Goal: Task Accomplishment & Management: Use online tool/utility

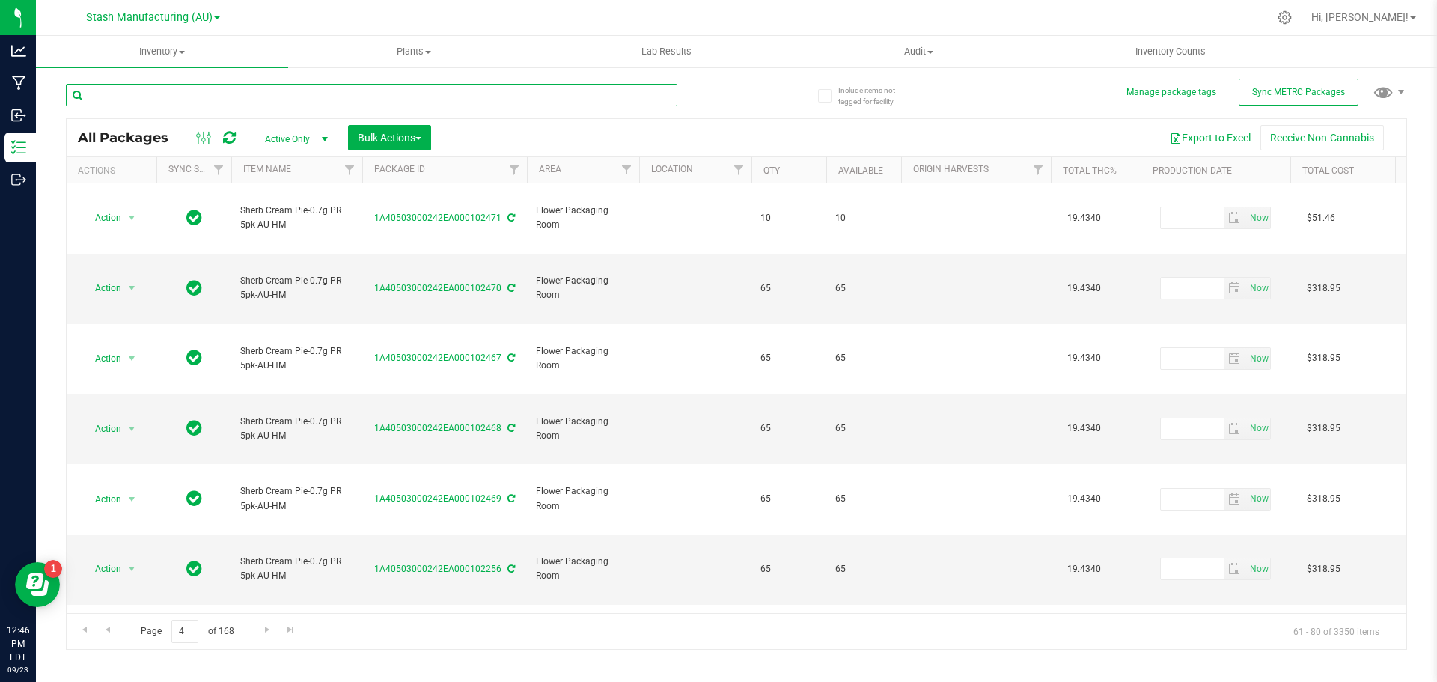
click at [228, 99] on input "text" at bounding box center [371, 95] width 611 height 22
click at [178, 105] on input "text" at bounding box center [371, 95] width 611 height 22
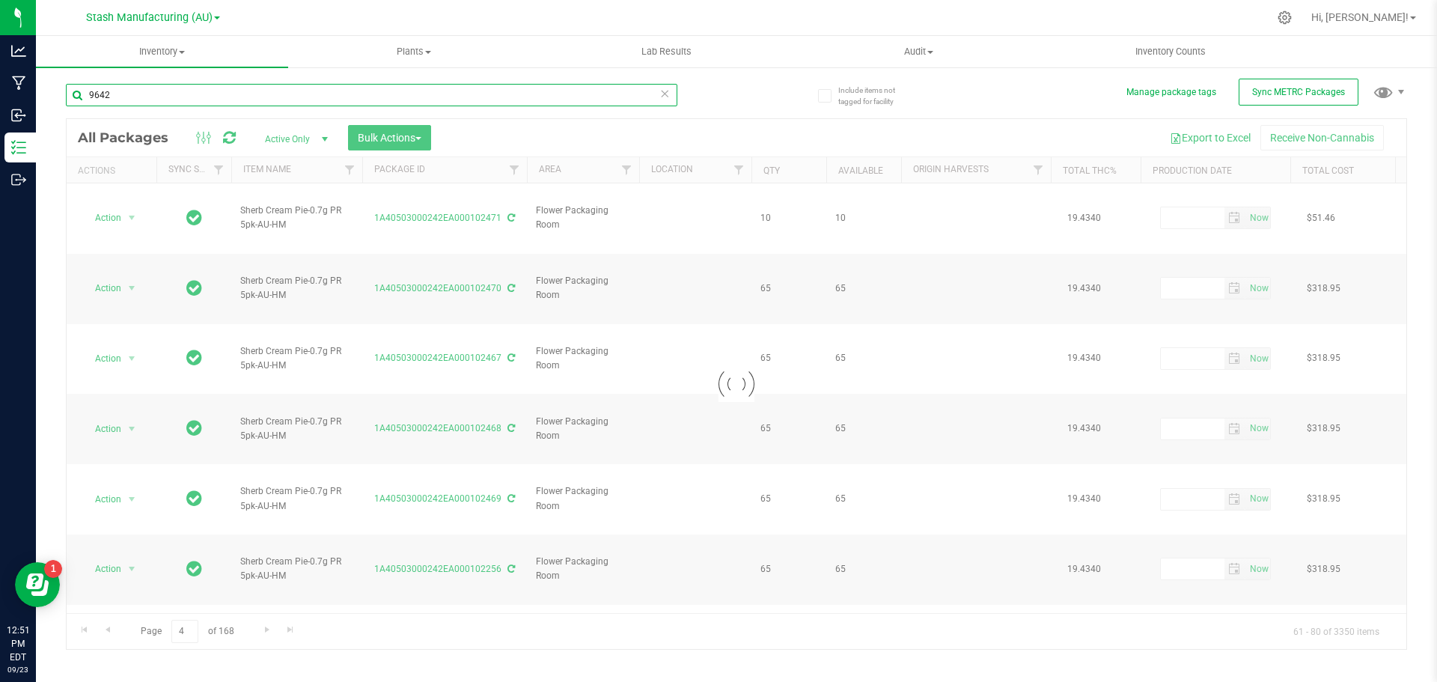
type input "96423"
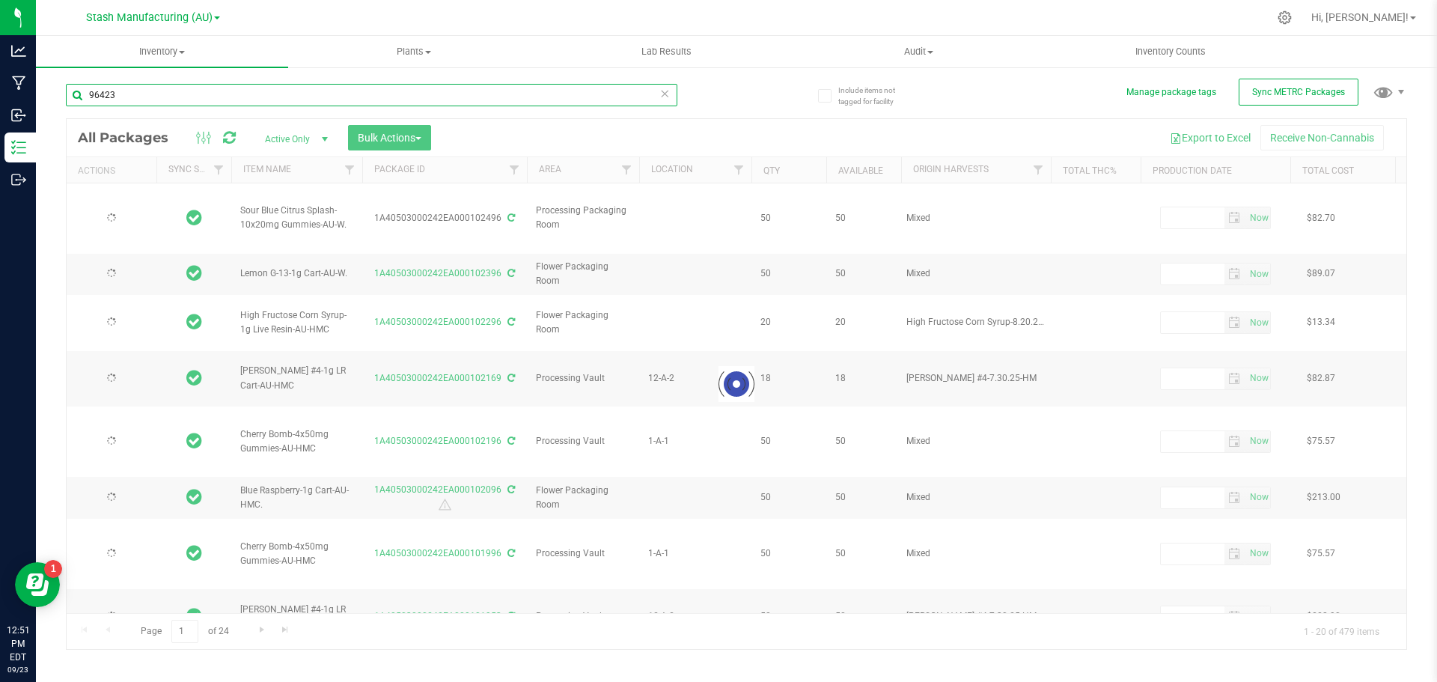
type input "[DATE]"
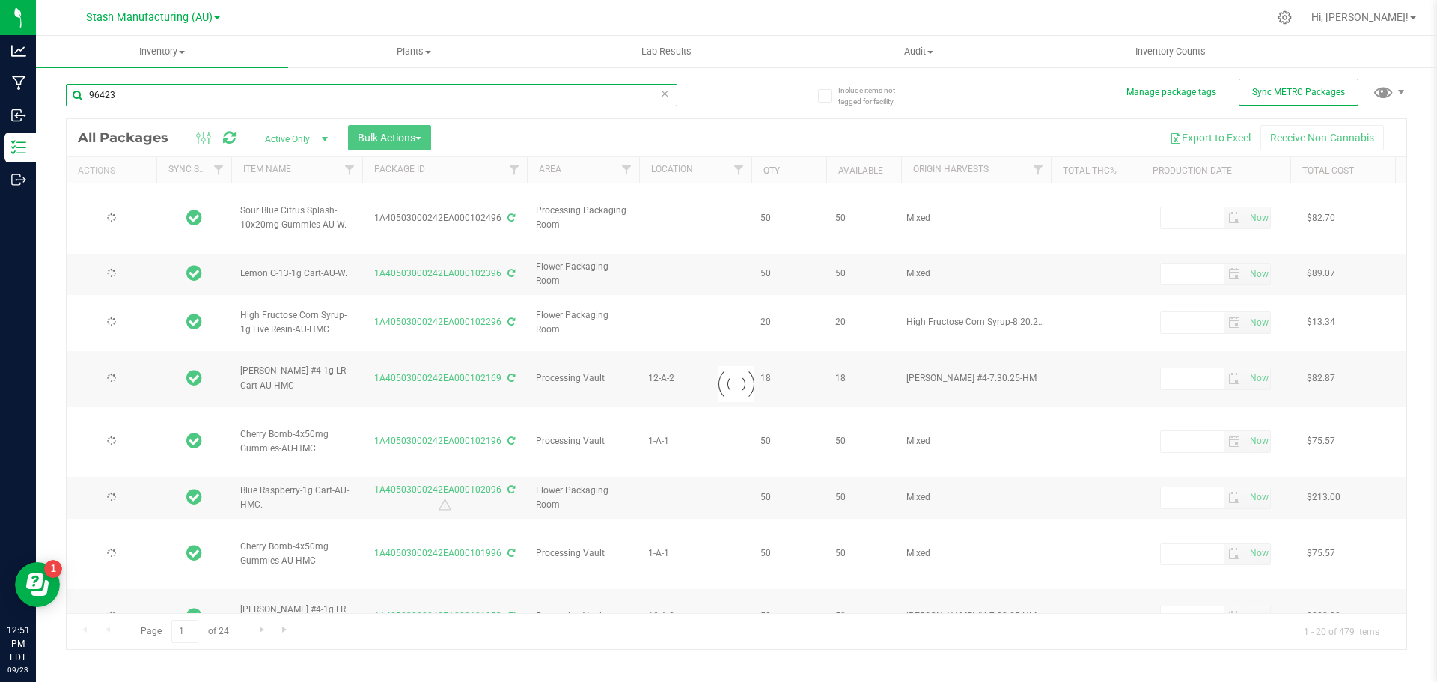
type input "[DATE]"
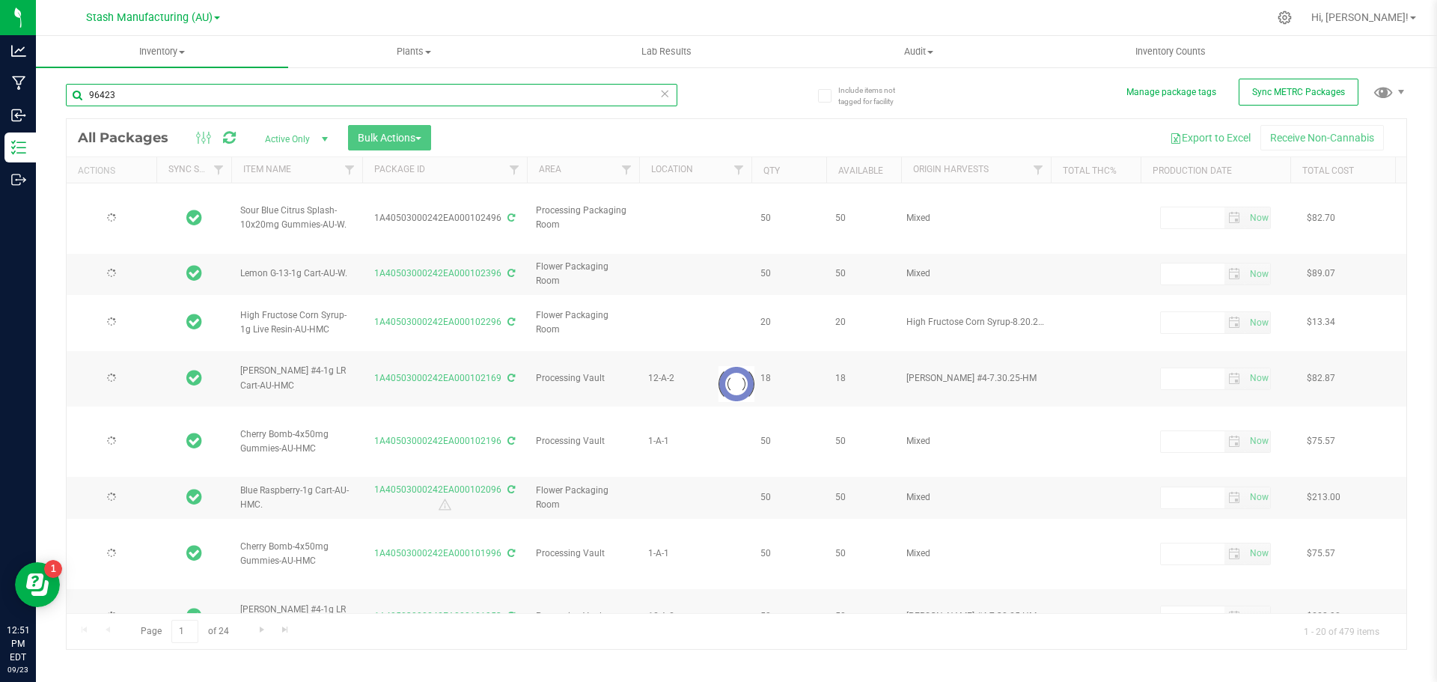
type input "[DATE]"
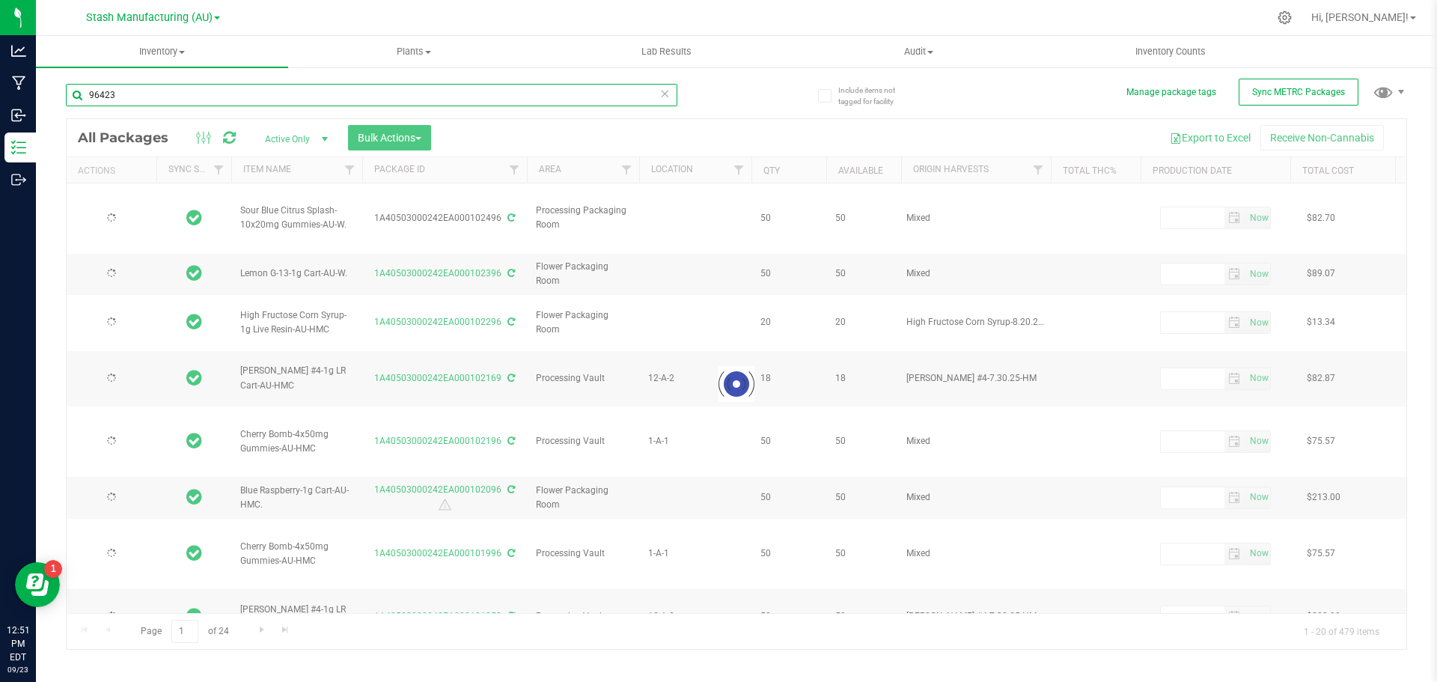
type input "[DATE]"
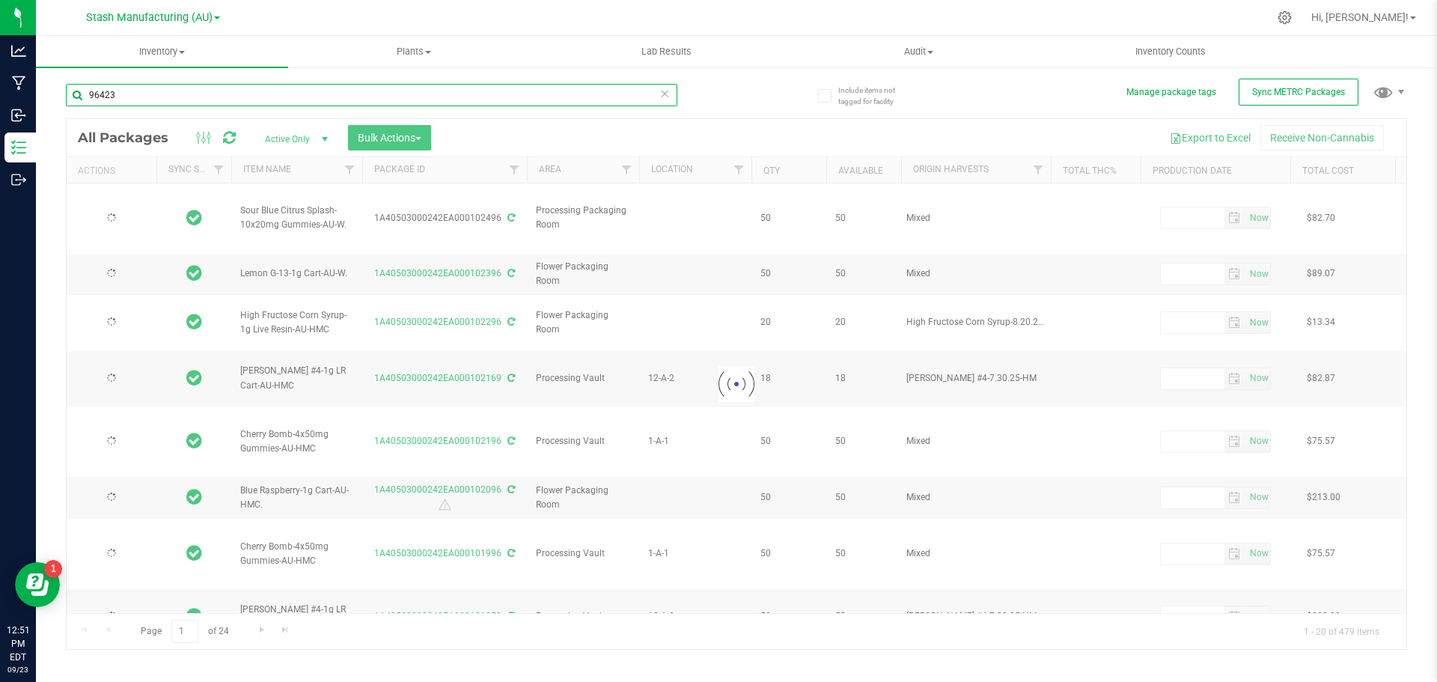
type input "[DATE]"
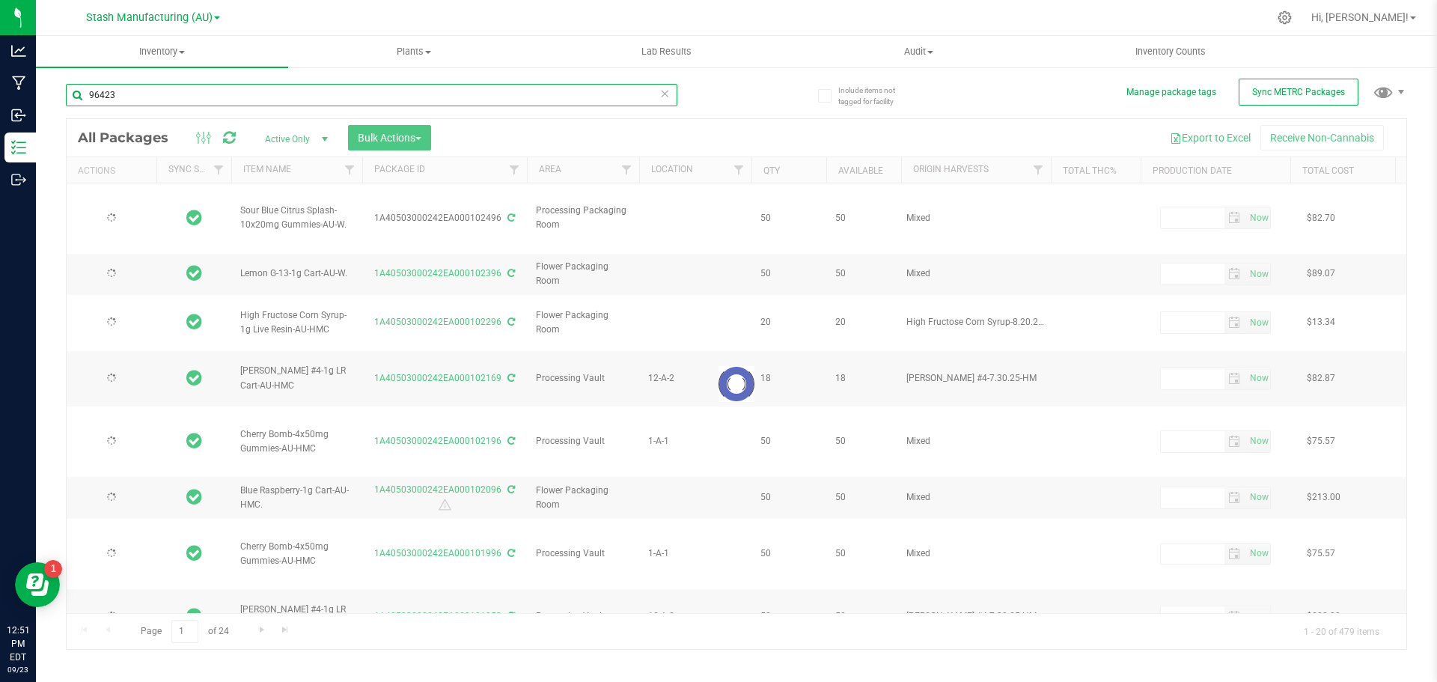
type input "[DATE]"
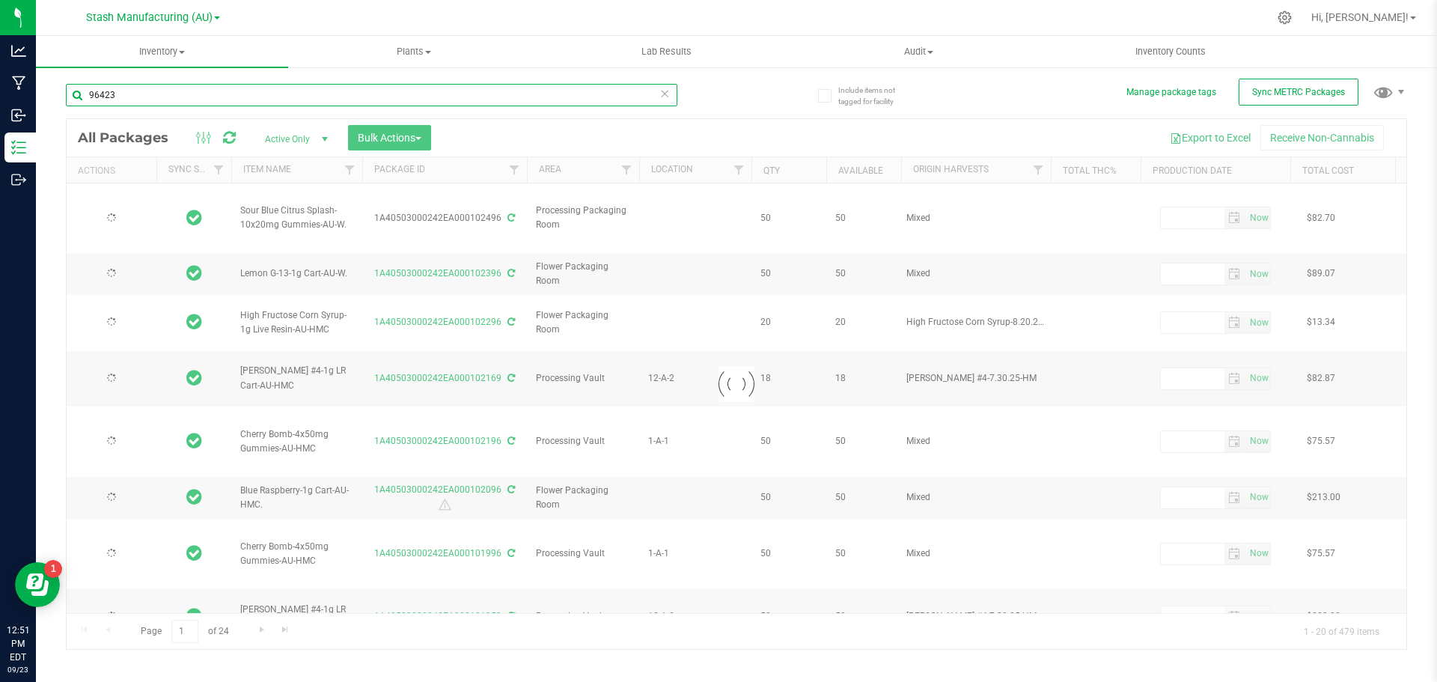
type input "[DATE]"
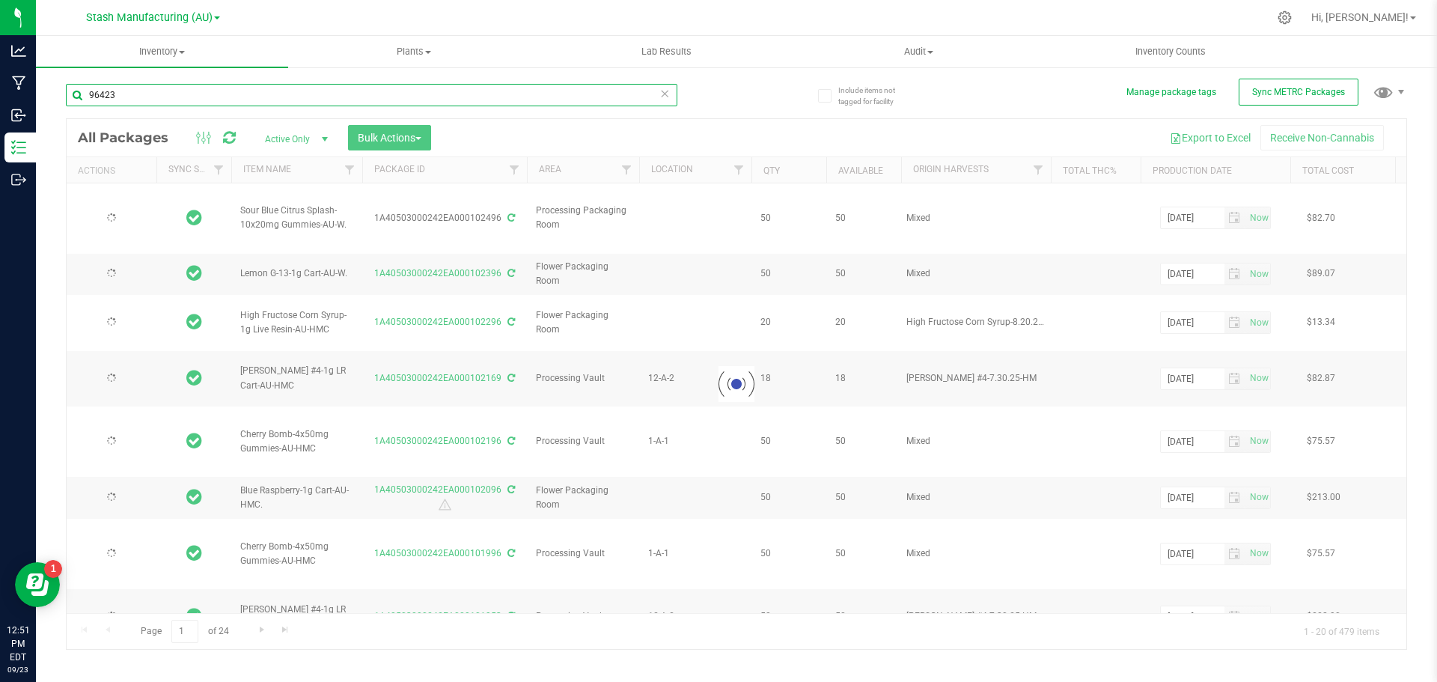
type input "[DATE]"
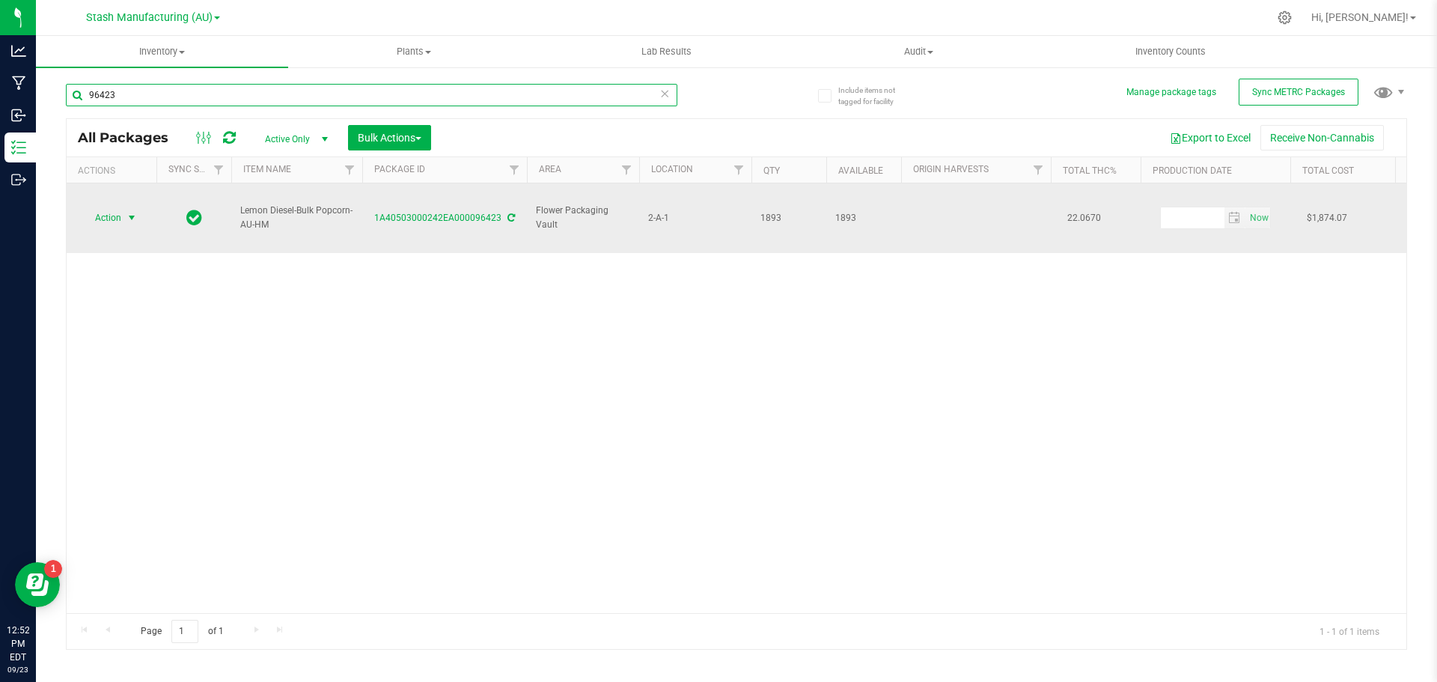
type input "96423"
click at [131, 212] on span "select" at bounding box center [132, 218] width 12 height 12
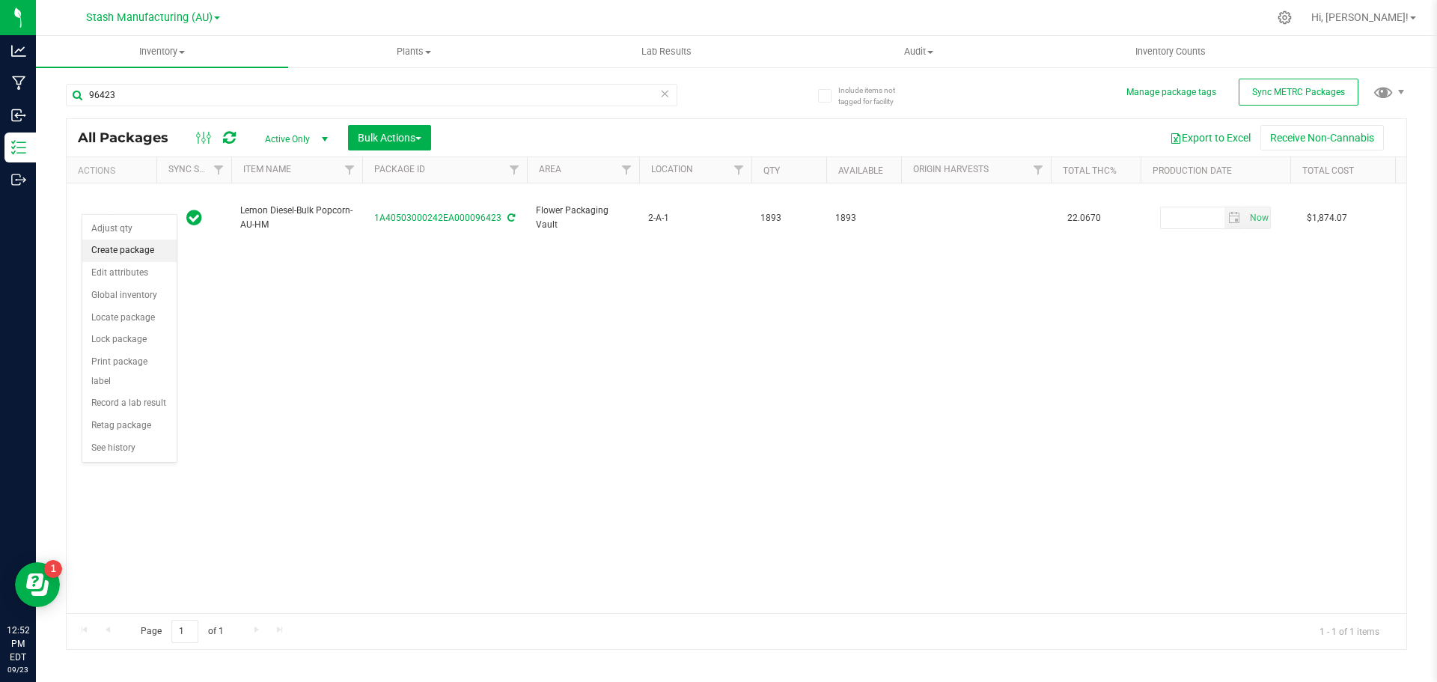
click at [136, 248] on li "Create package" at bounding box center [129, 250] width 94 height 22
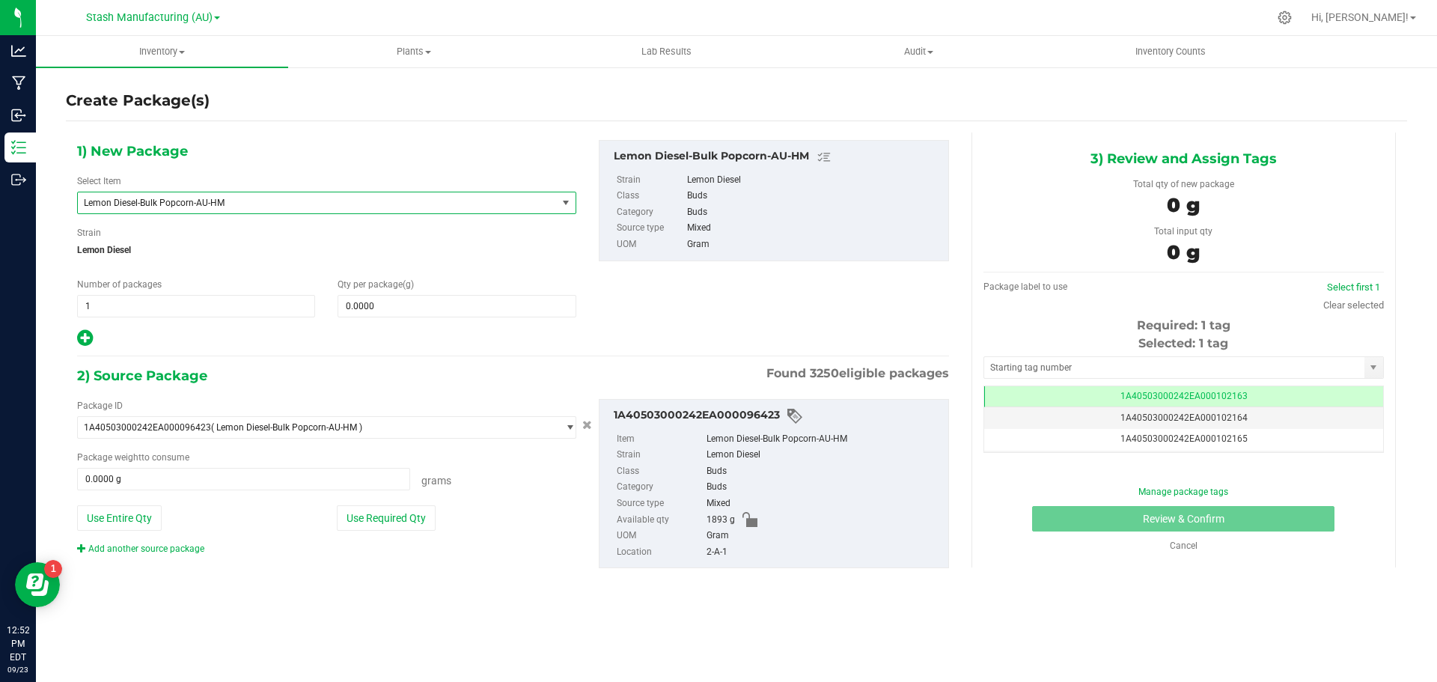
click at [567, 200] on span "select" at bounding box center [566, 203] width 12 height 12
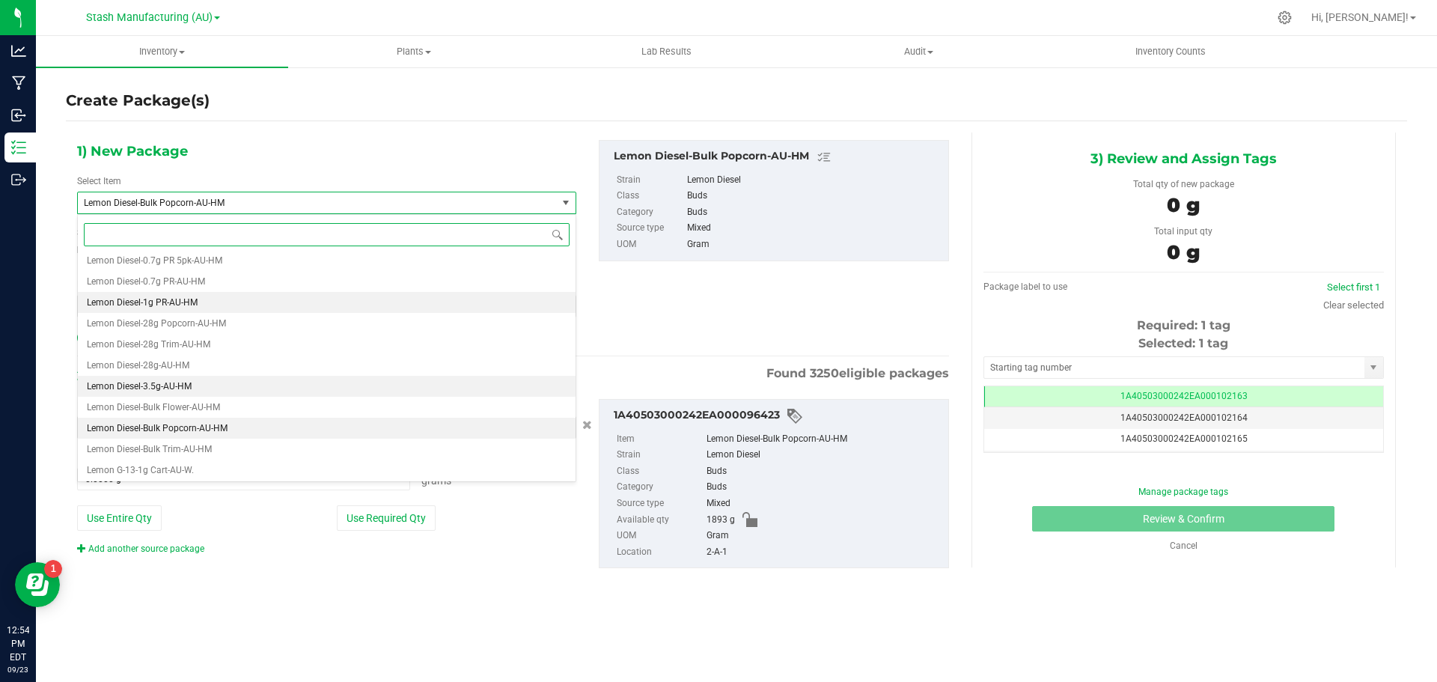
scroll to position [15502, 0]
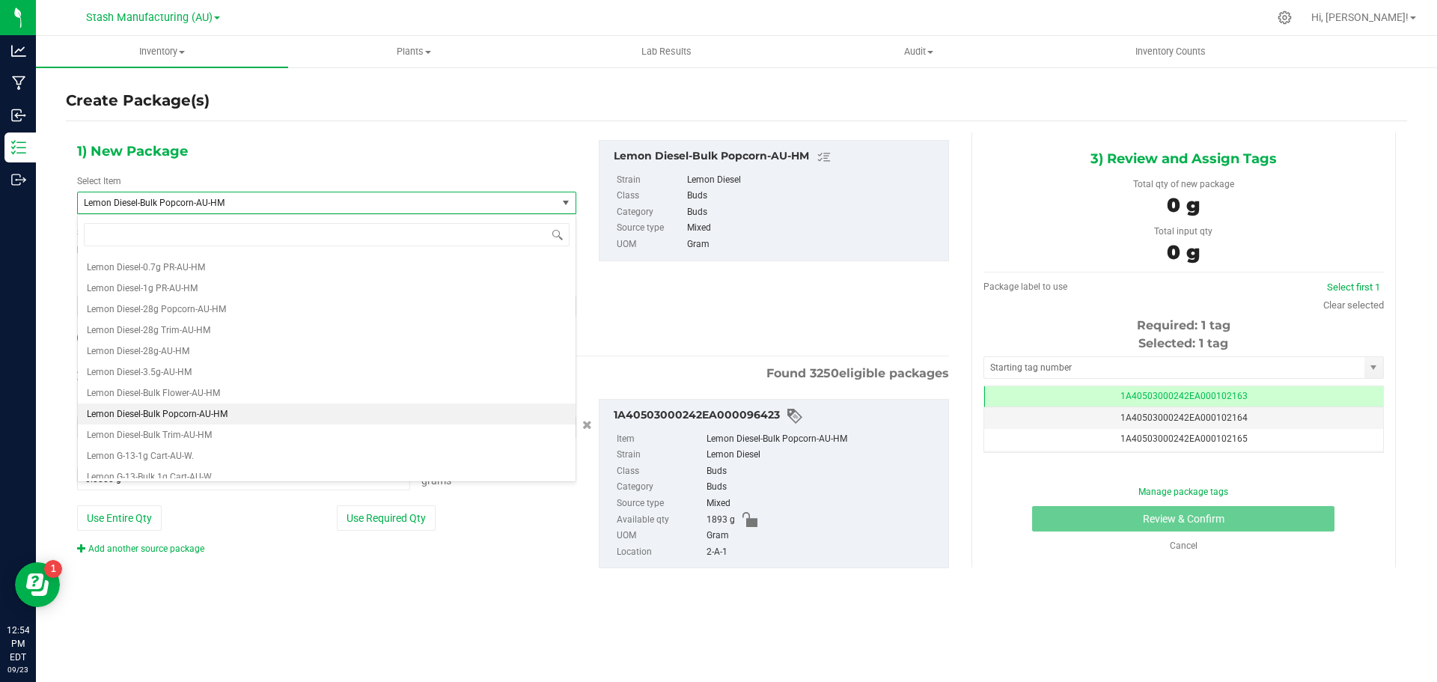
click at [439, 138] on div "1) New Package Select Item Lemon Diesel-Bulk Popcorn-AU-[PERSON_NAME] Cherry Ge…" at bounding box center [513, 366] width 894 height 468
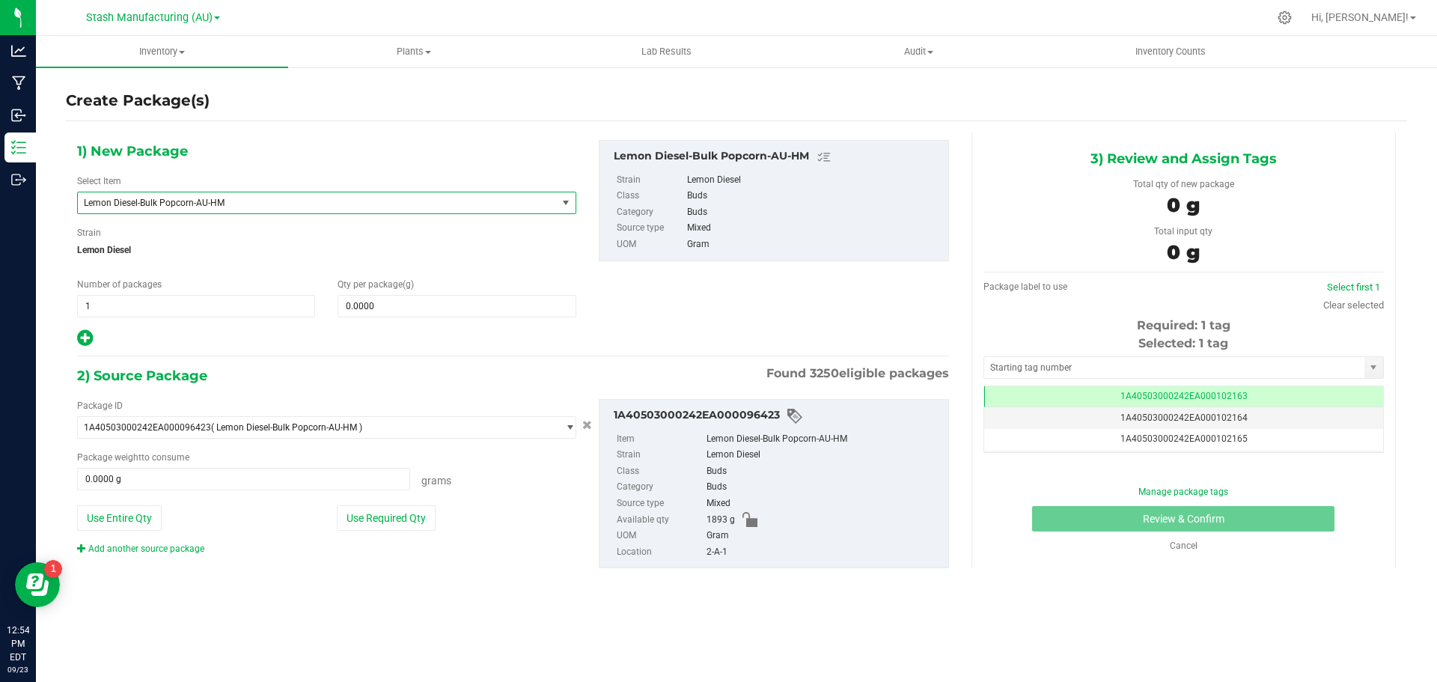
click at [572, 202] on span "select" at bounding box center [566, 203] width 12 height 12
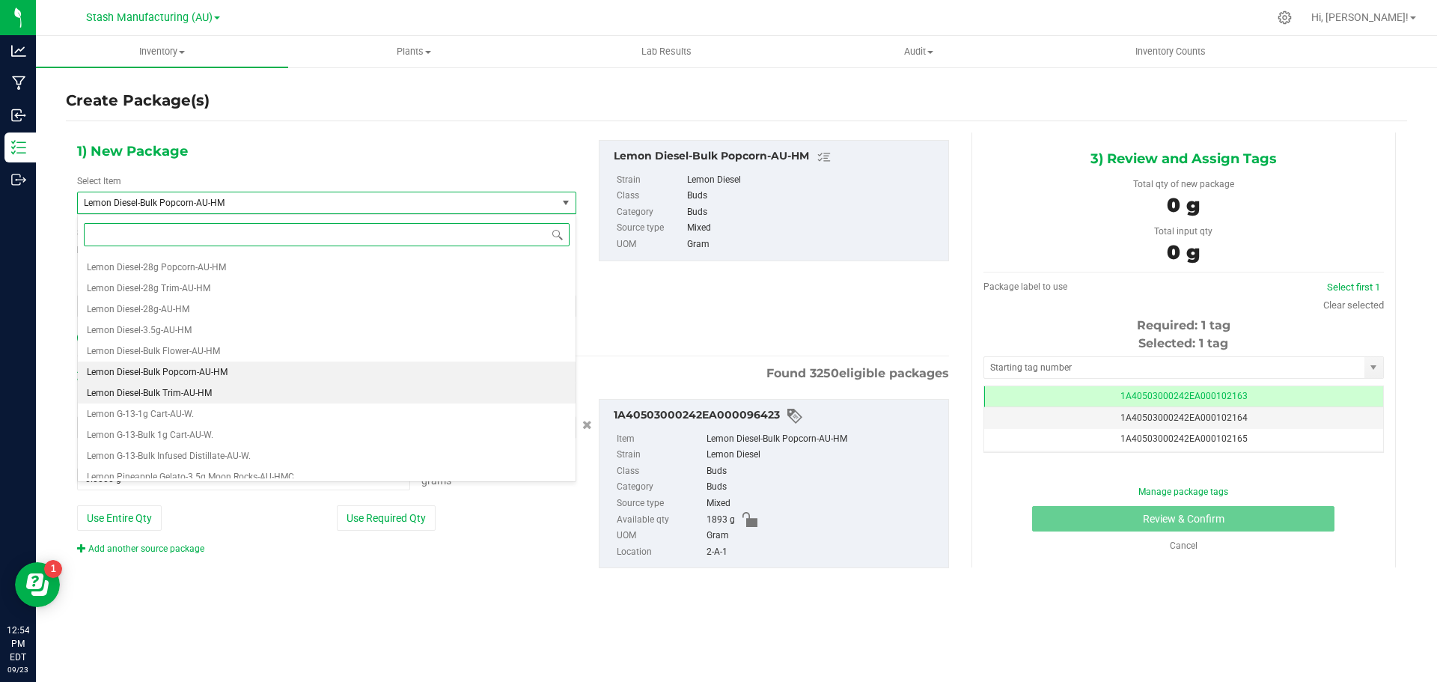
scroll to position [15577, 0]
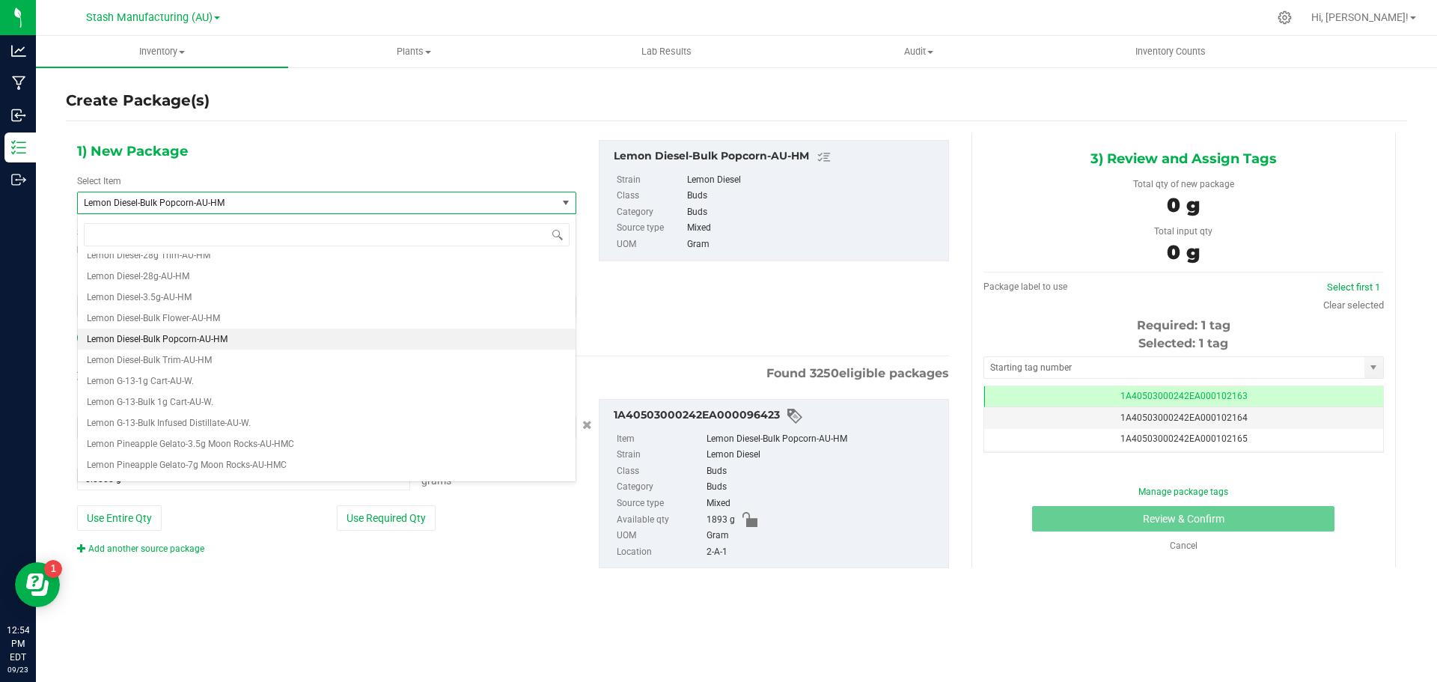
click at [414, 153] on div "1) New Package Select Item Lemon Diesel-Bulk Popcorn-AU-[PERSON_NAME] [PERSON_N…" at bounding box center [327, 244] width 522 height 208
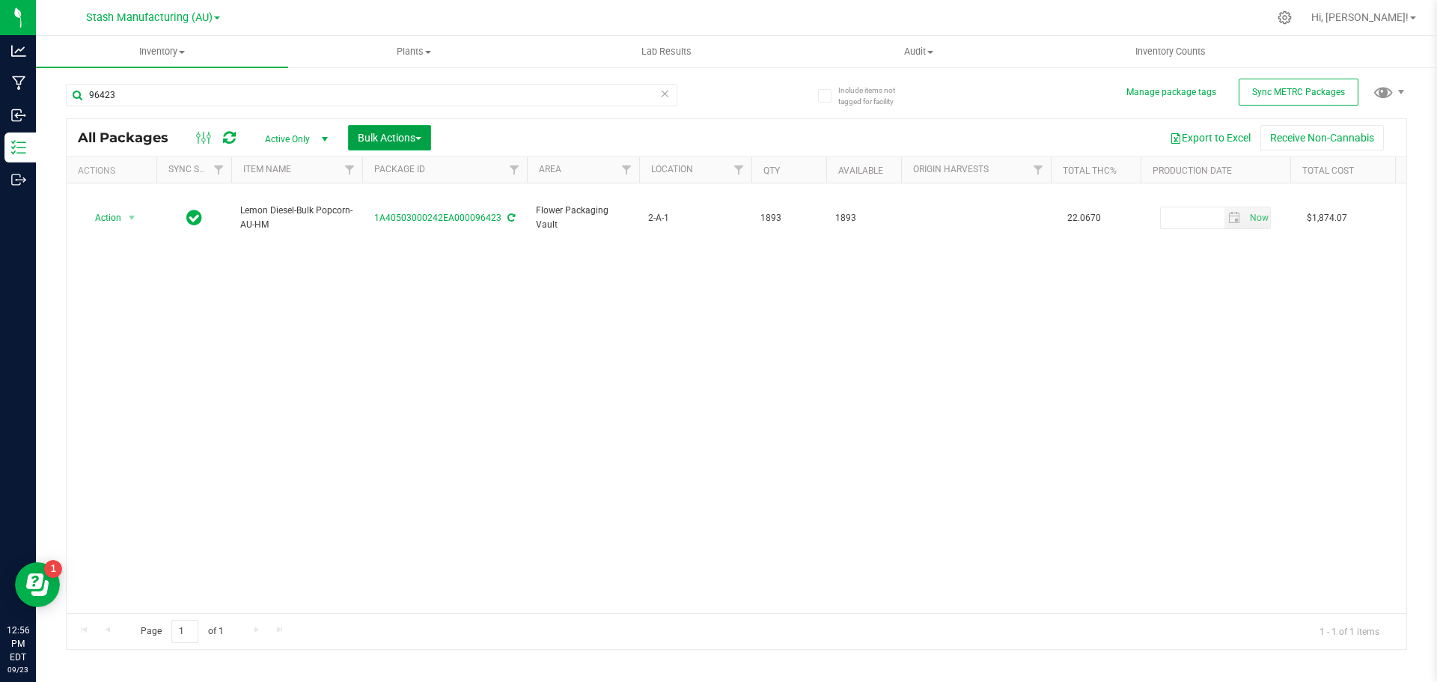
click at [413, 132] on span "Bulk Actions" at bounding box center [390, 138] width 64 height 12
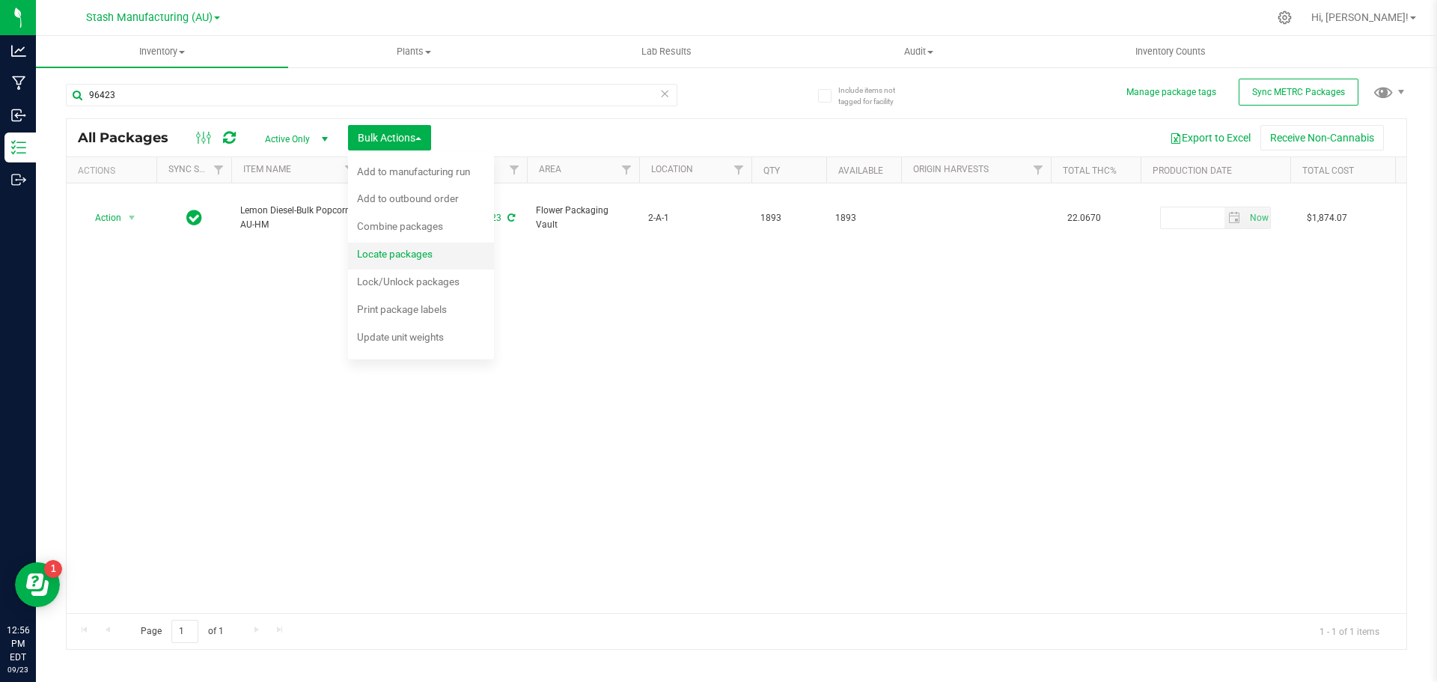
click at [439, 255] on div "Locate packages" at bounding box center [405, 256] width 96 height 24
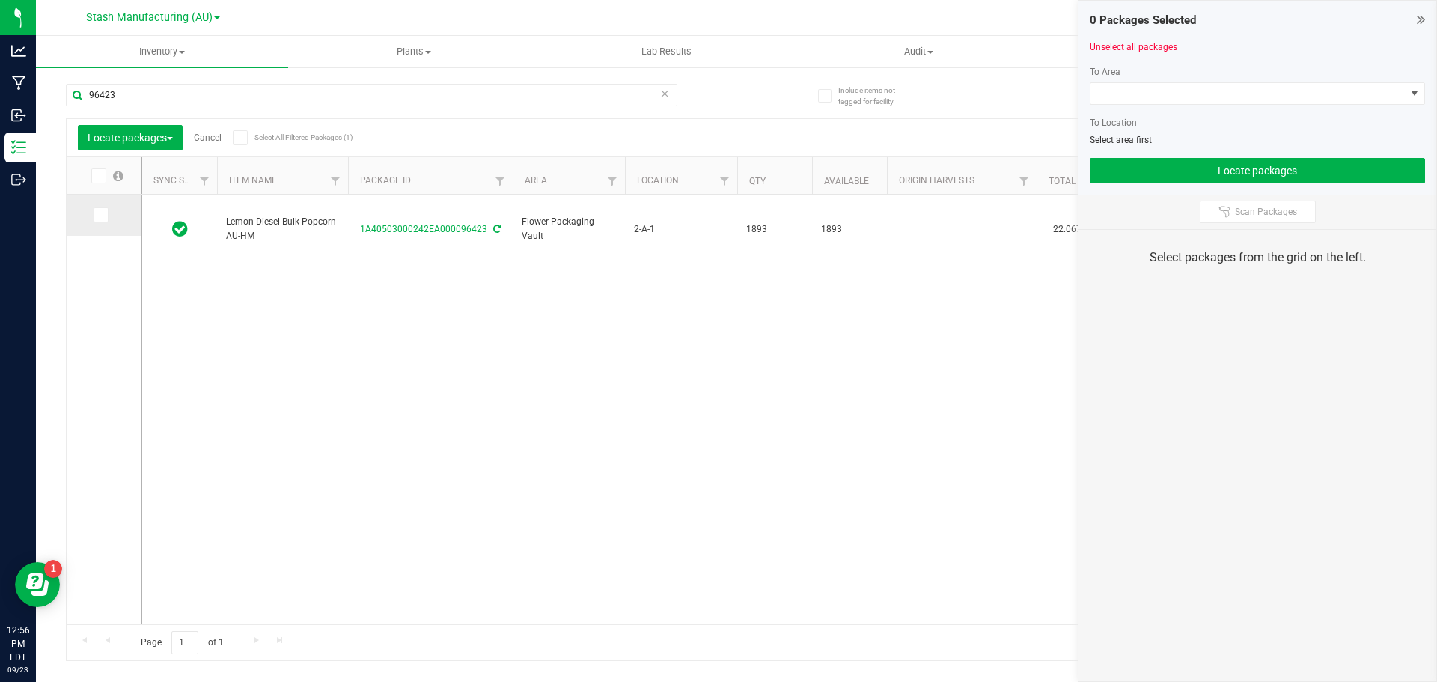
click at [99, 215] on icon at bounding box center [100, 215] width 10 height 0
click at [0, 0] on input "checkbox" at bounding box center [0, 0] width 0 height 0
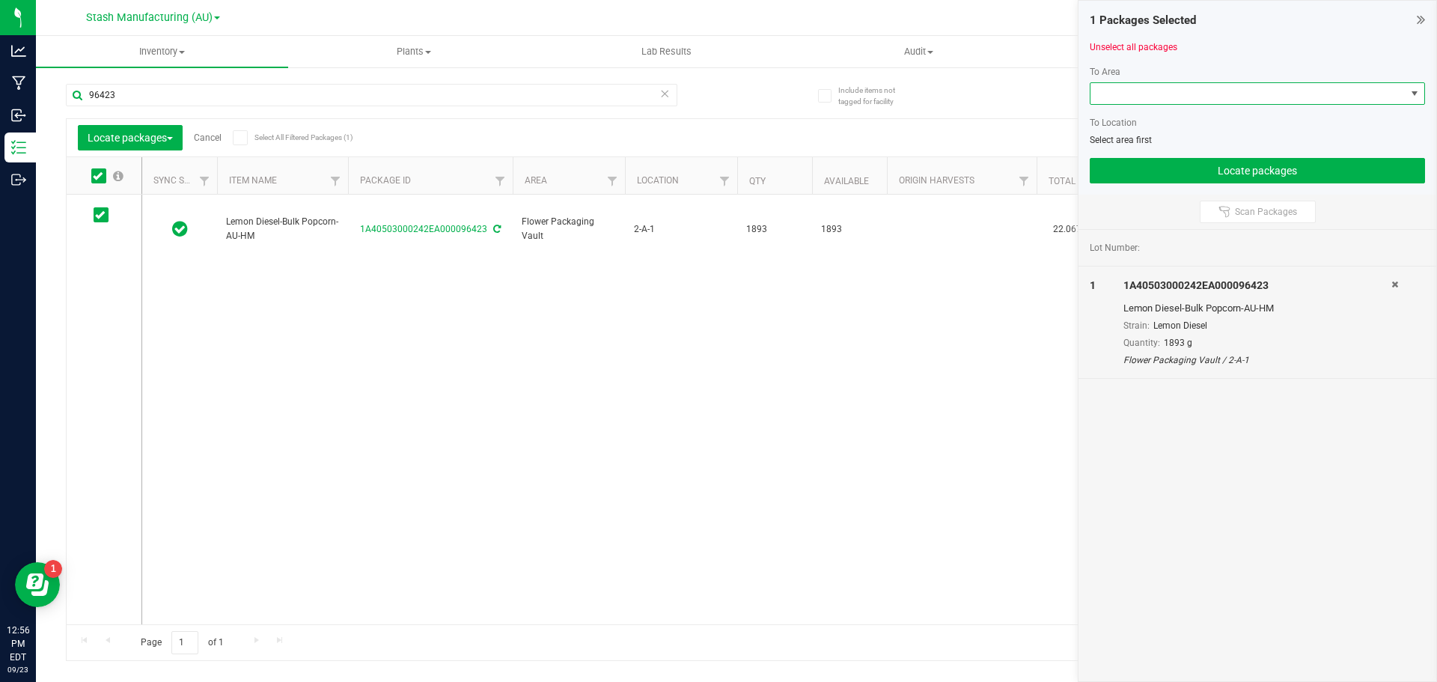
click at [1414, 91] on span at bounding box center [1414, 94] width 12 height 12
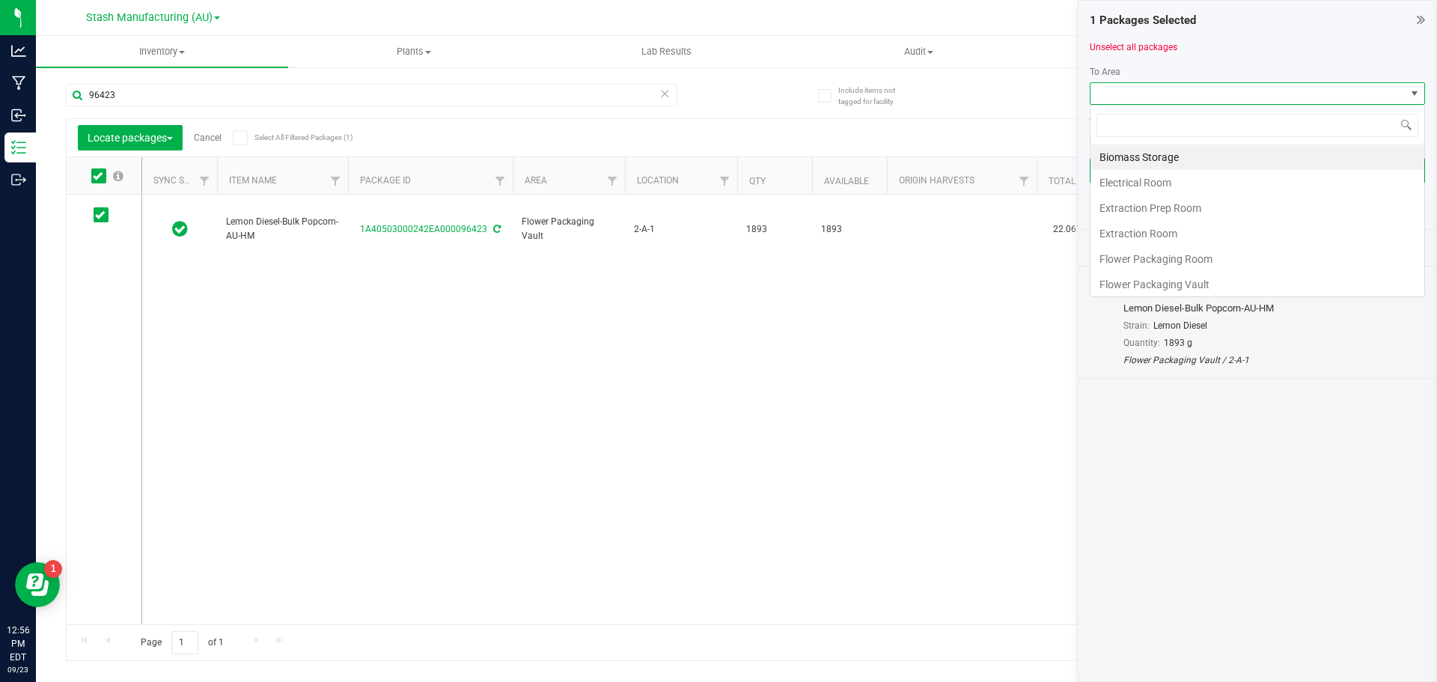
scroll to position [22, 335]
click at [1153, 256] on li "Flower Packaging Room" at bounding box center [1257, 258] width 334 height 25
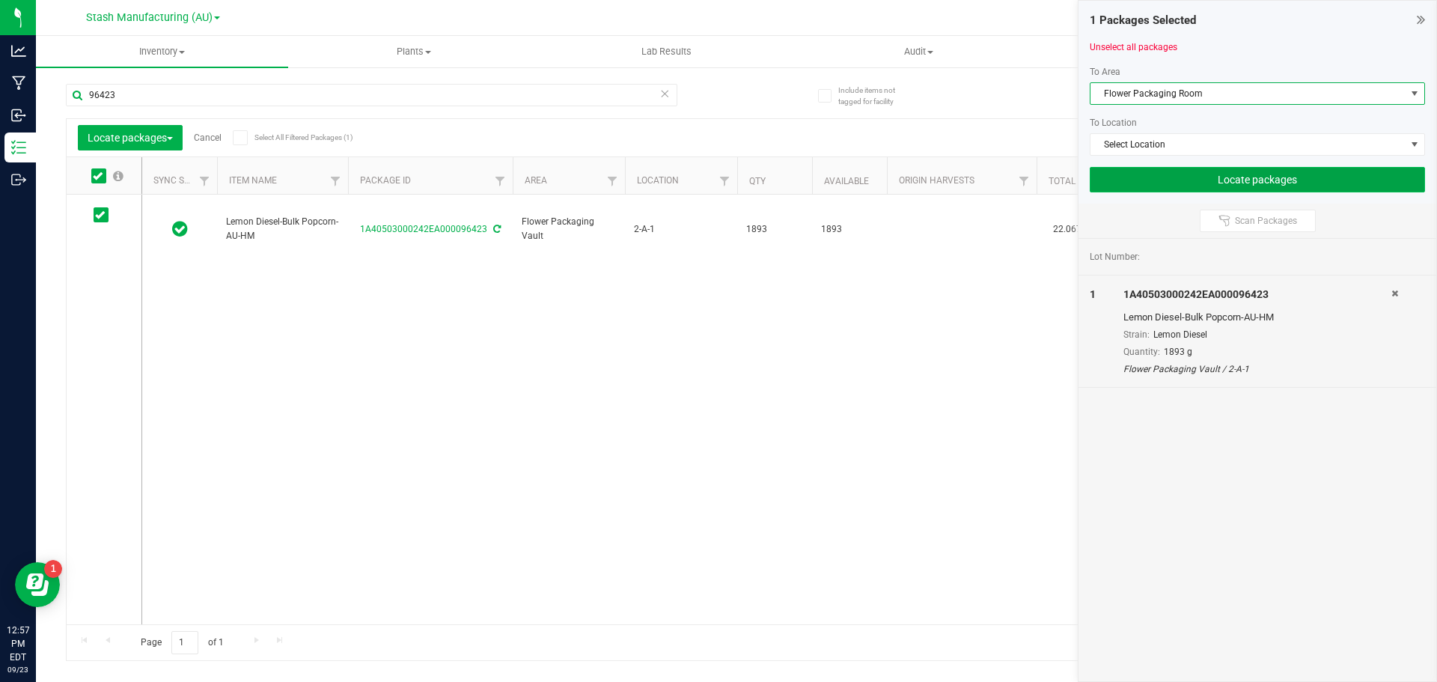
click at [1176, 184] on button "Locate packages" at bounding box center [1257, 179] width 335 height 25
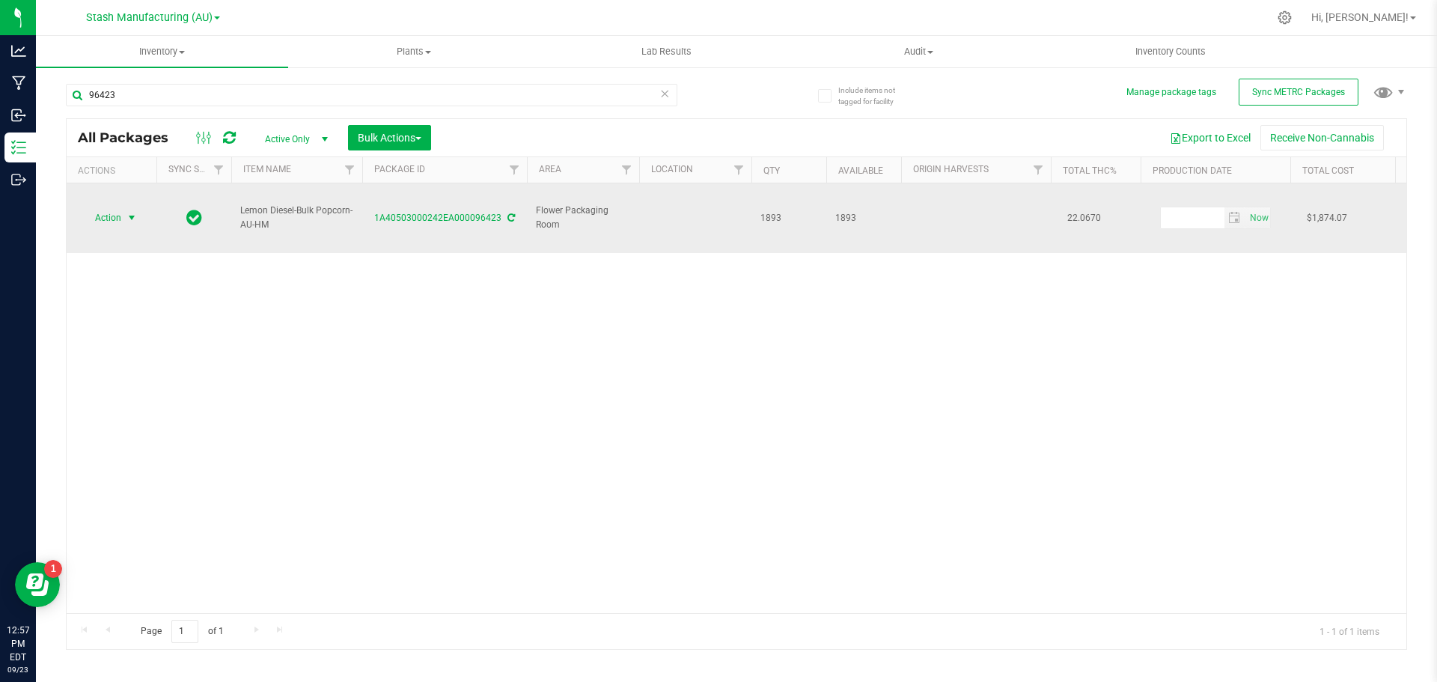
click at [132, 212] on span "select" at bounding box center [132, 218] width 12 height 12
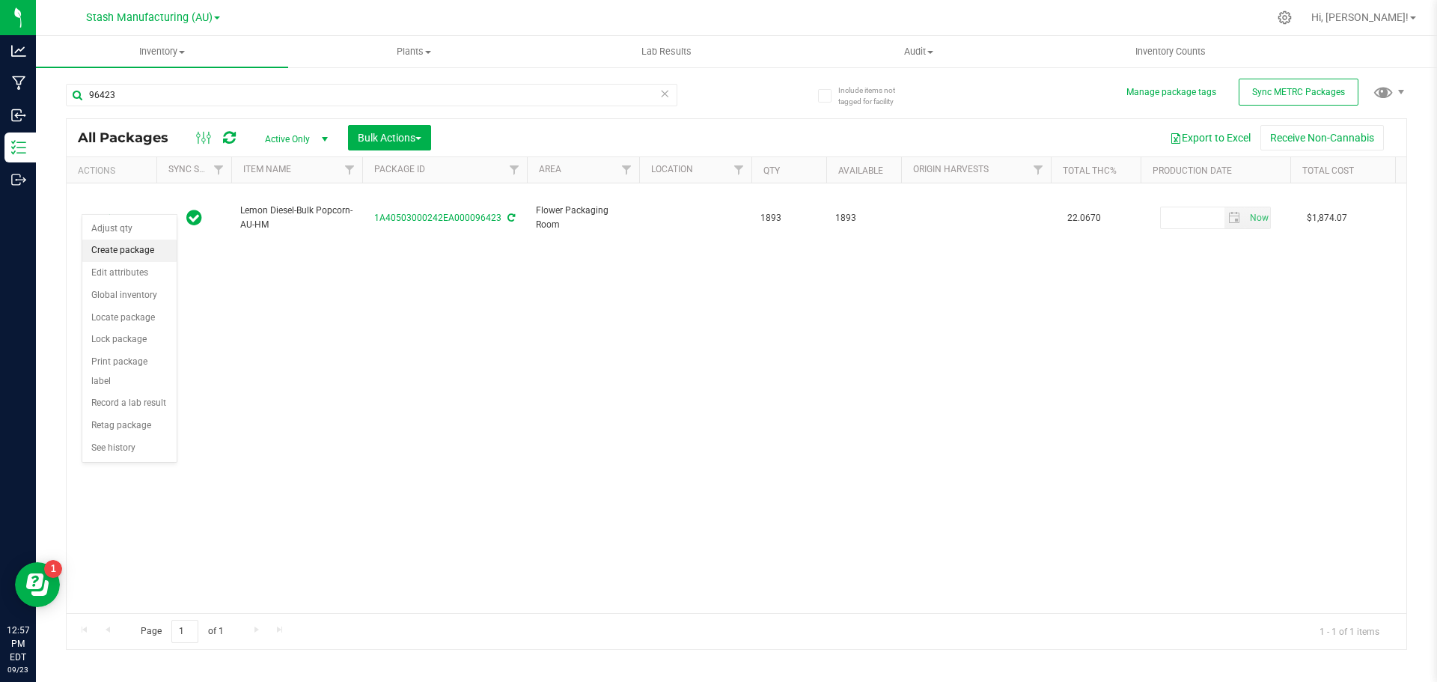
click at [142, 251] on li "Create package" at bounding box center [129, 250] width 94 height 22
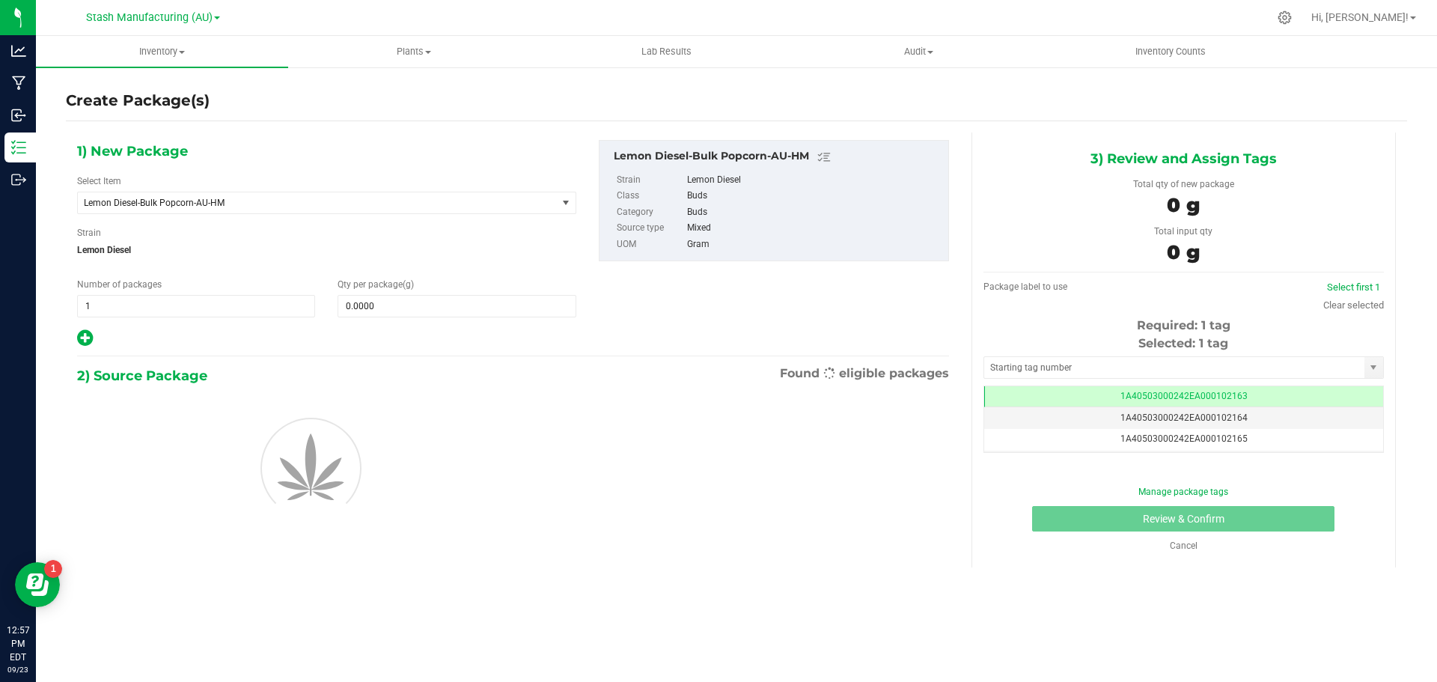
scroll to position [0, -1]
click at [568, 200] on span "select" at bounding box center [566, 203] width 12 height 12
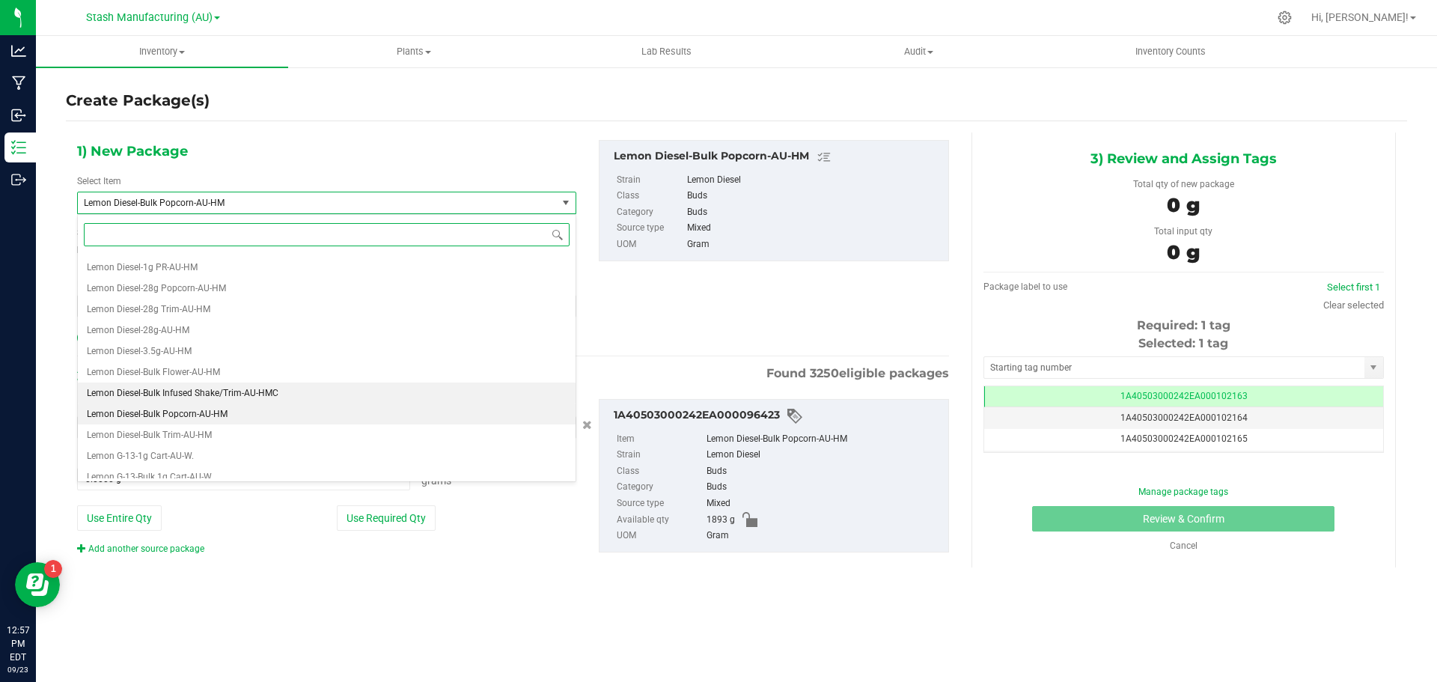
click at [253, 394] on span "Lemon Diesel-Bulk Infused Shake/Trim-AU-HMC" at bounding box center [183, 393] width 192 height 10
type input "0.0000"
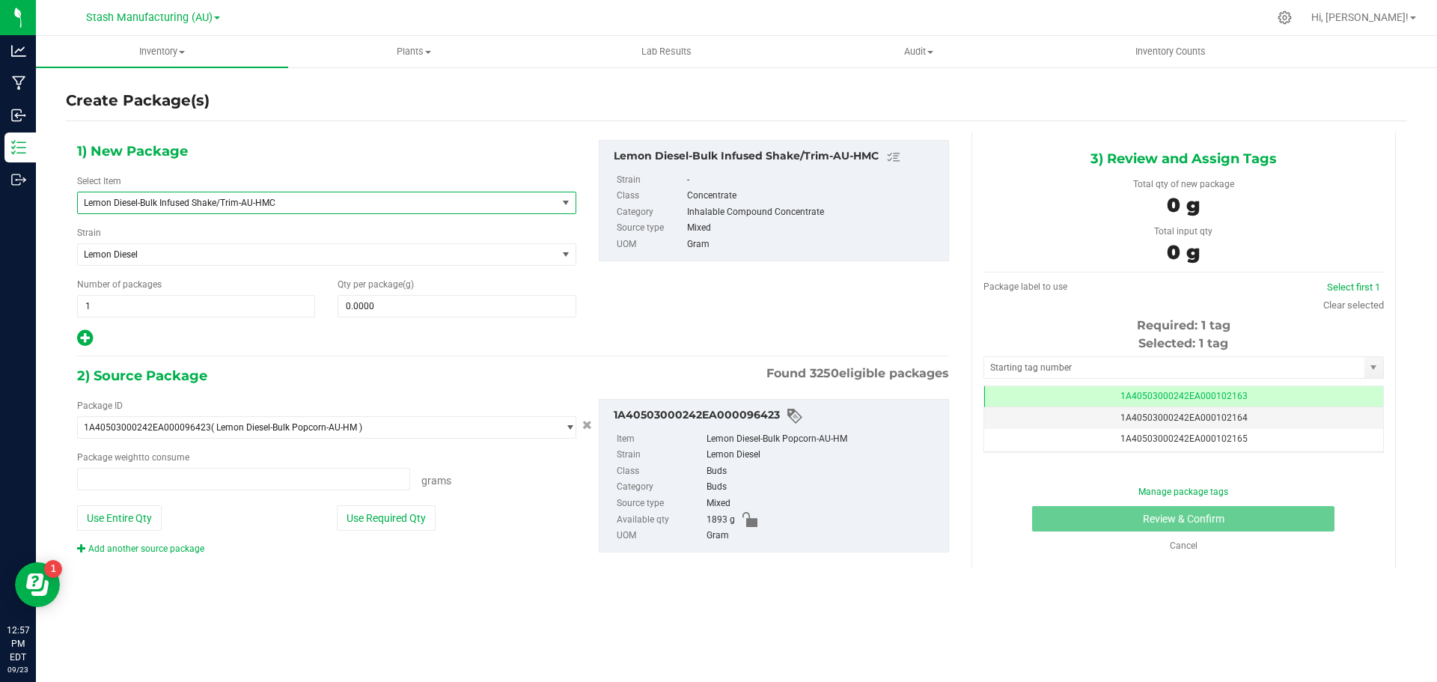
type input "0.0000 g"
click at [400, 306] on span at bounding box center [456, 306] width 238 height 22
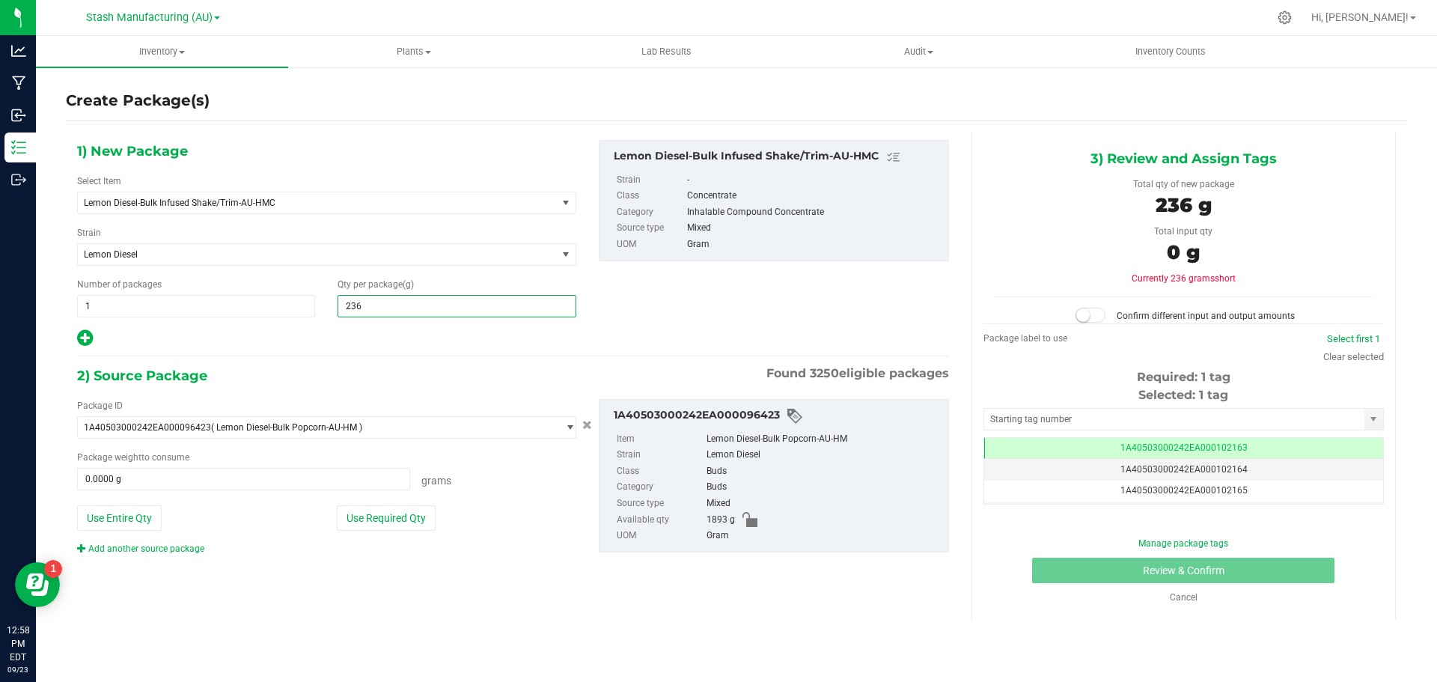
type input "2366"
type input "2,366.0000"
click at [366, 375] on div "2) Source Package Found 3250 eligible packages" at bounding box center [513, 375] width 872 height 22
click at [137, 523] on button "Use Entire Qty" at bounding box center [119, 517] width 85 height 25
type input "1893.0000 g"
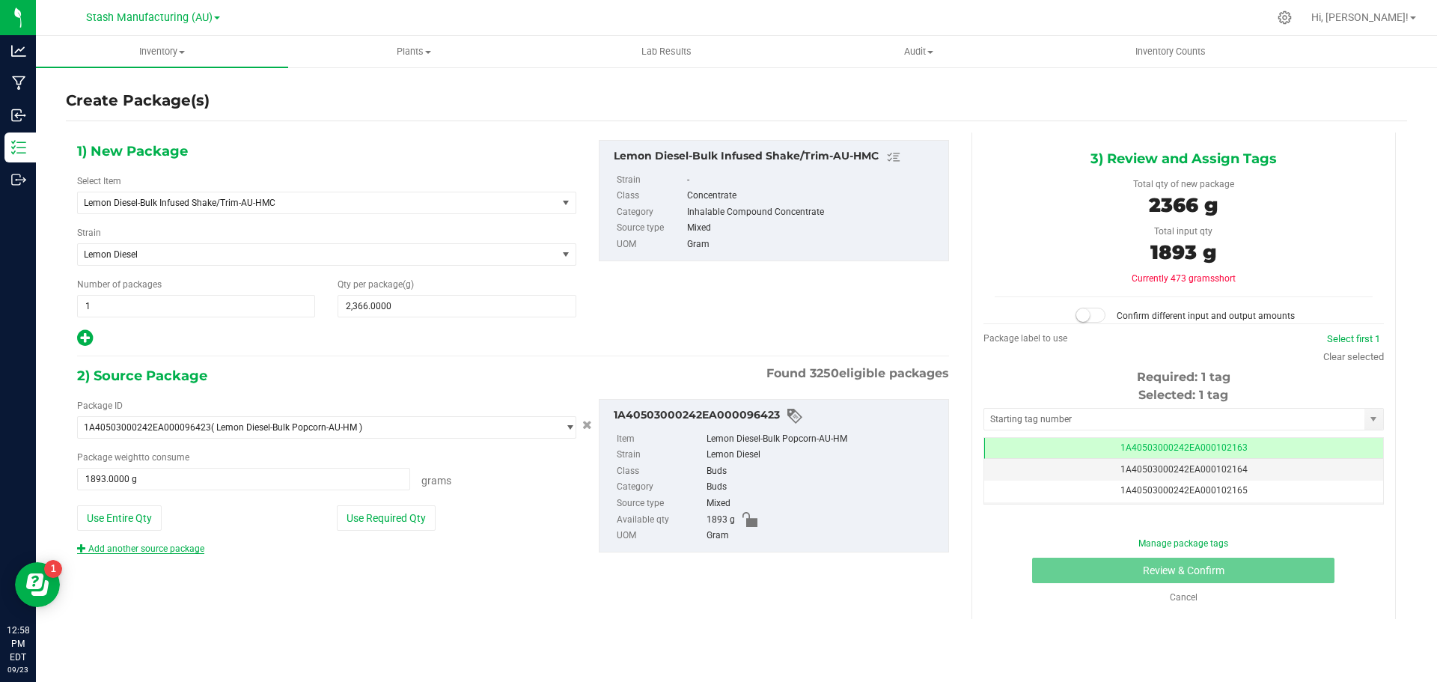
click at [152, 548] on link "Add another source package" at bounding box center [140, 548] width 127 height 10
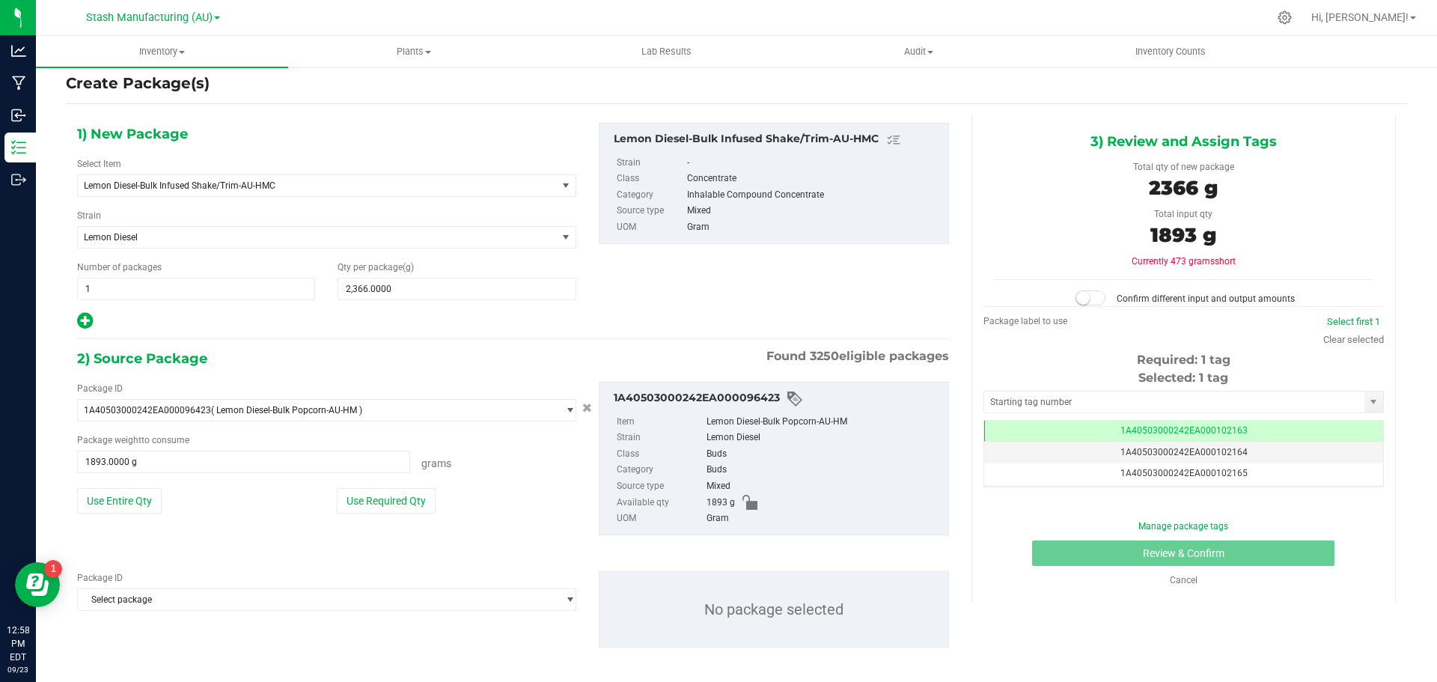
scroll to position [25, 0]
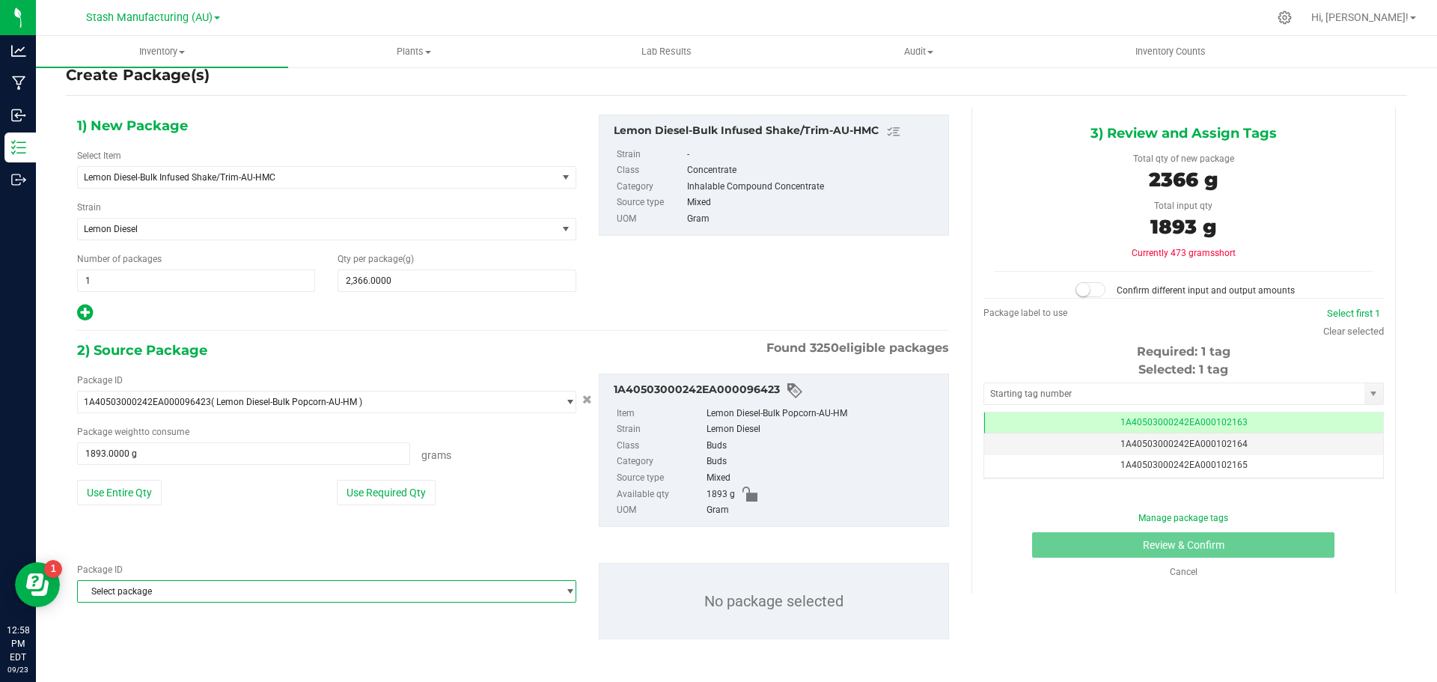
click at [171, 593] on span "Select package" at bounding box center [317, 591] width 479 height 21
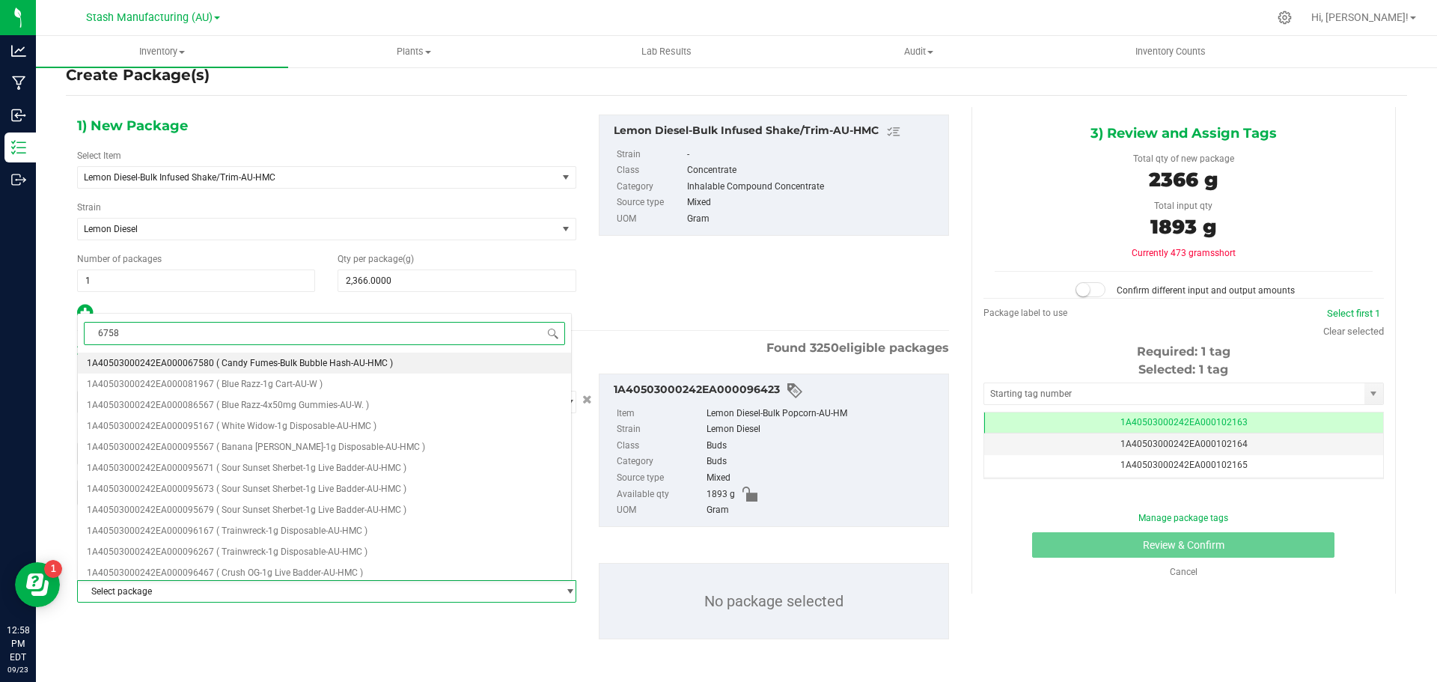
type input "67580"
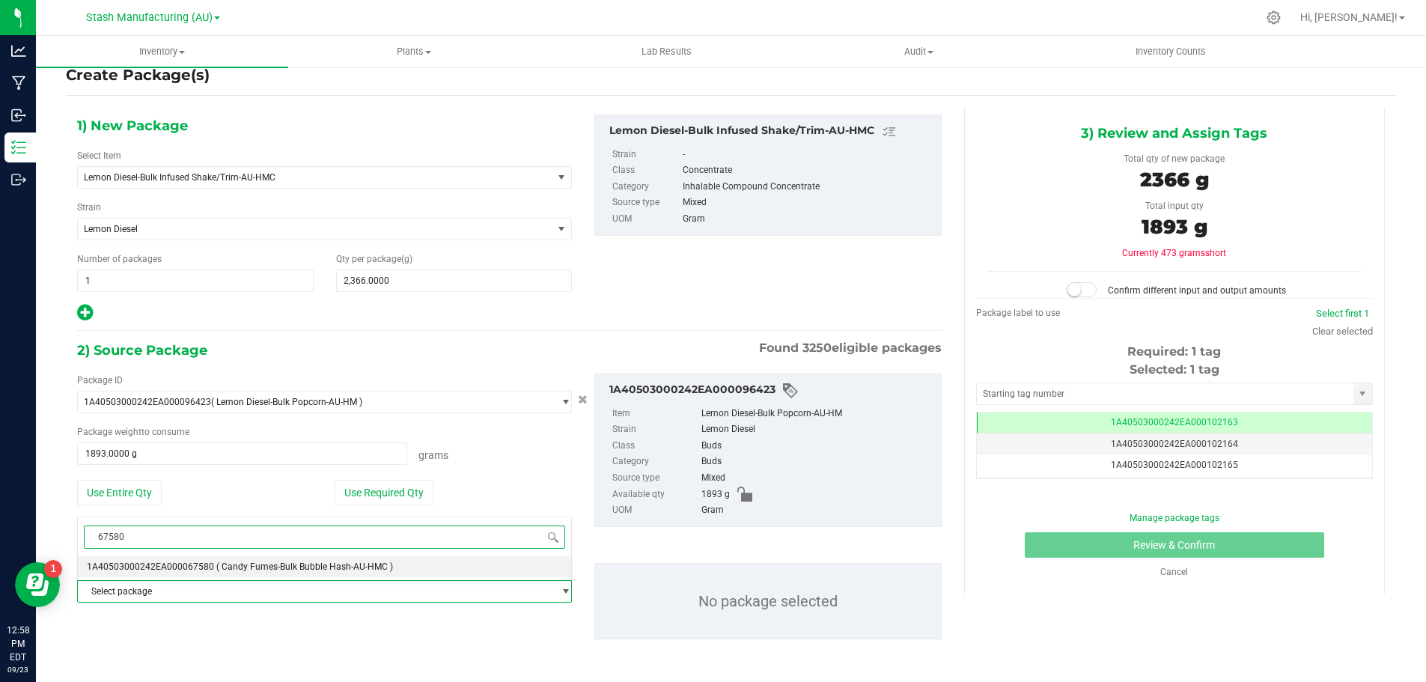
click at [190, 569] on span "1A40503000242EA000067580" at bounding box center [150, 566] width 127 height 10
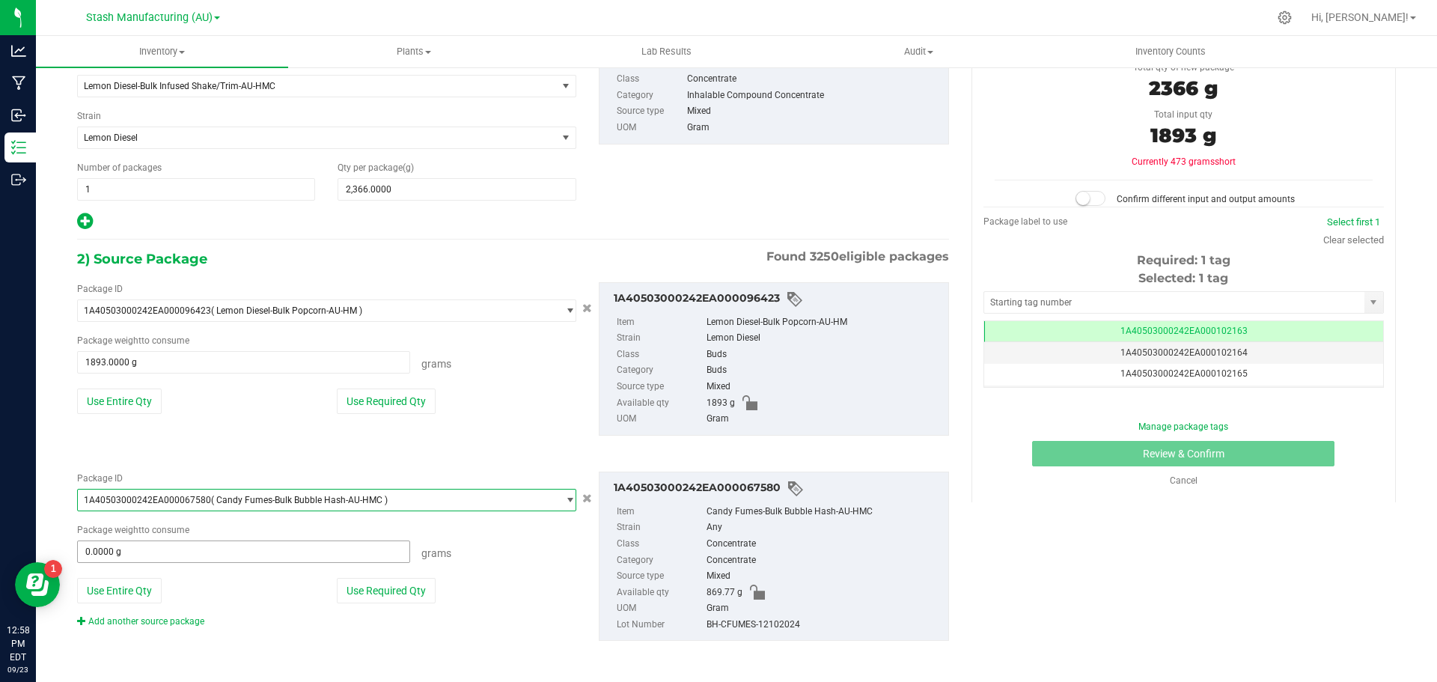
scroll to position [118, 0]
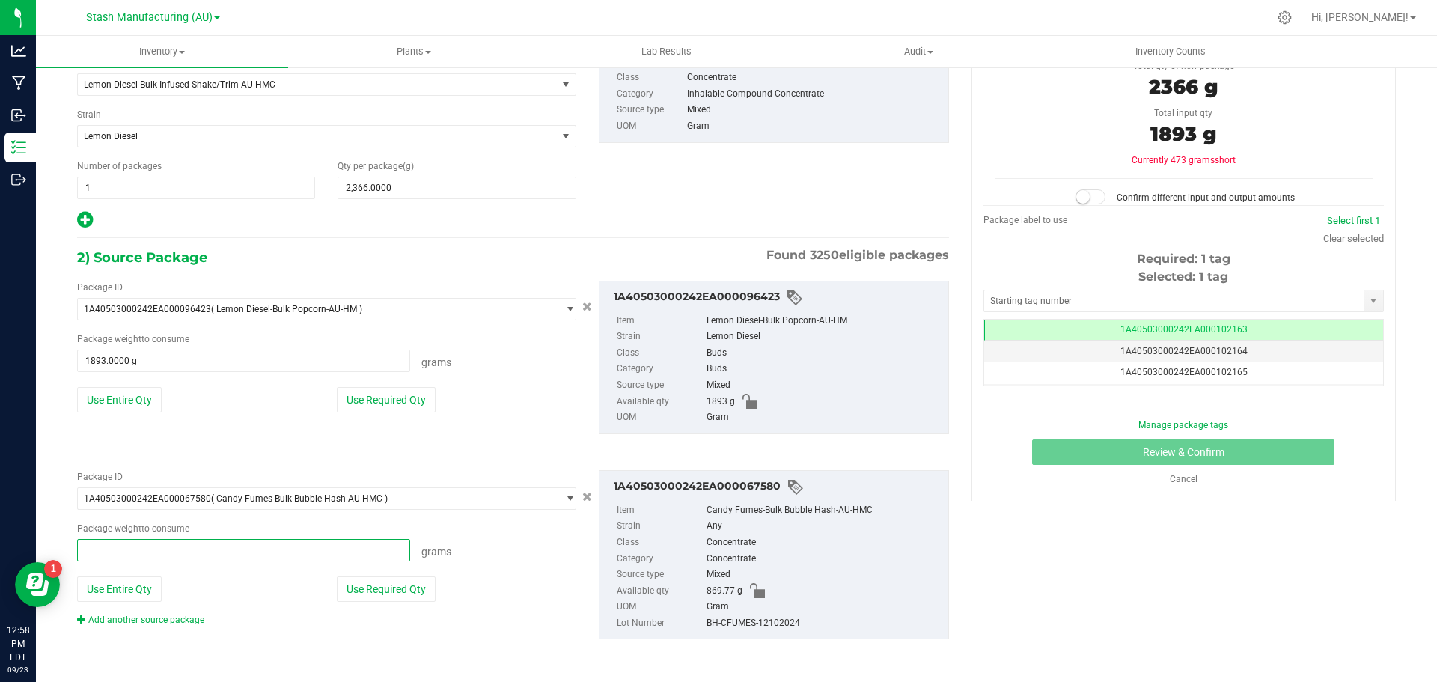
click at [167, 549] on span at bounding box center [243, 550] width 333 height 22
type input "473"
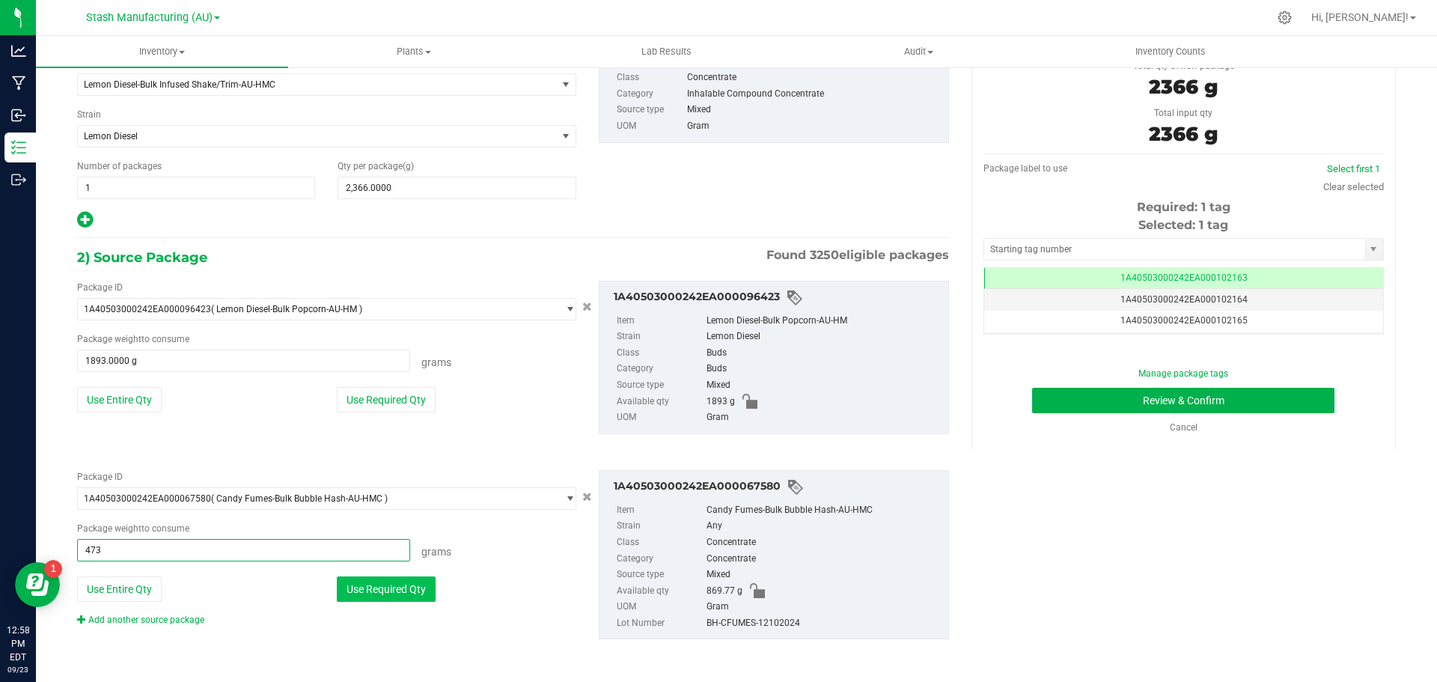
type input "473.0000 g"
click at [373, 584] on button "Use Required Qty" at bounding box center [386, 588] width 99 height 25
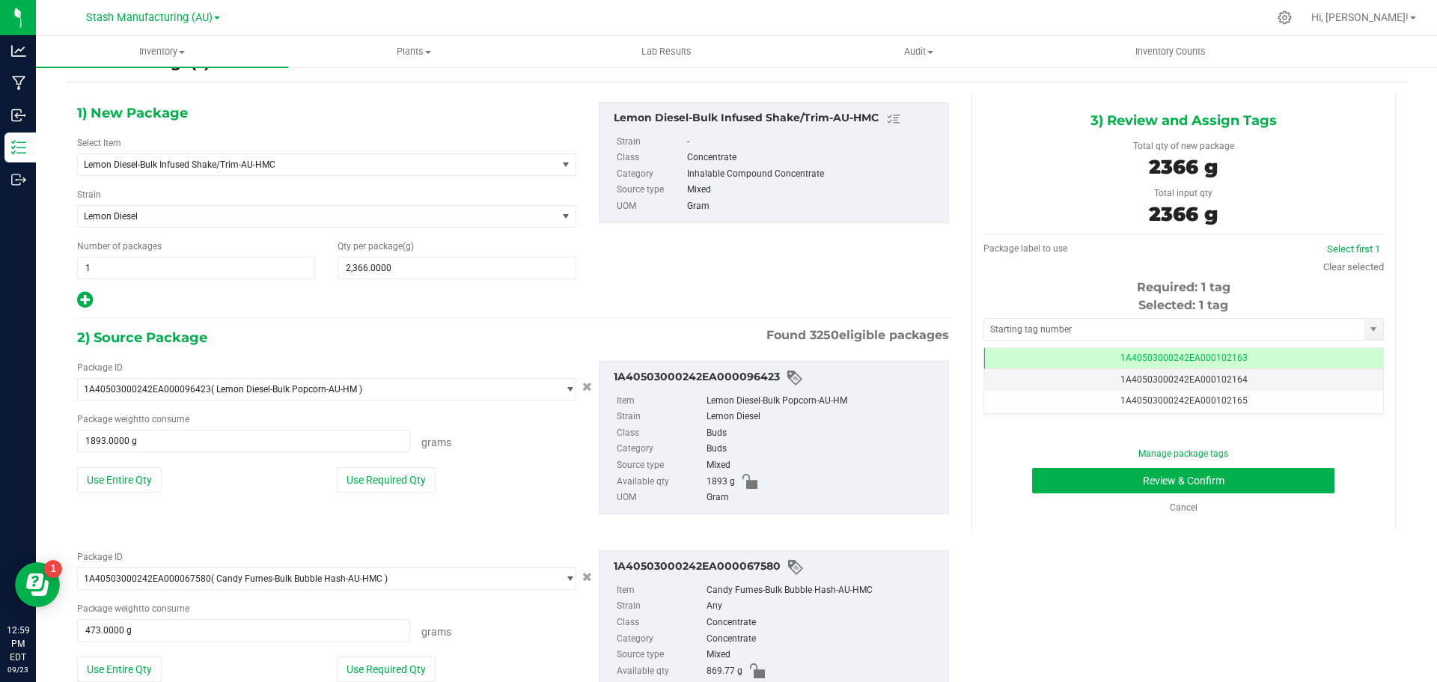
scroll to position [75, 0]
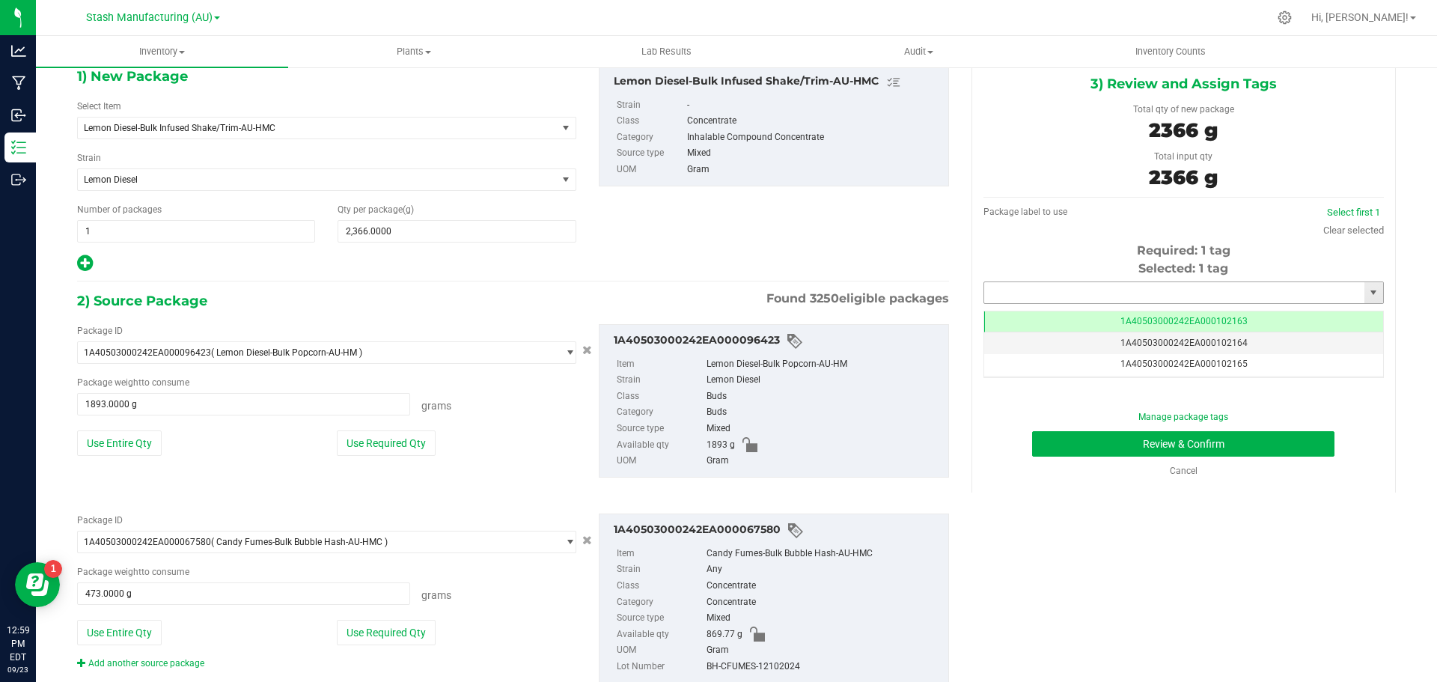
click at [1079, 292] on input "text" at bounding box center [1174, 292] width 380 height 21
click at [1069, 317] on li "1A40503000242EA000102532" at bounding box center [1174, 318] width 395 height 22
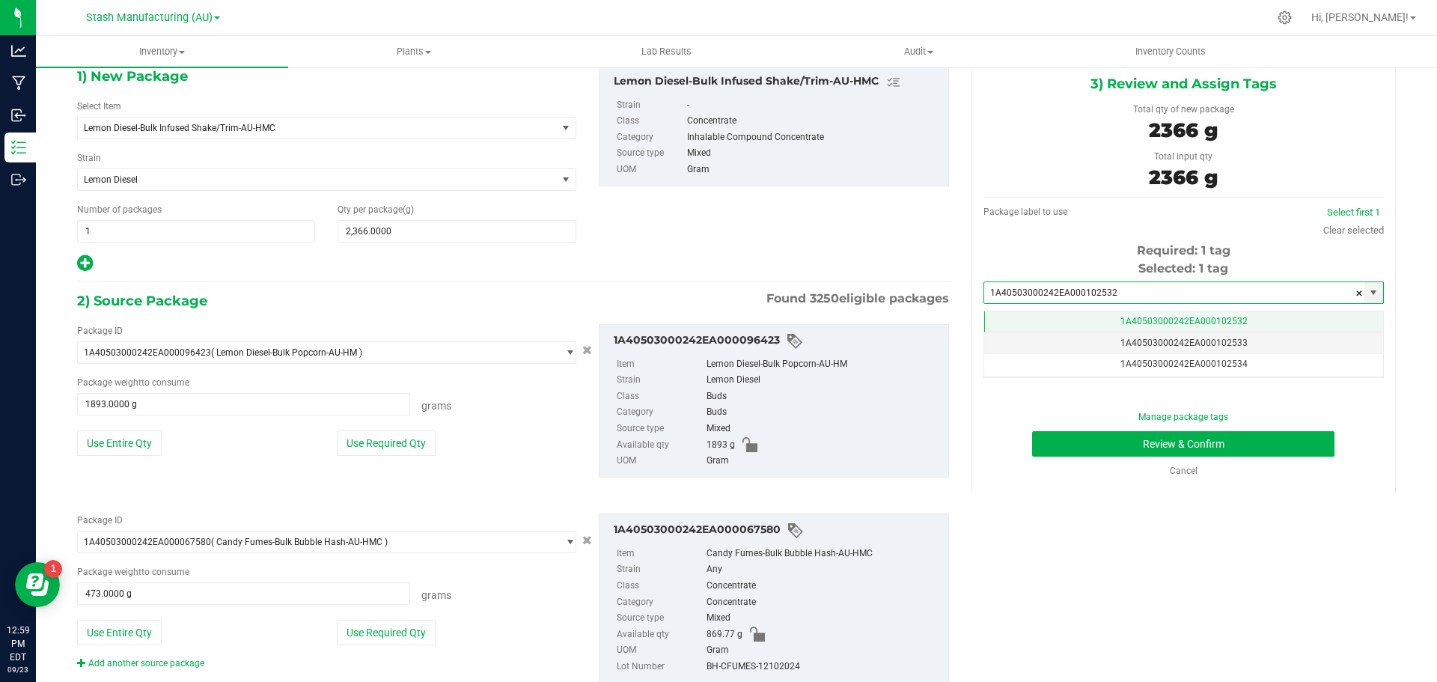
type input "1A40503000242EA000102532"
click at [1150, 322] on span "1A40503000242EA000102532" at bounding box center [1183, 321] width 127 height 10
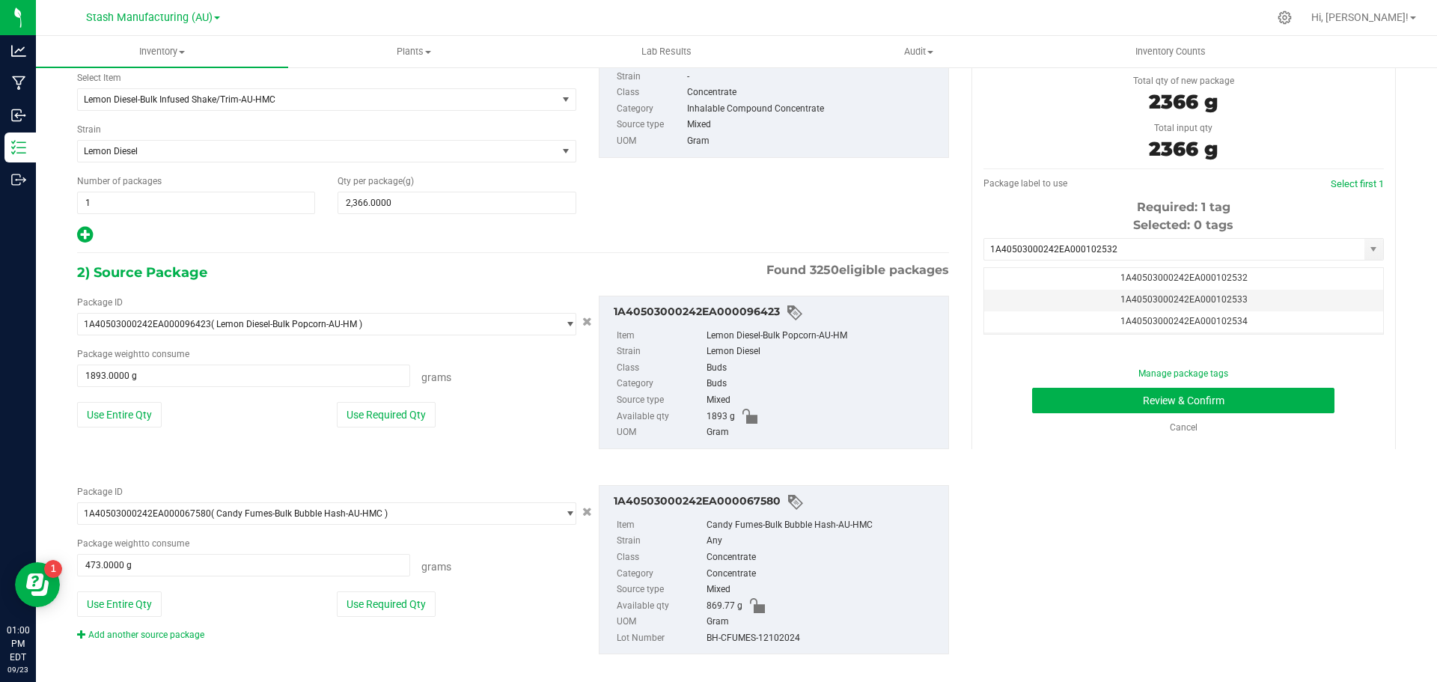
scroll to position [118, 0]
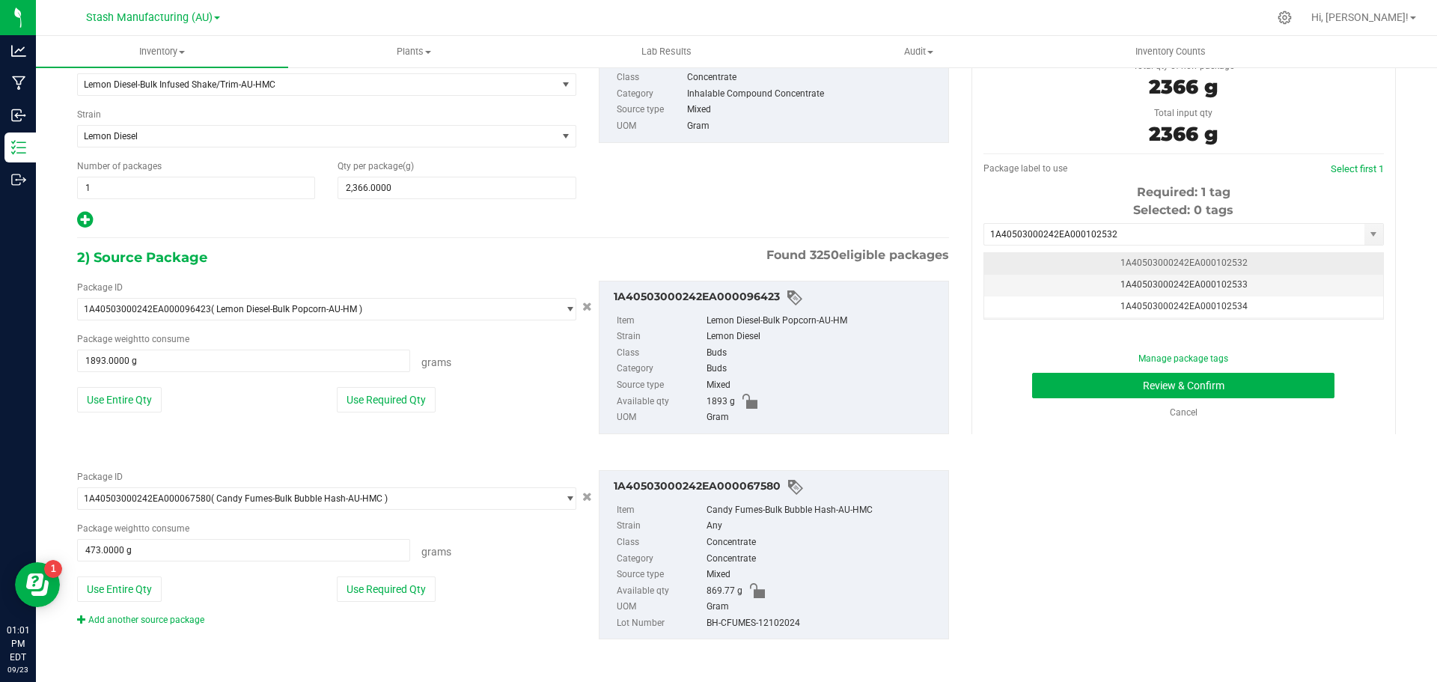
click at [1150, 261] on span "1A40503000242EA000102532" at bounding box center [1183, 262] width 127 height 10
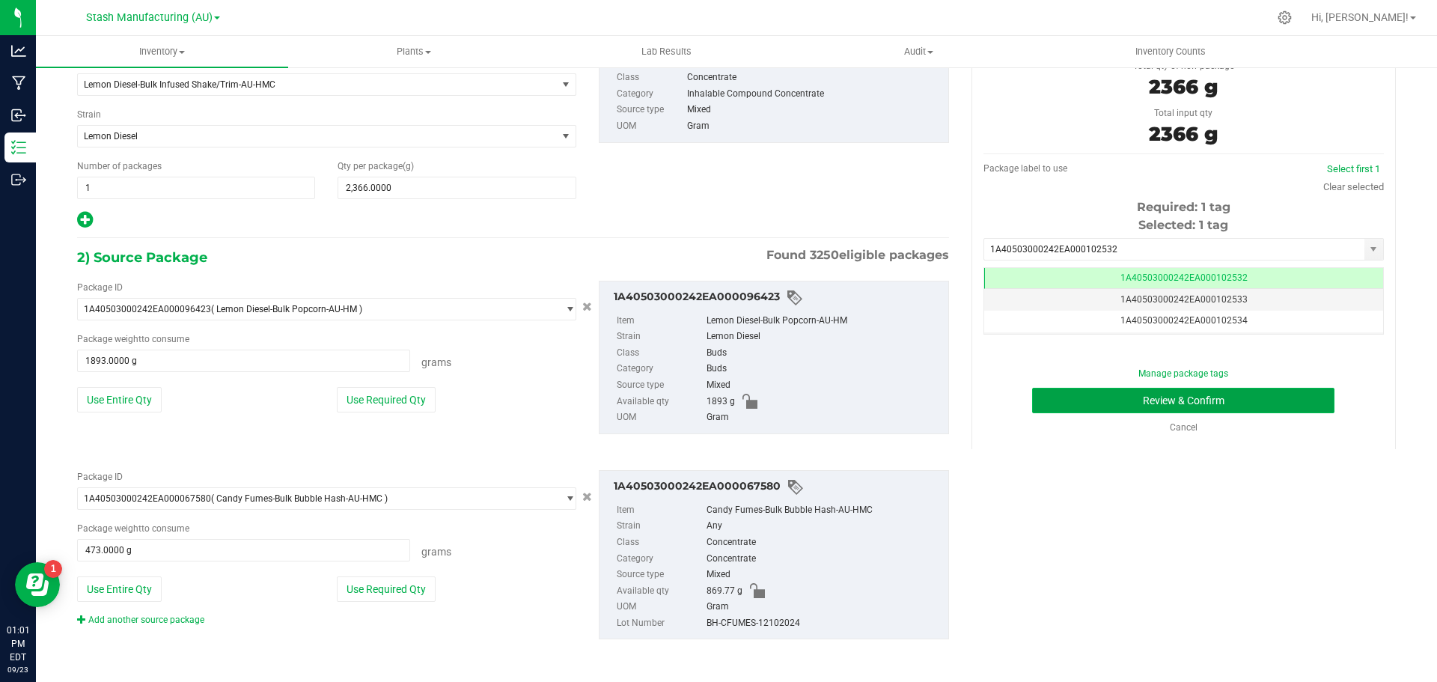
click at [1129, 404] on button "Review & Confirm" at bounding box center [1183, 400] width 302 height 25
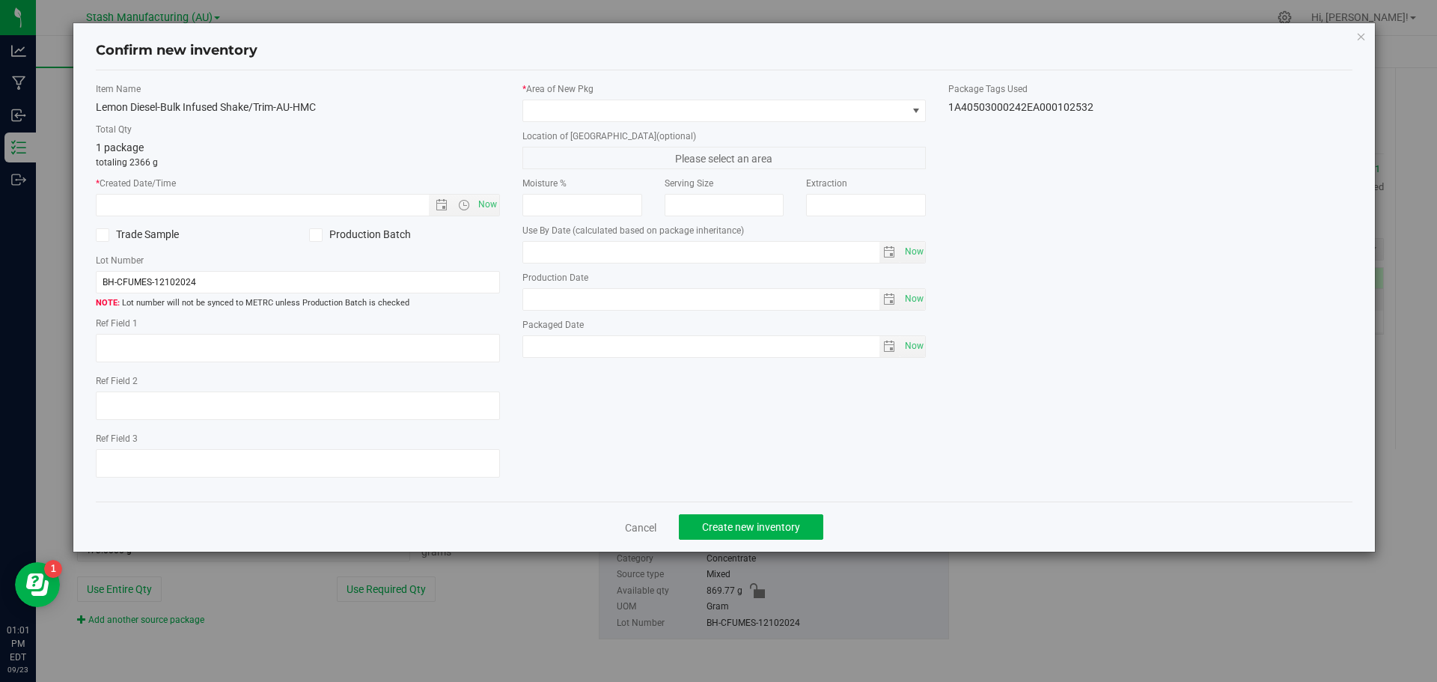
type input "[DATE]"
click at [489, 205] on span "Now" at bounding box center [486, 205] width 25 height 22
type input "[DATE] 1:01 PM"
drag, startPoint x: 219, startPoint y: 282, endPoint x: 95, endPoint y: 285, distance: 124.3
click at [96, 285] on input "BH-CFUMES-12102024" at bounding box center [298, 282] width 404 height 22
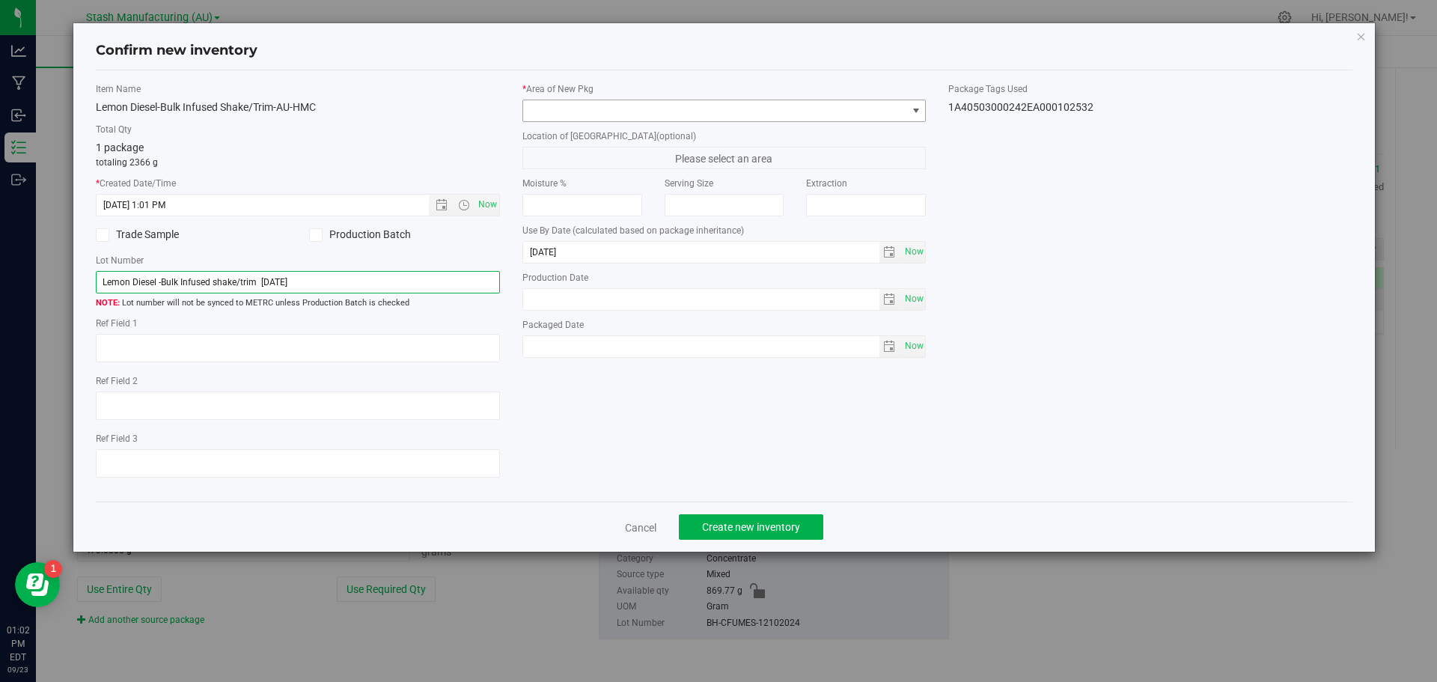
type input "Lemon Diesel -Bulk Infused shake/trim [DATE]"
click at [917, 109] on span at bounding box center [916, 111] width 12 height 12
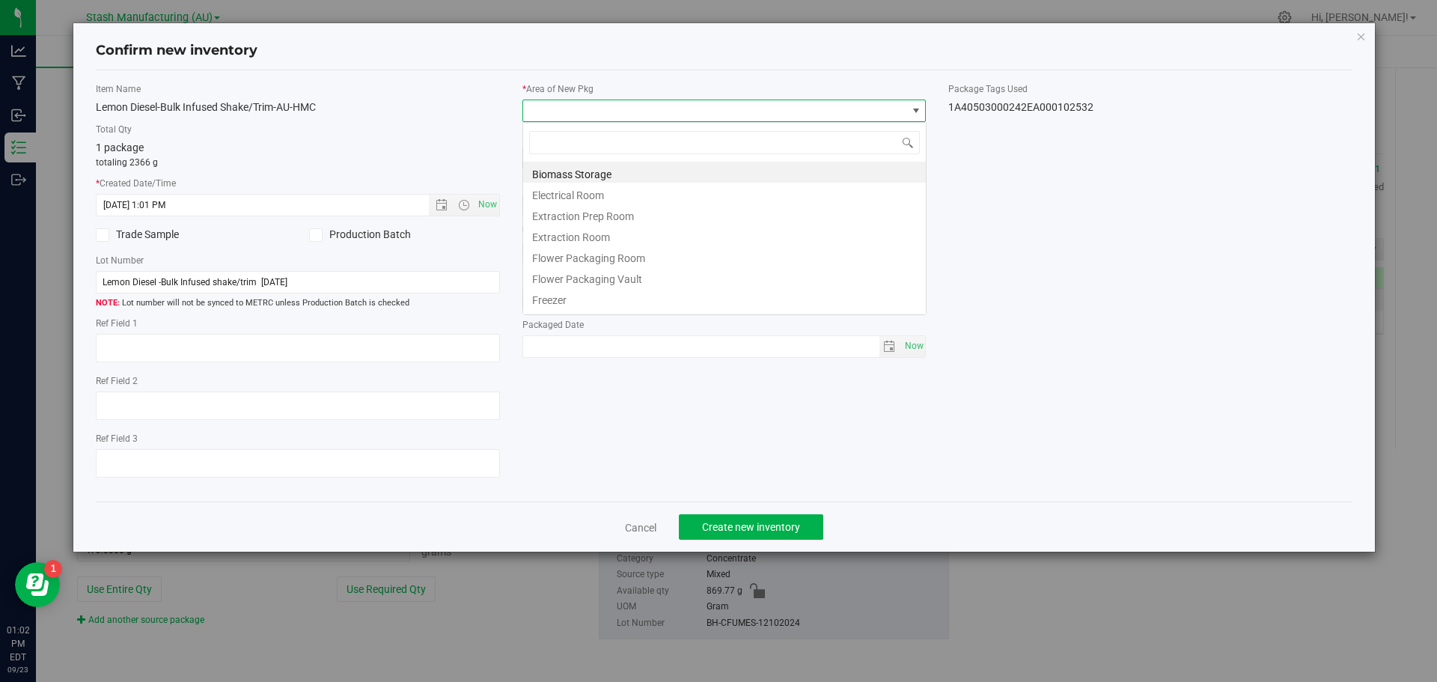
scroll to position [22, 404]
click at [630, 260] on li "Flower Packaging Room" at bounding box center [724, 255] width 403 height 21
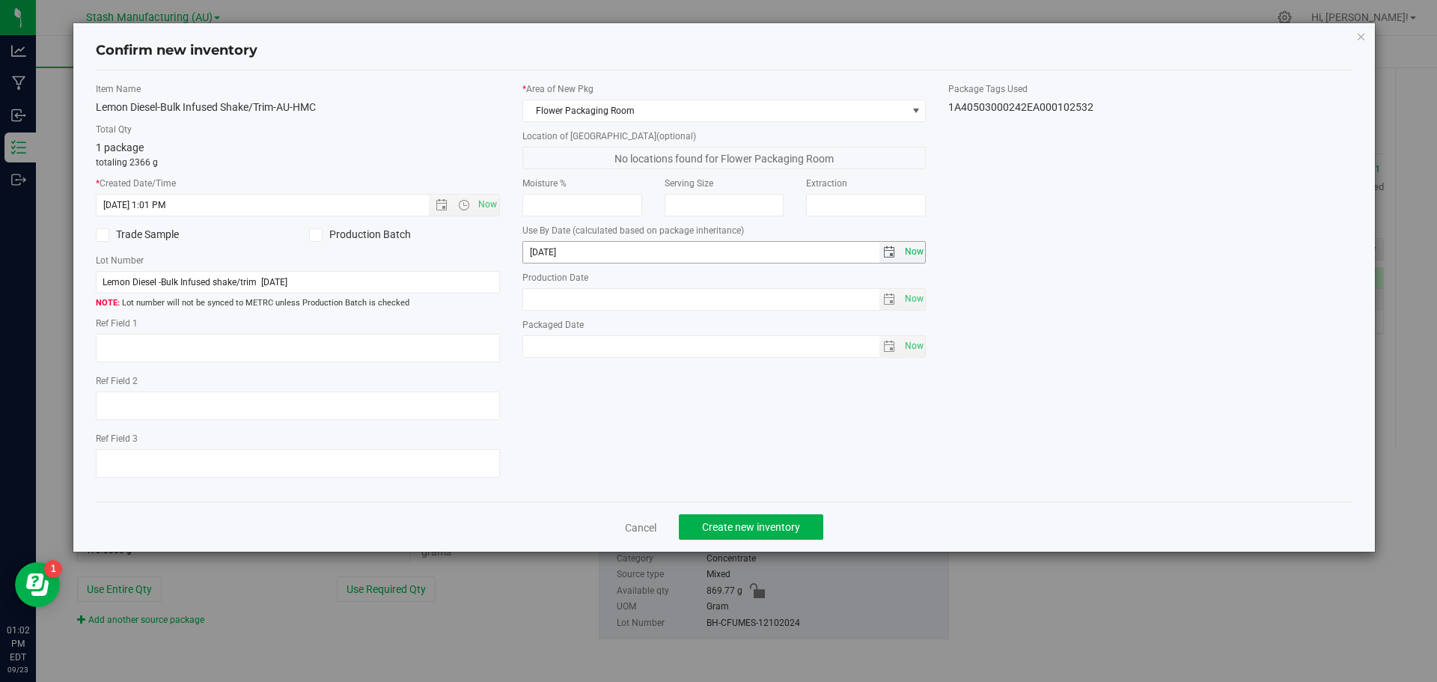
click at [914, 250] on span "Now" at bounding box center [913, 252] width 25 height 22
click at [549, 256] on input "[DATE]" at bounding box center [701, 252] width 356 height 21
type input "[DATE]"
click at [772, 528] on span "Create new inventory" at bounding box center [751, 527] width 98 height 12
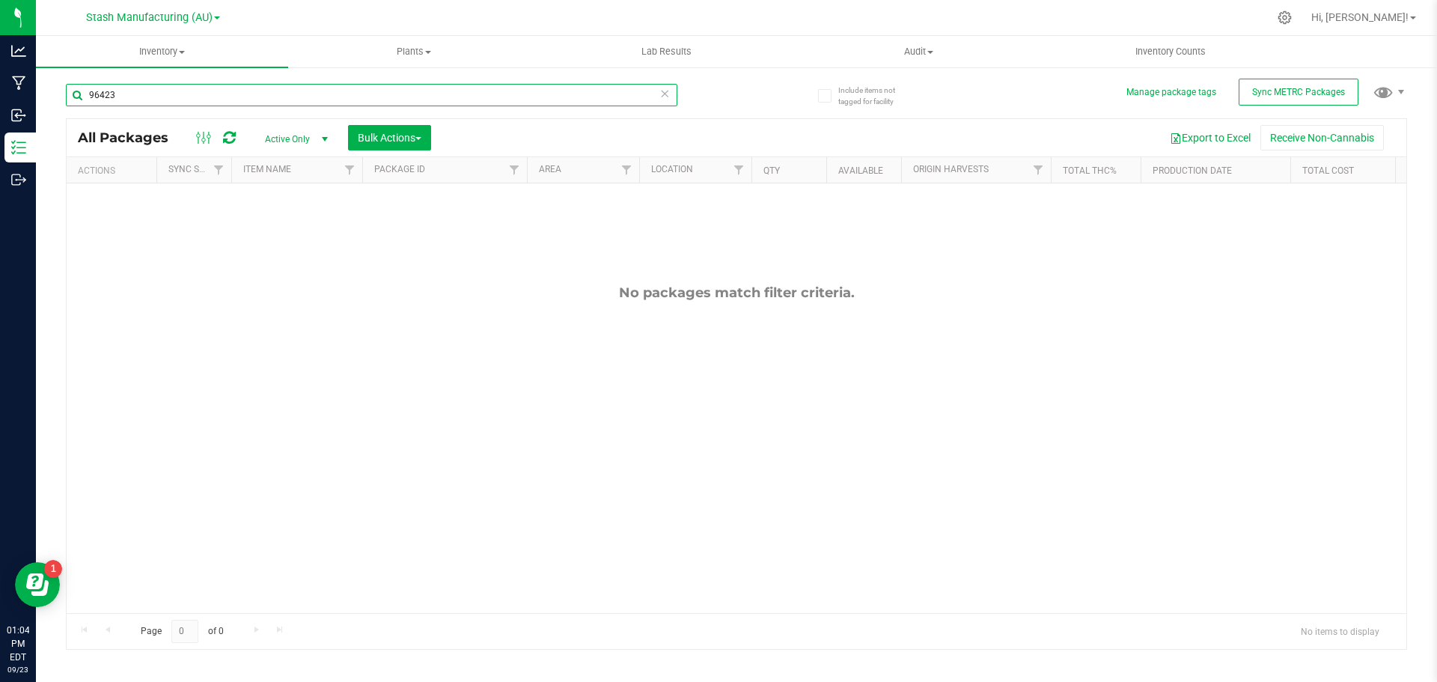
drag, startPoint x: 125, startPoint y: 96, endPoint x: 80, endPoint y: 91, distance: 45.2
click at [80, 91] on input "96423" at bounding box center [371, 95] width 611 height 22
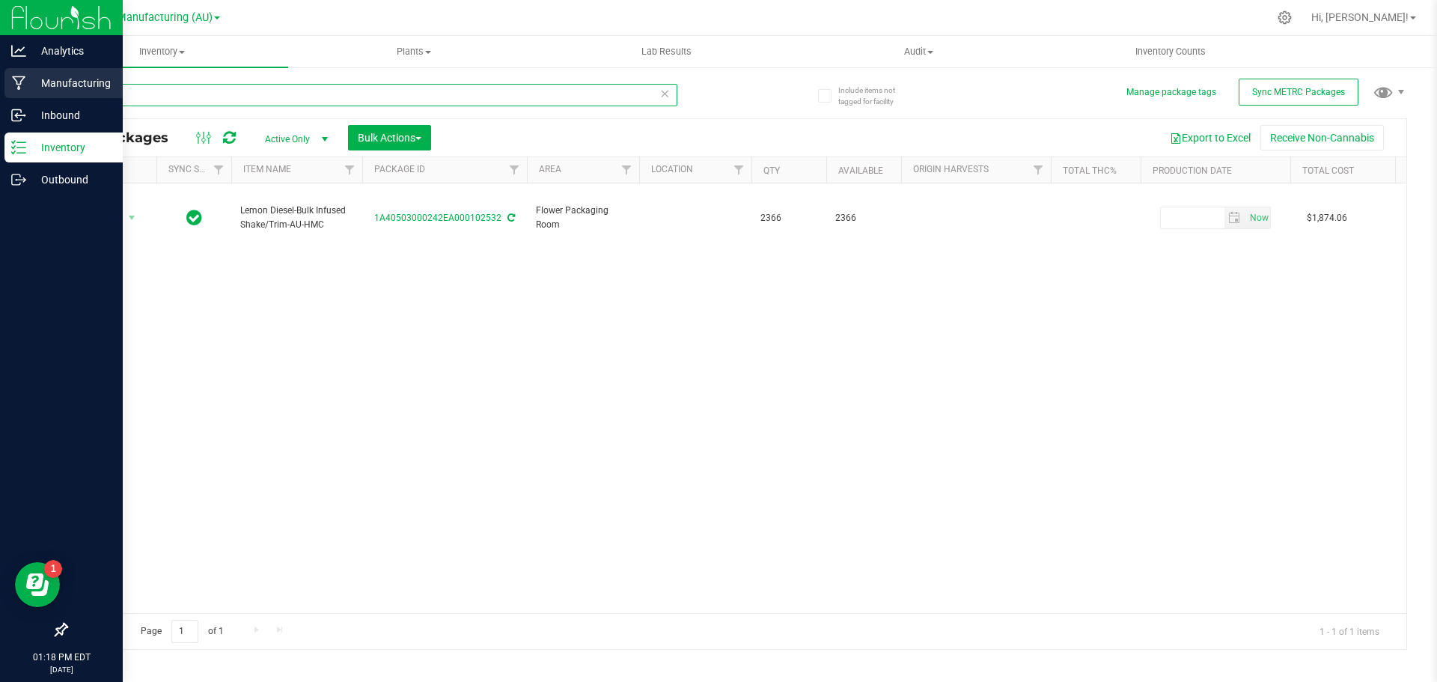
type input "102532"
click at [53, 81] on p "Manufacturing" at bounding box center [71, 83] width 90 height 18
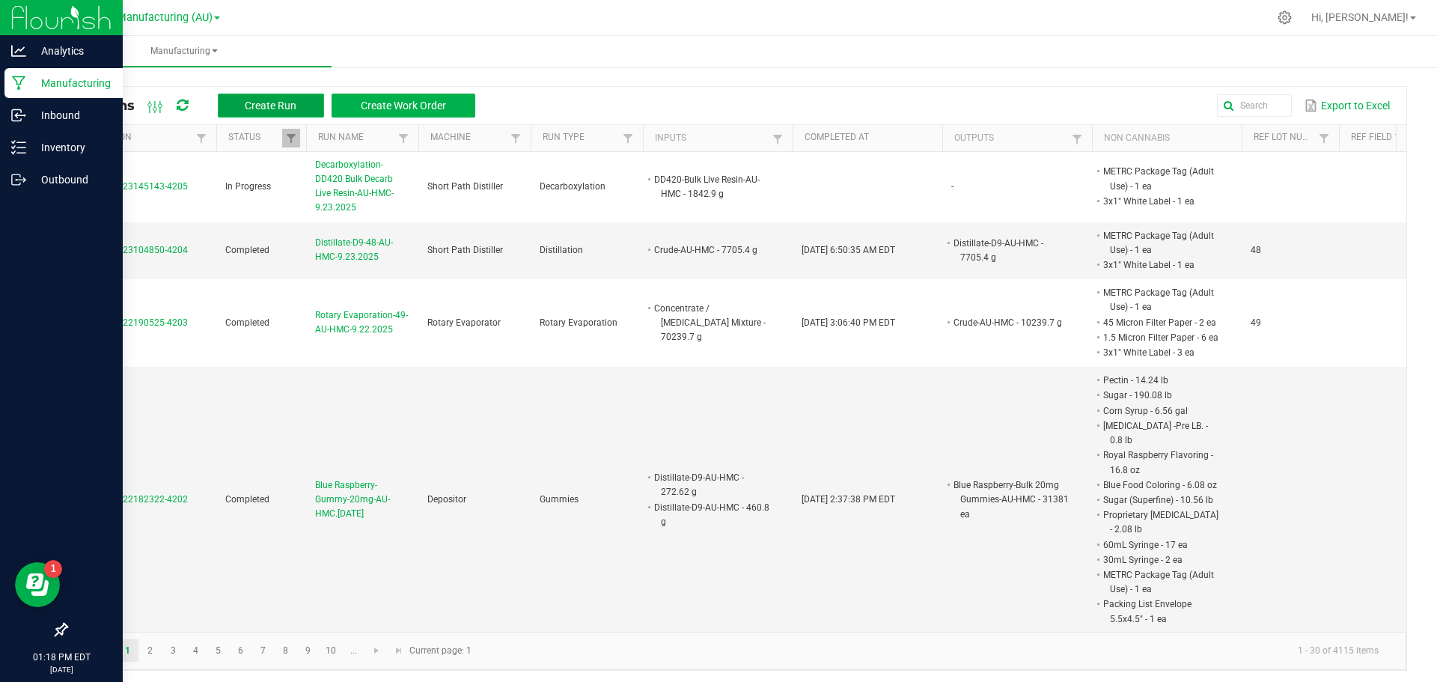
click at [261, 97] on button "Create Run" at bounding box center [271, 106] width 106 height 24
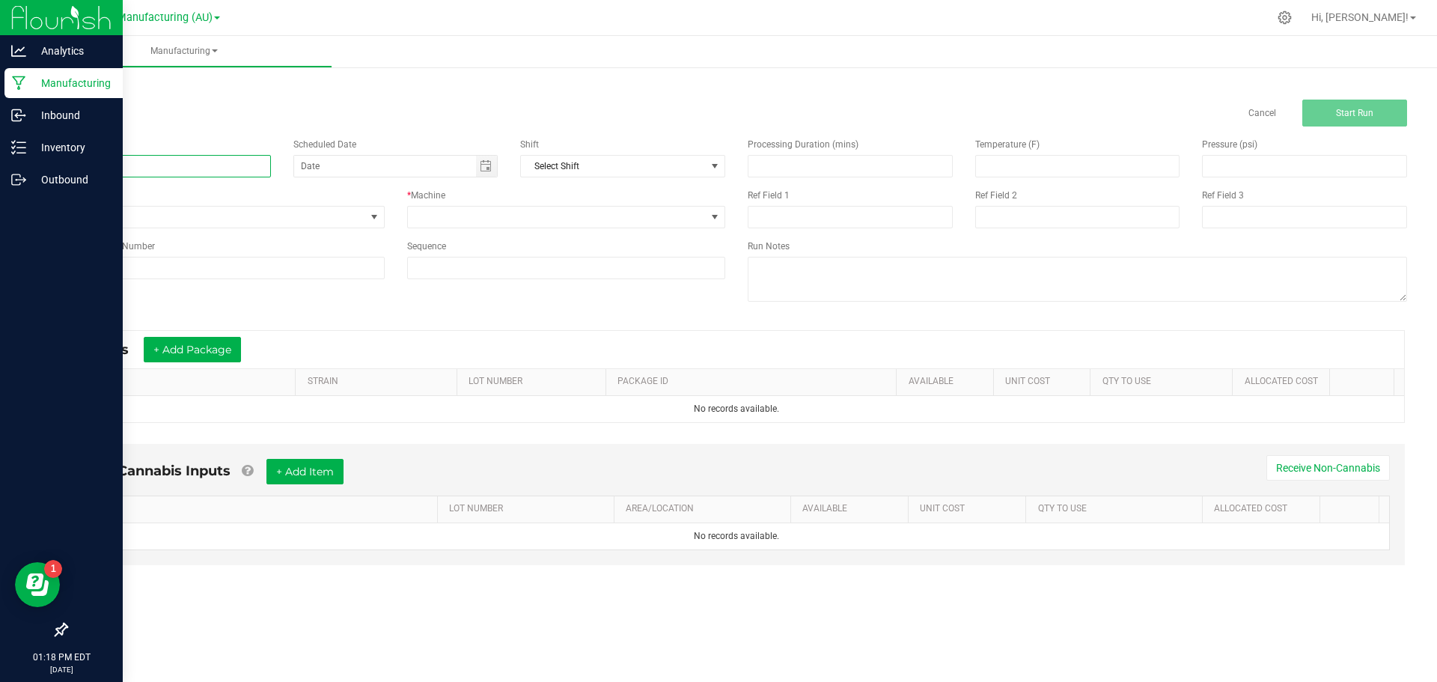
click at [94, 171] on input at bounding box center [168, 166] width 205 height 22
type input "Lemon Diesel- Bulk 1.2g BHIPR [DATE]"
click at [379, 216] on span at bounding box center [374, 217] width 12 height 12
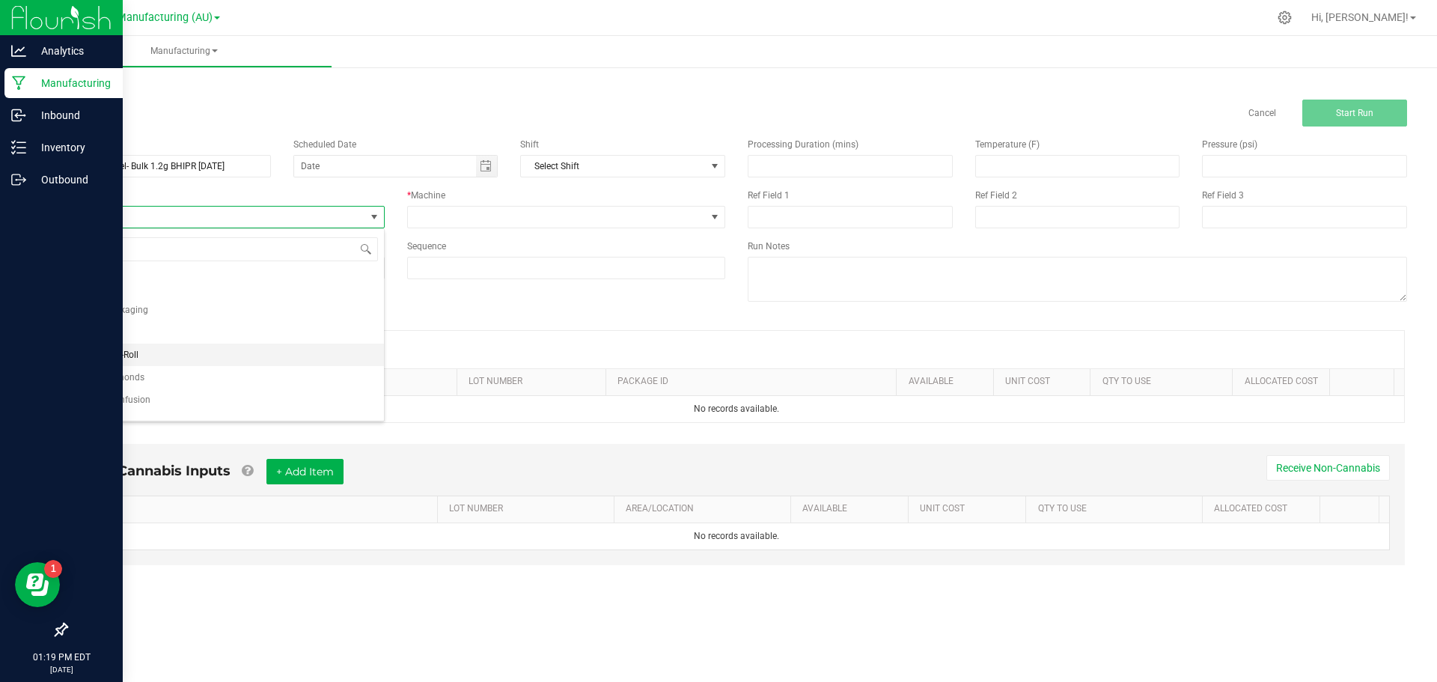
click at [171, 352] on li "Infused Pre-Roll" at bounding box center [225, 354] width 317 height 22
click at [714, 214] on span at bounding box center [715, 217] width 12 height 12
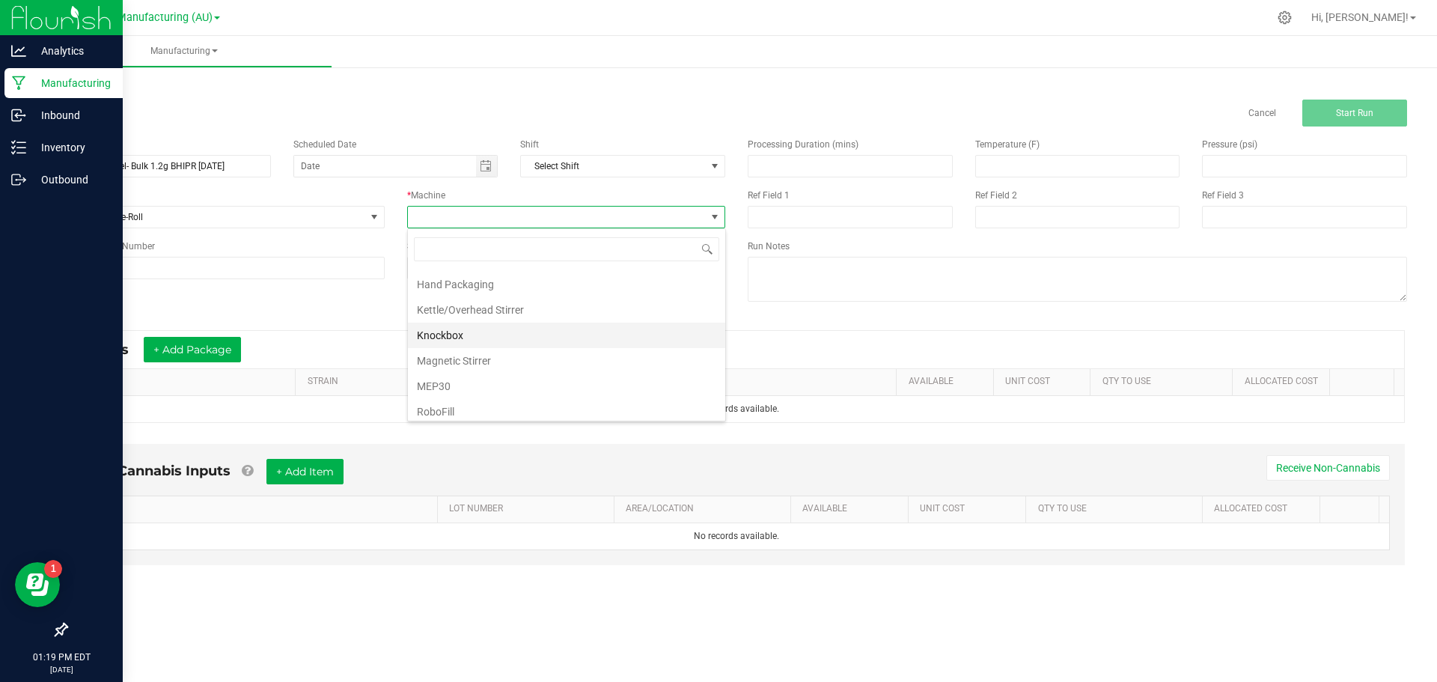
click at [436, 333] on li "Knockbox" at bounding box center [566, 335] width 317 height 25
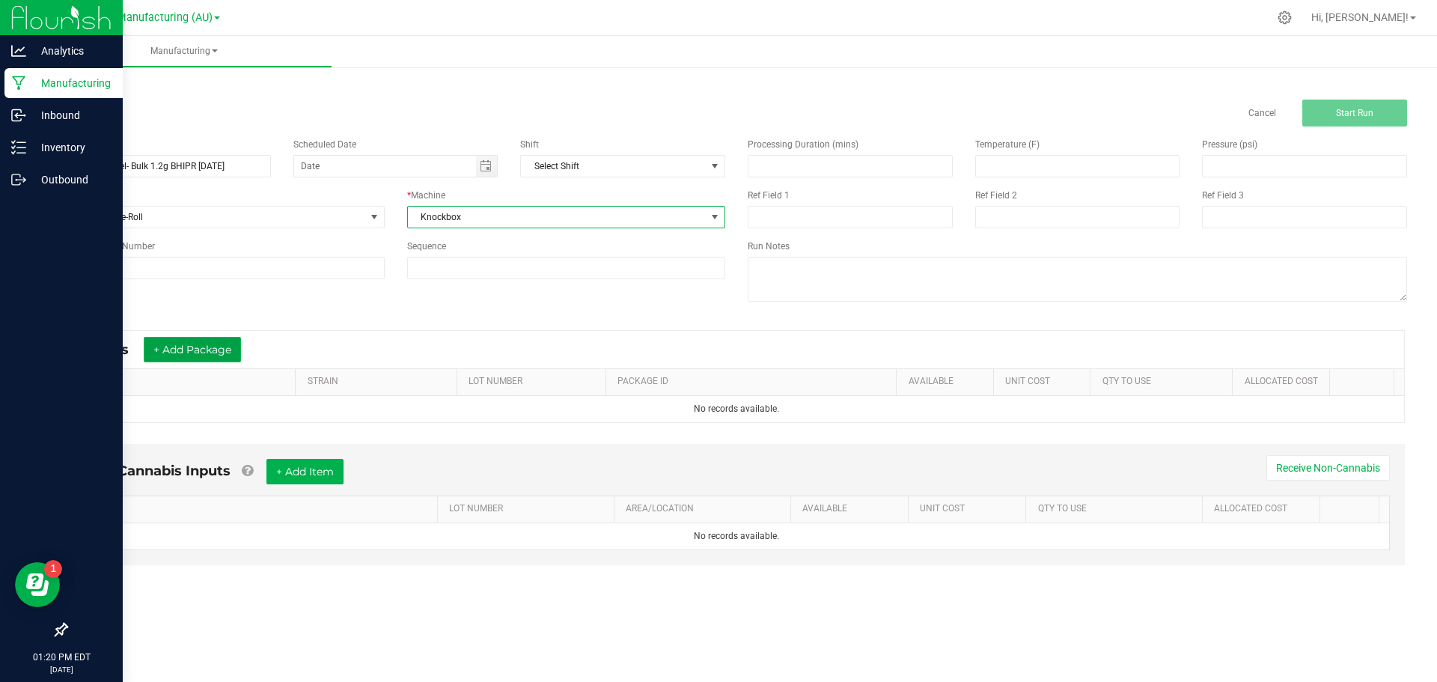
click at [175, 350] on button "+ Add Package" at bounding box center [192, 349] width 97 height 25
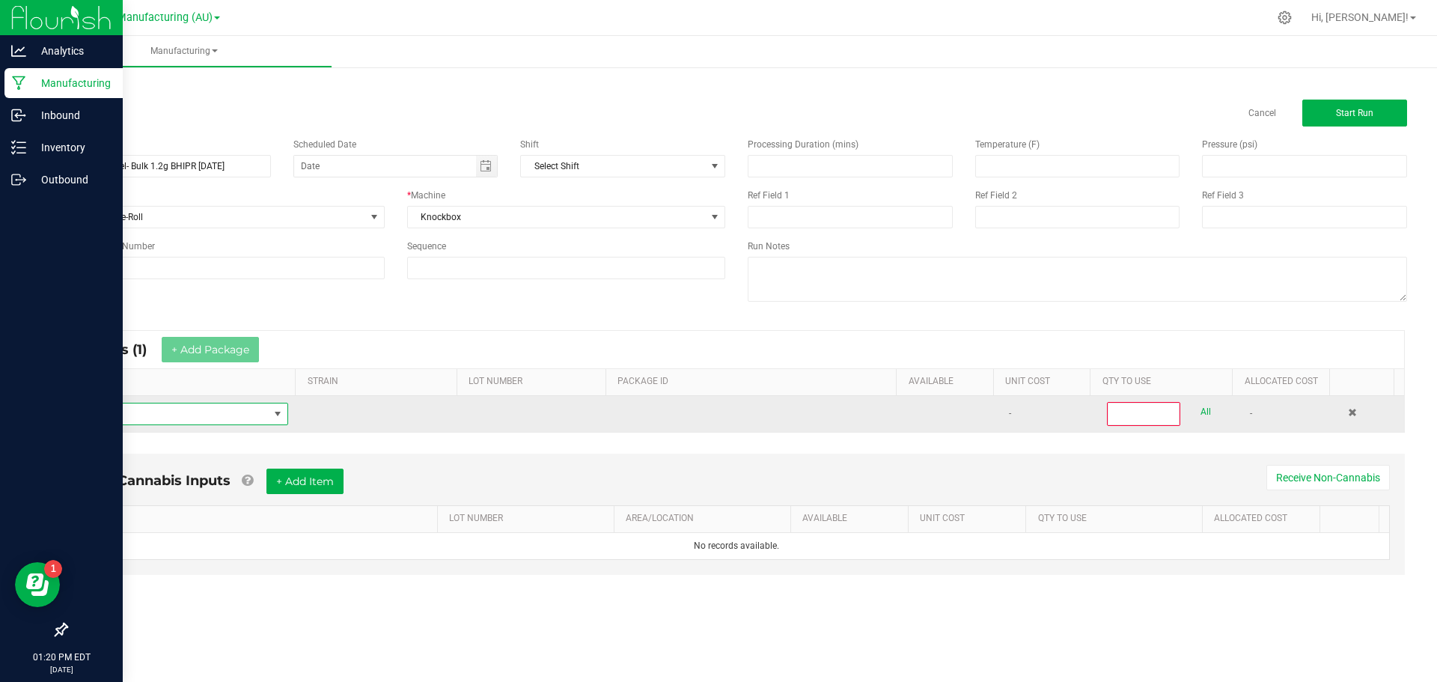
click at [232, 413] on span "NO DATA FOUND" at bounding box center [174, 413] width 190 height 21
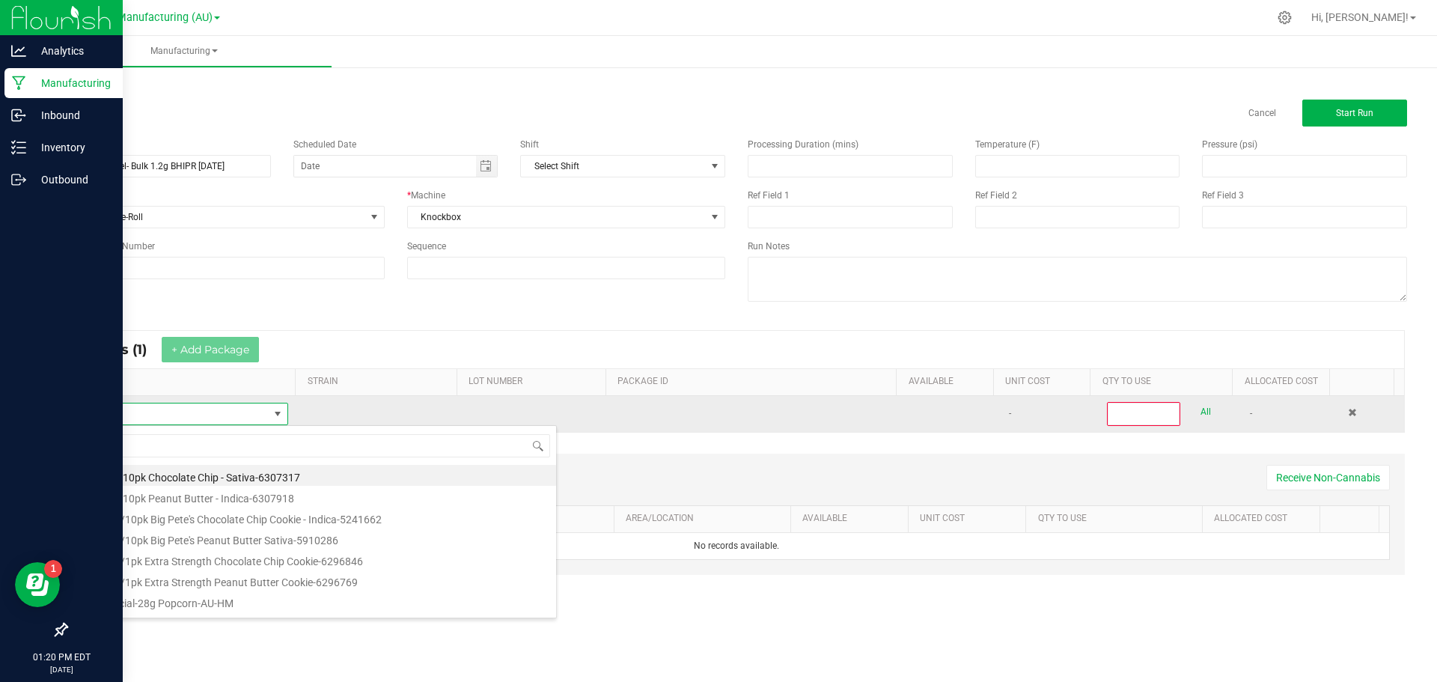
scroll to position [22, 207]
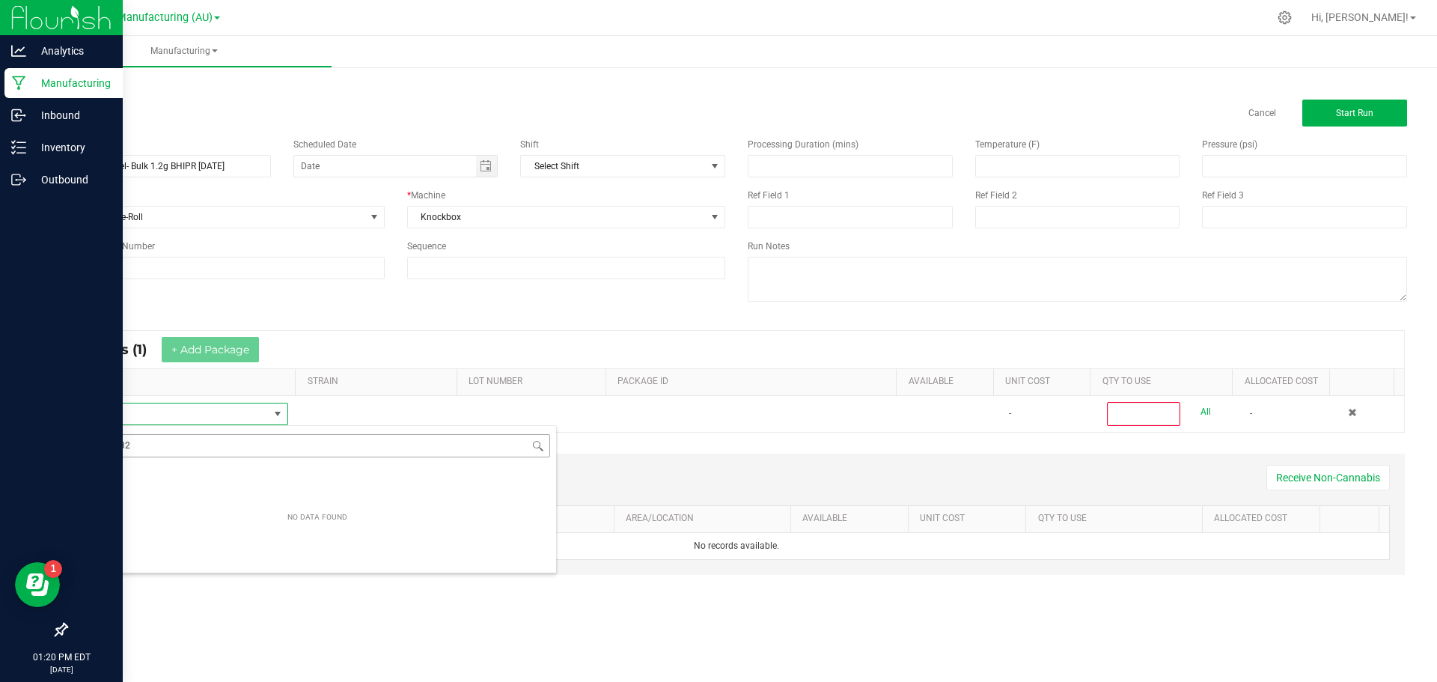
click at [164, 449] on input "102532" at bounding box center [317, 445] width 465 height 23
click at [298, 507] on div "NO DATA FOUND" at bounding box center [317, 518] width 76 height 28
click at [134, 451] on input "102532" at bounding box center [317, 445] width 465 height 23
type input "1"
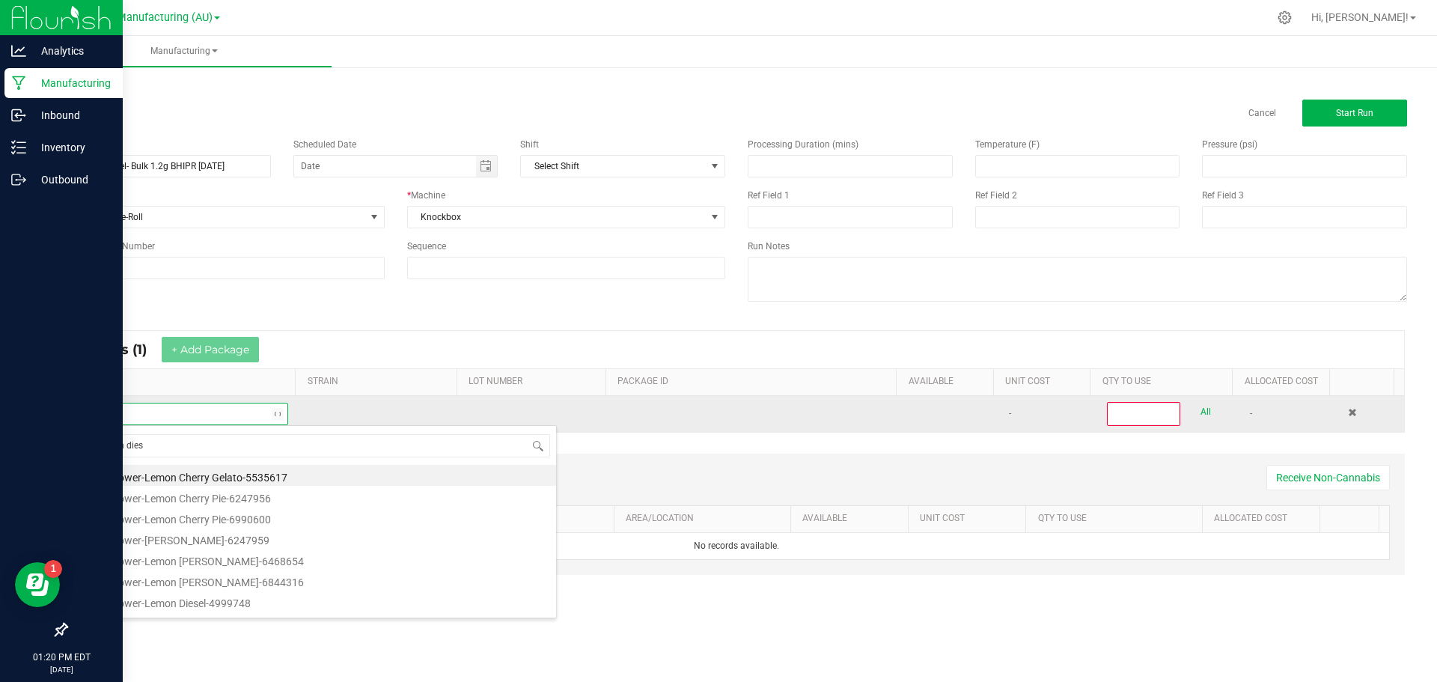
type input "lemon diese"
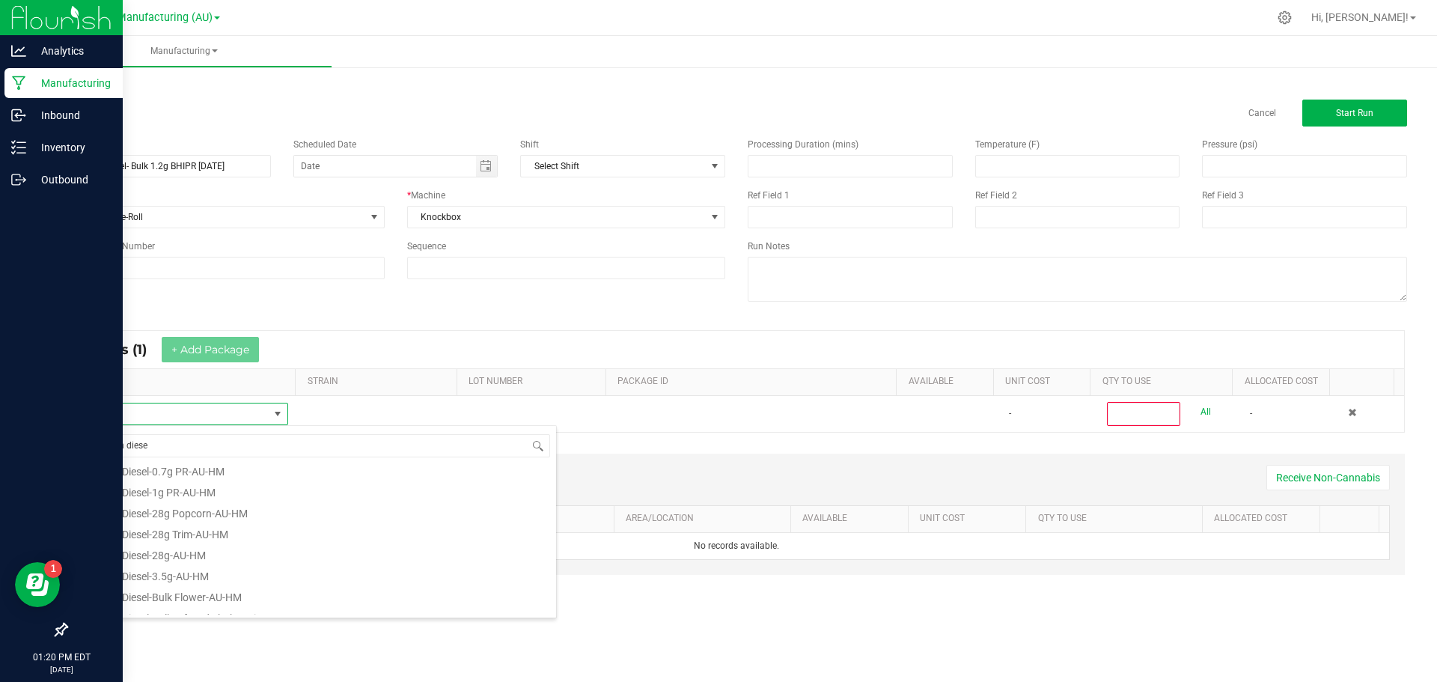
scroll to position [150, 0]
click at [248, 582] on li "Lemon Diesel-Bulk Infused Shake/Trim-AU-HMC" at bounding box center [317, 576] width 477 height 21
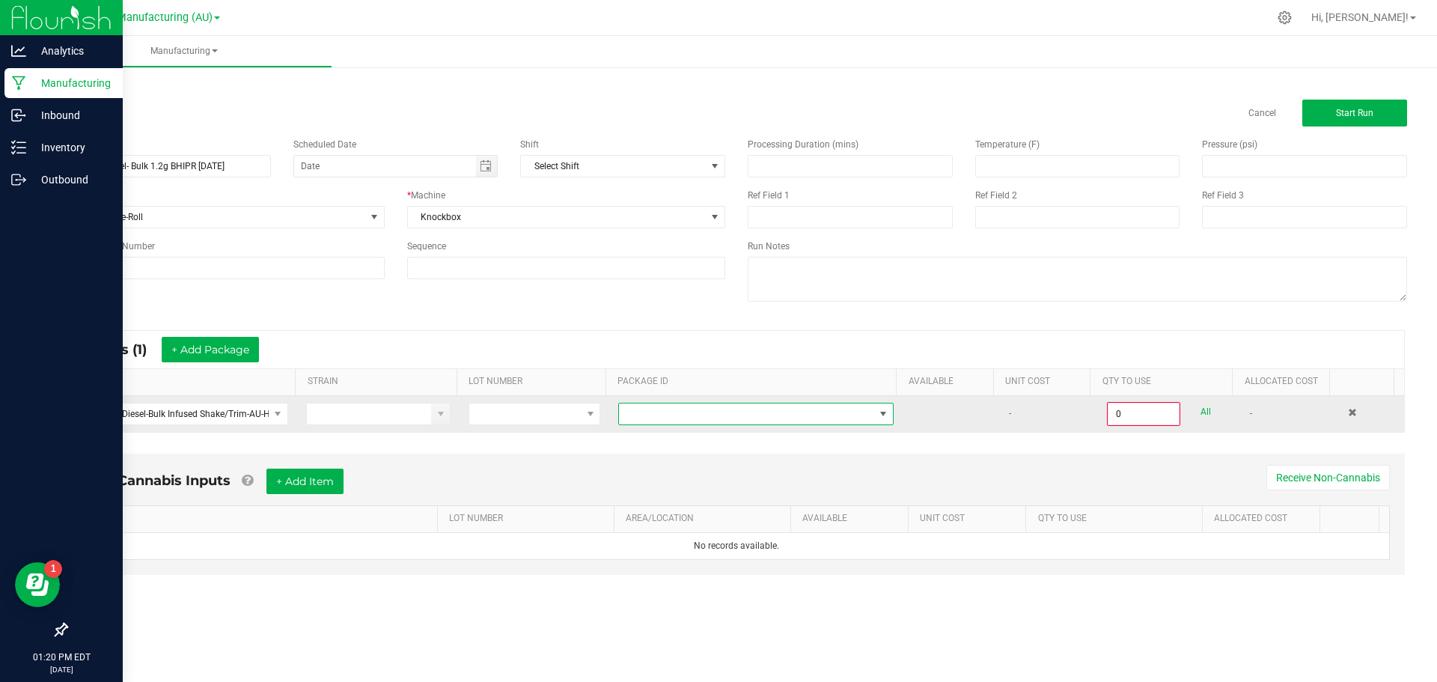
click at [878, 412] on span at bounding box center [883, 414] width 12 height 12
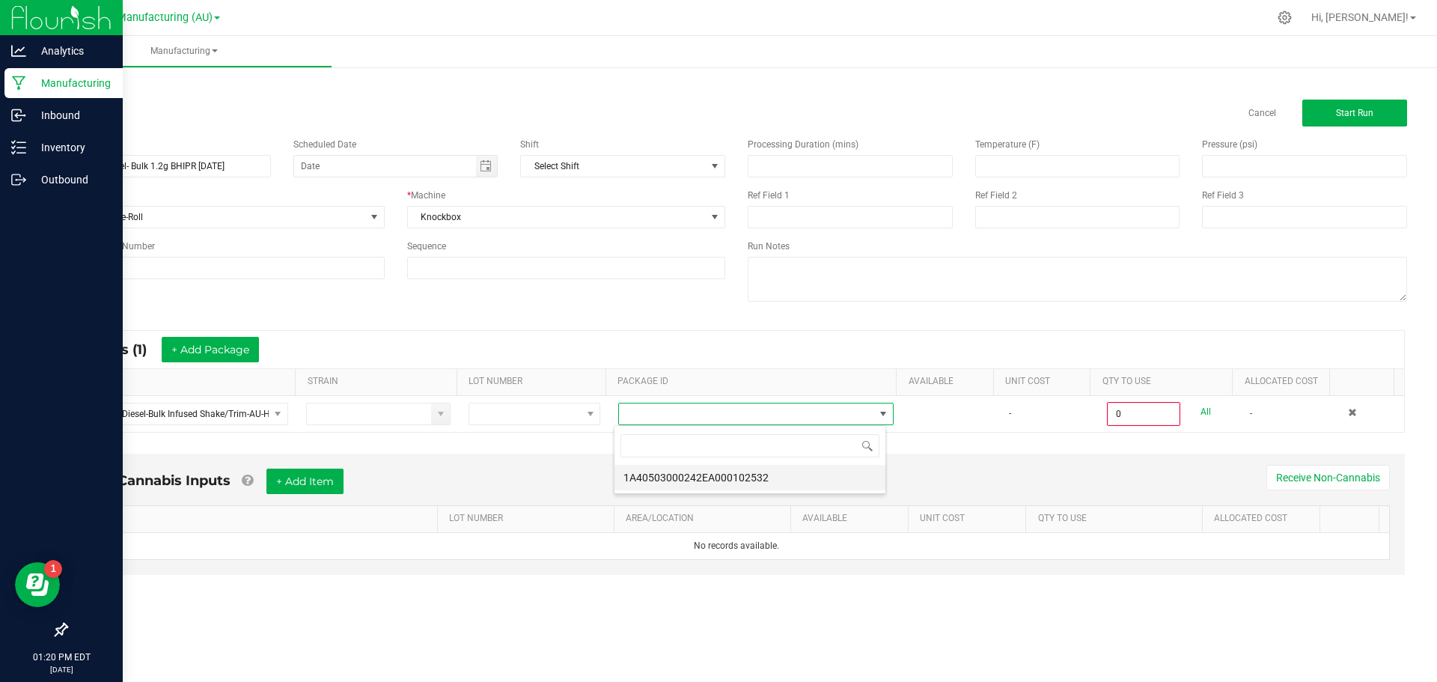
click at [723, 481] on li "1A40503000242EA000102532" at bounding box center [749, 477] width 271 height 25
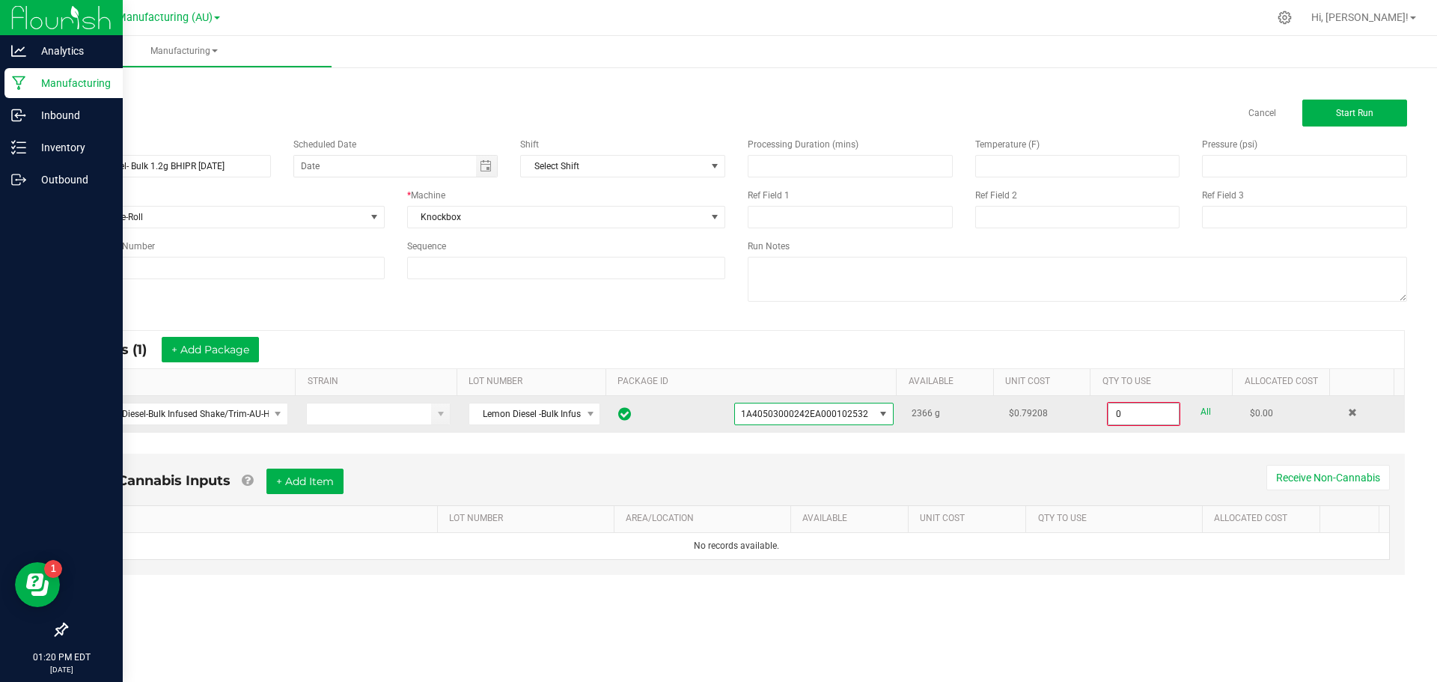
click at [1143, 412] on input "0" at bounding box center [1143, 413] width 70 height 21
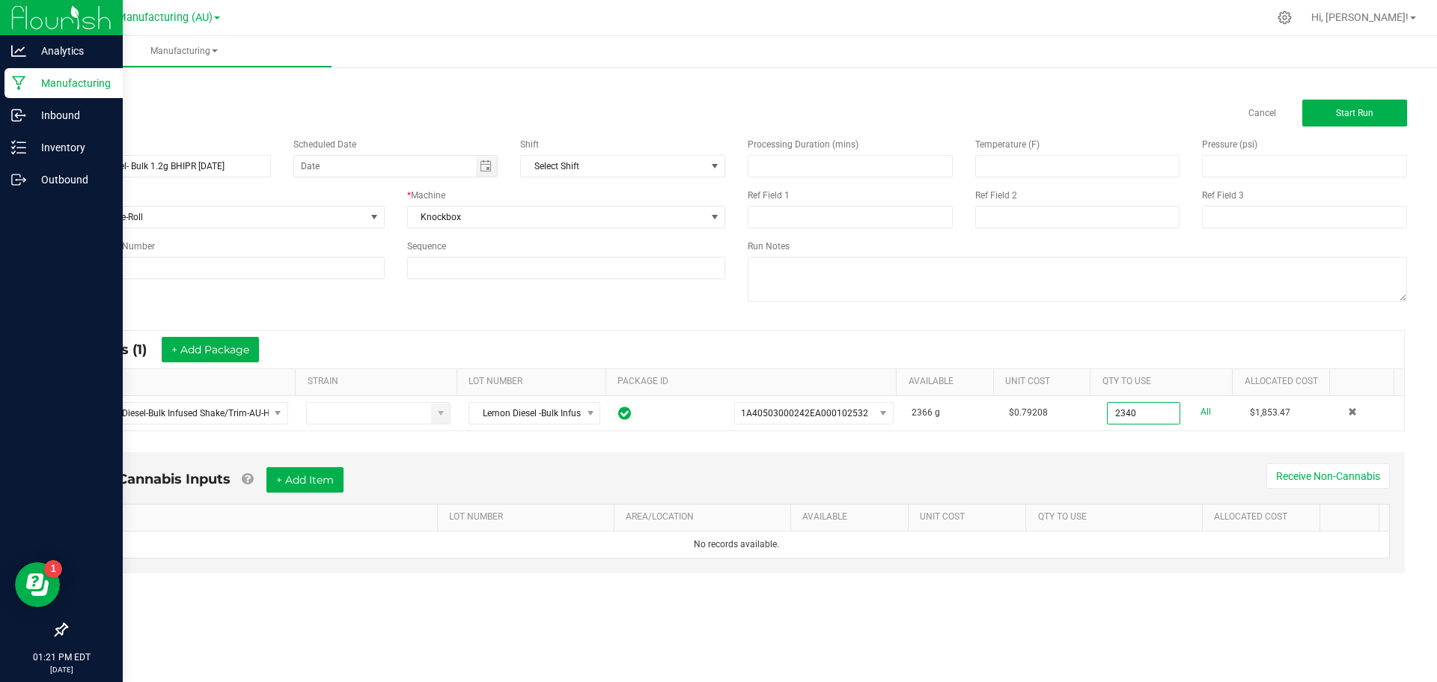
type input "2340.0000 g"
click at [1126, 436] on div "* Inputs (1) + Add Package ITEM STRAIN LOT NUMBER PACKAGE ID AVAILABLE Unit Cos…" at bounding box center [736, 381] width 1363 height 128
click at [1361, 108] on span "Start Run" at bounding box center [1354, 113] width 37 height 10
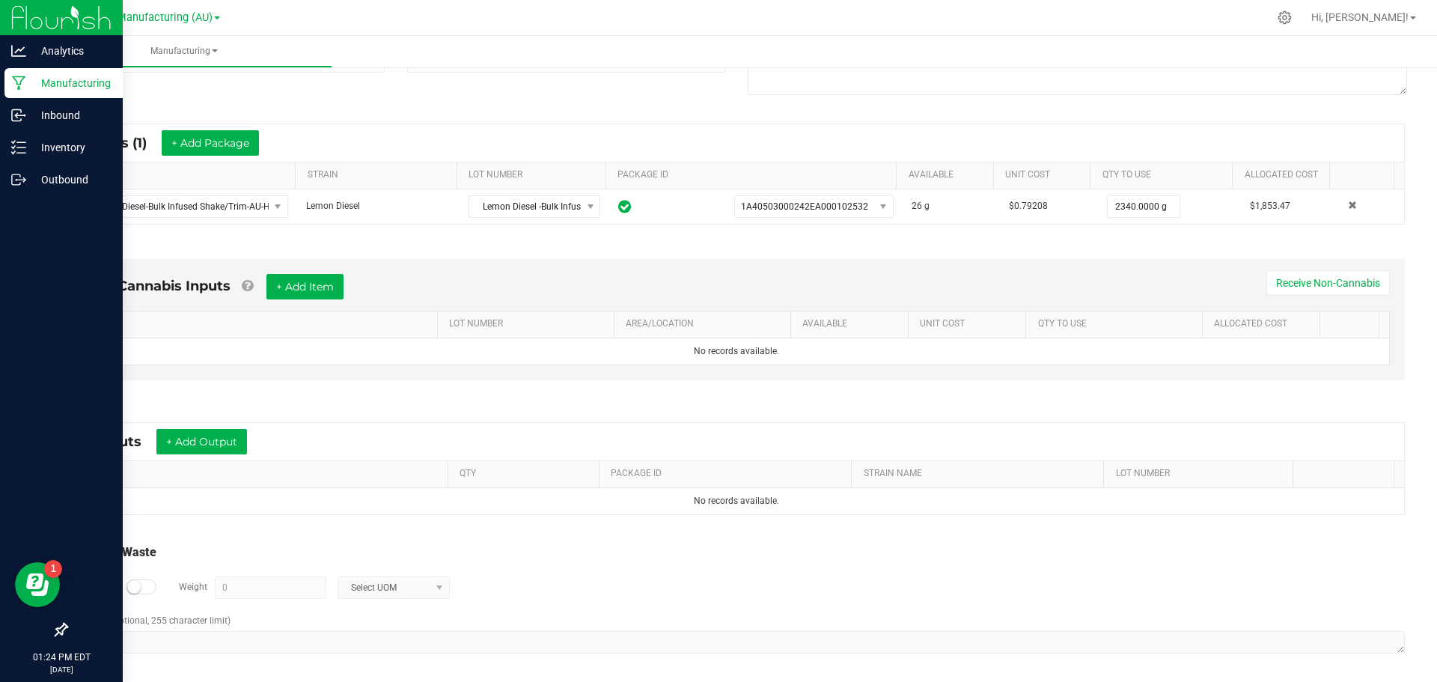
scroll to position [241, 0]
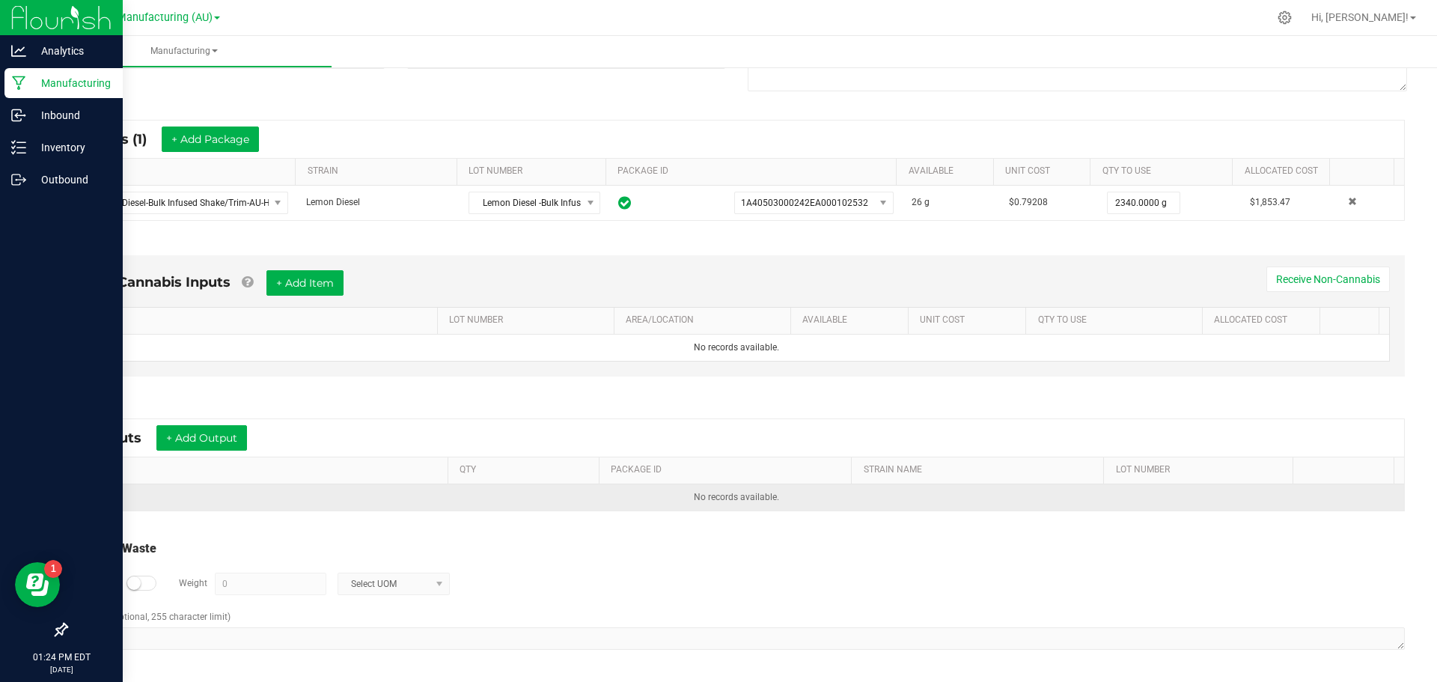
click at [150, 496] on td "No records available." at bounding box center [736, 497] width 1335 height 26
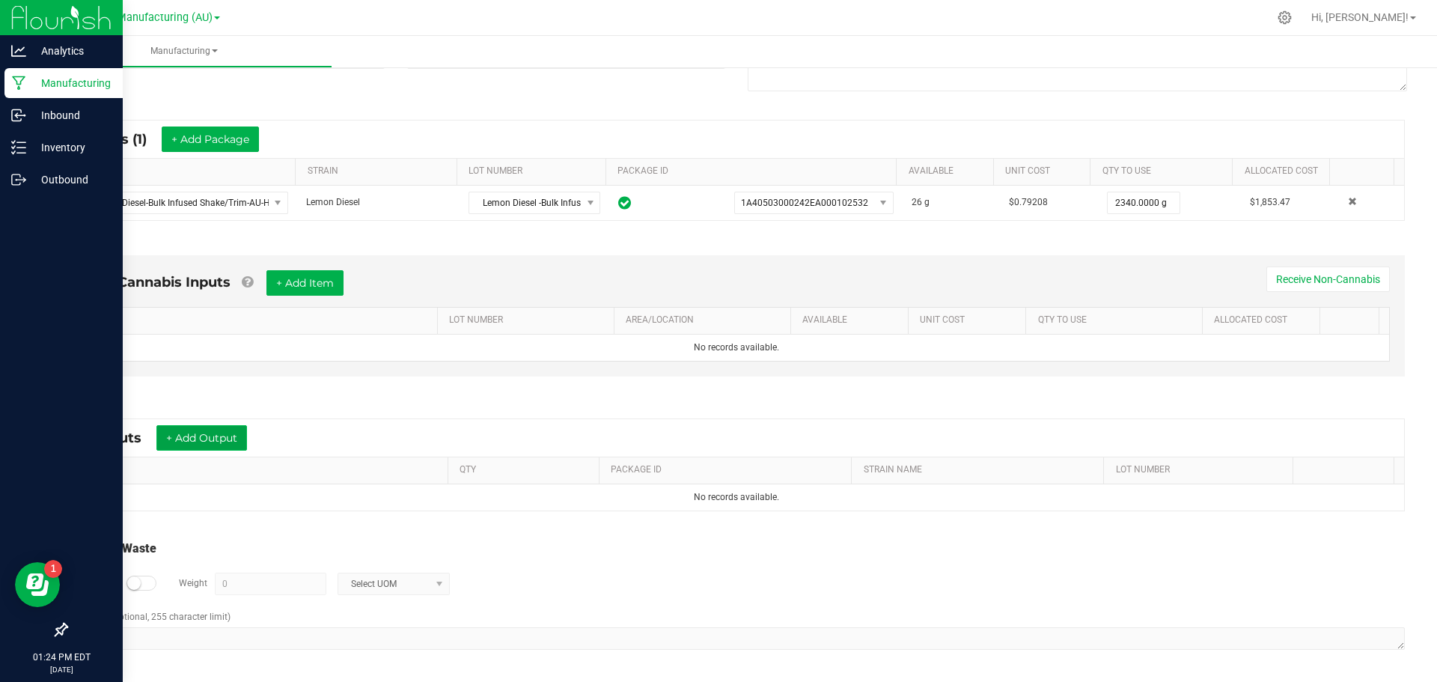
click at [202, 436] on button "+ Add Output" at bounding box center [201, 437] width 91 height 25
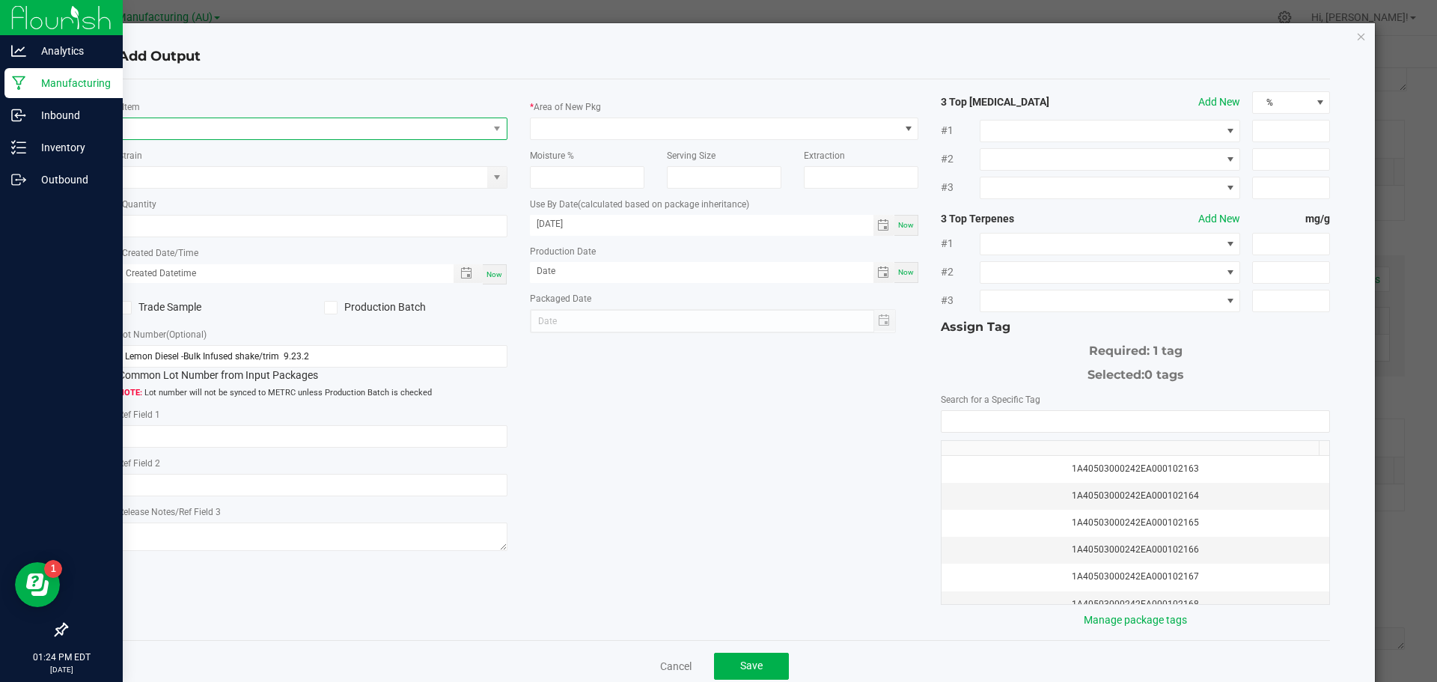
click at [495, 137] on span "NO DATA FOUND" at bounding box center [496, 128] width 19 height 21
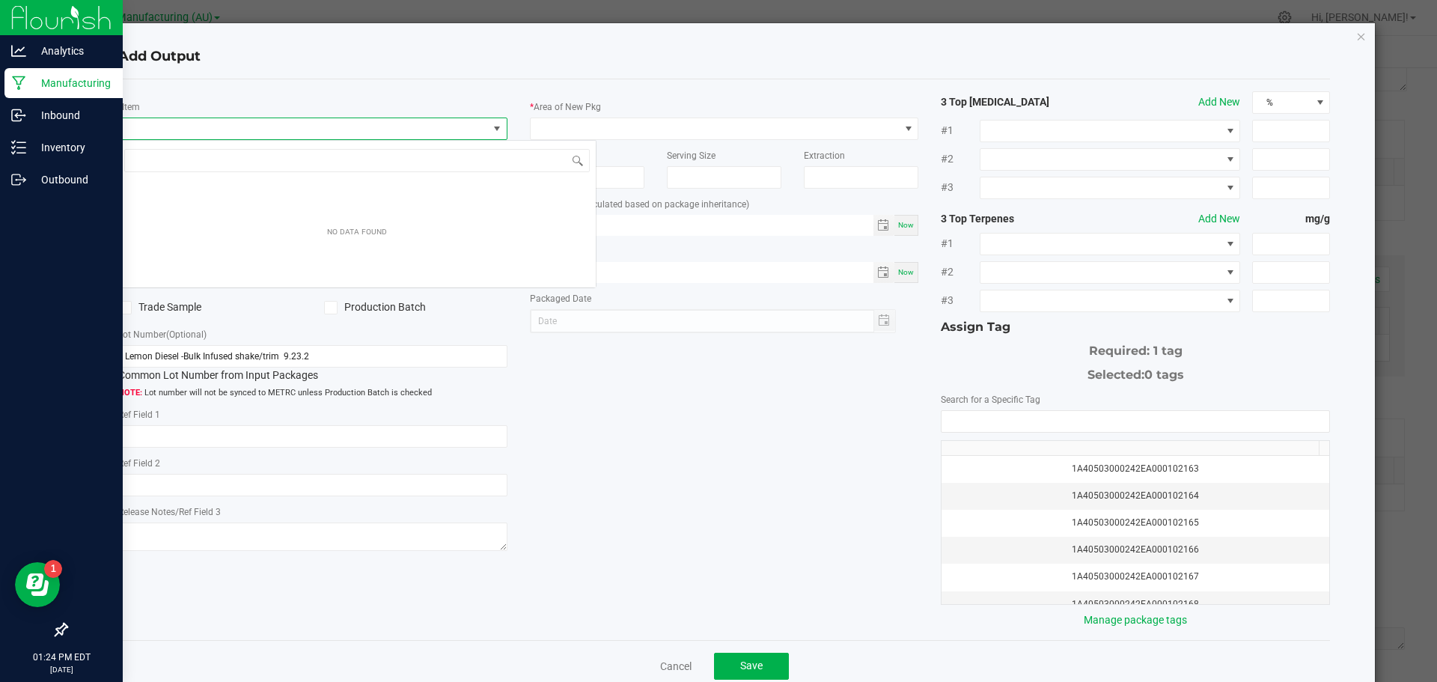
scroll to position [22, 386]
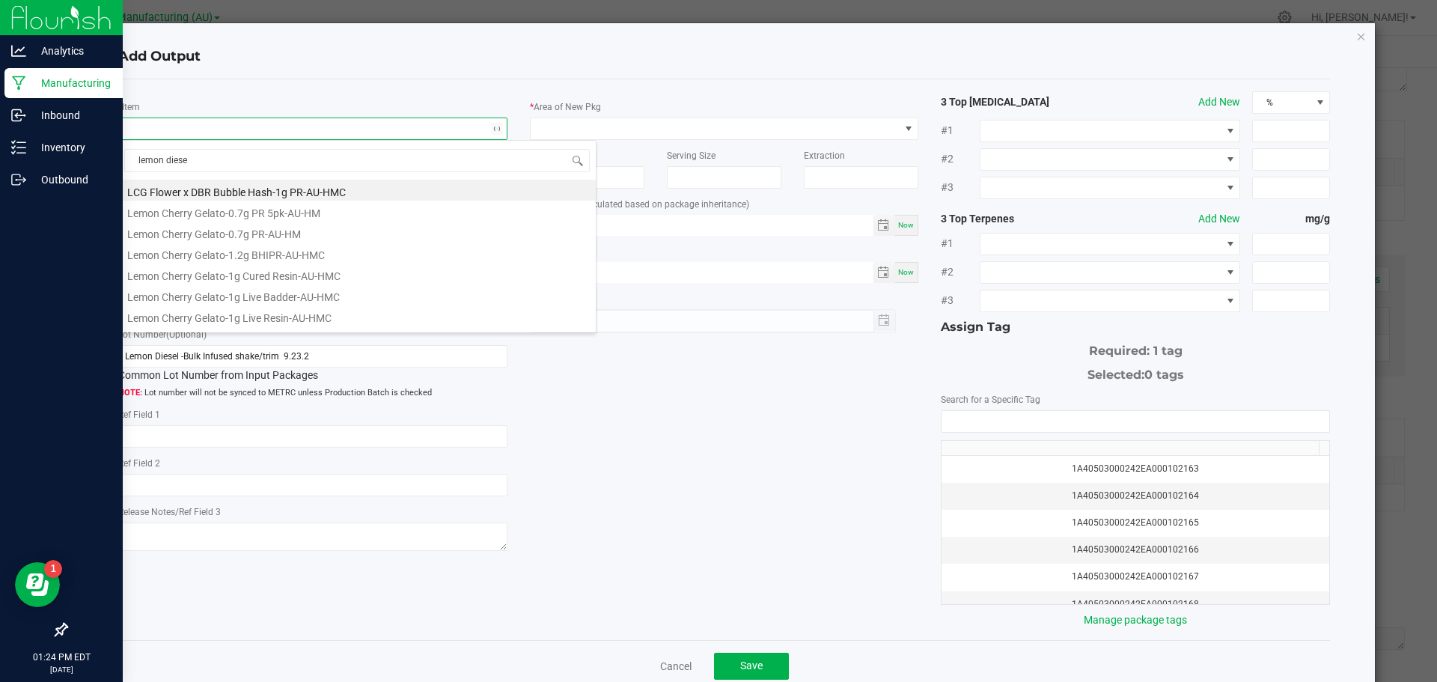
type input "lemon diesel"
click at [321, 58] on h4 "Add Output" at bounding box center [724, 56] width 1212 height 19
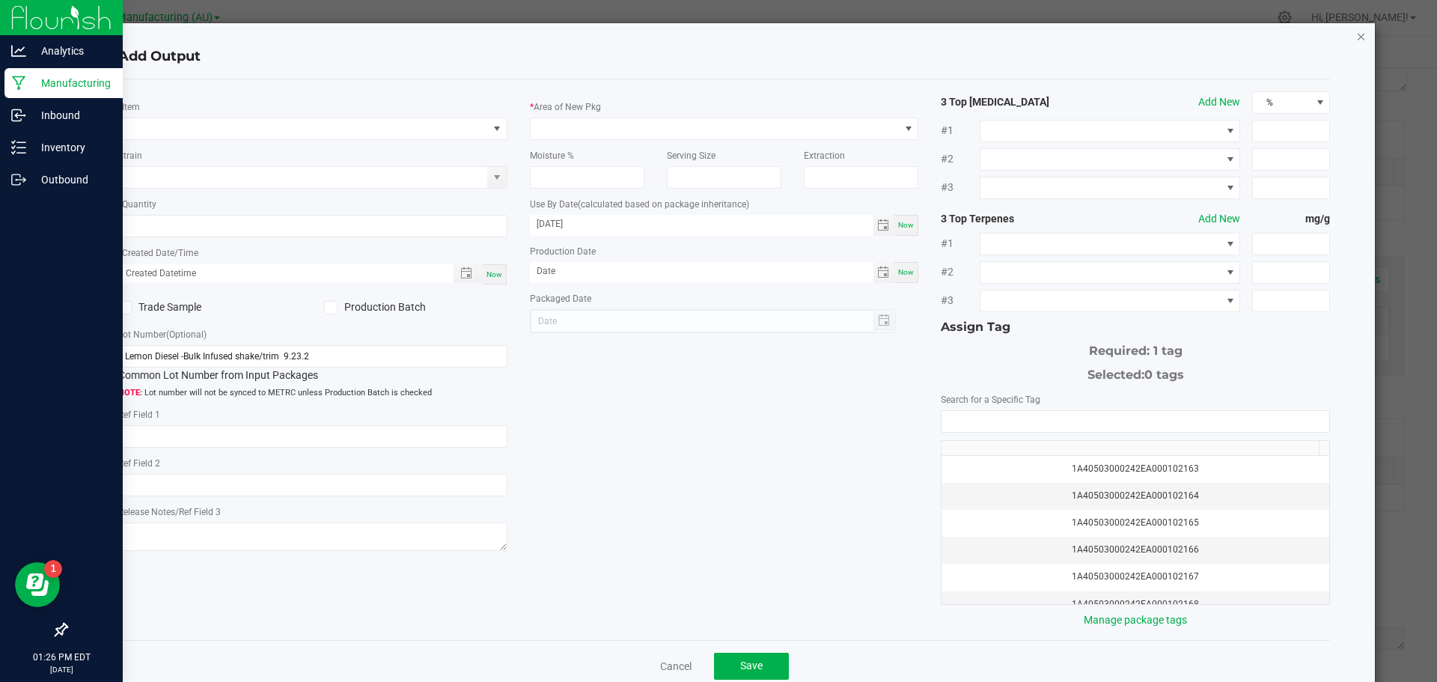
click at [1356, 36] on icon "button" at bounding box center [1361, 36] width 10 height 18
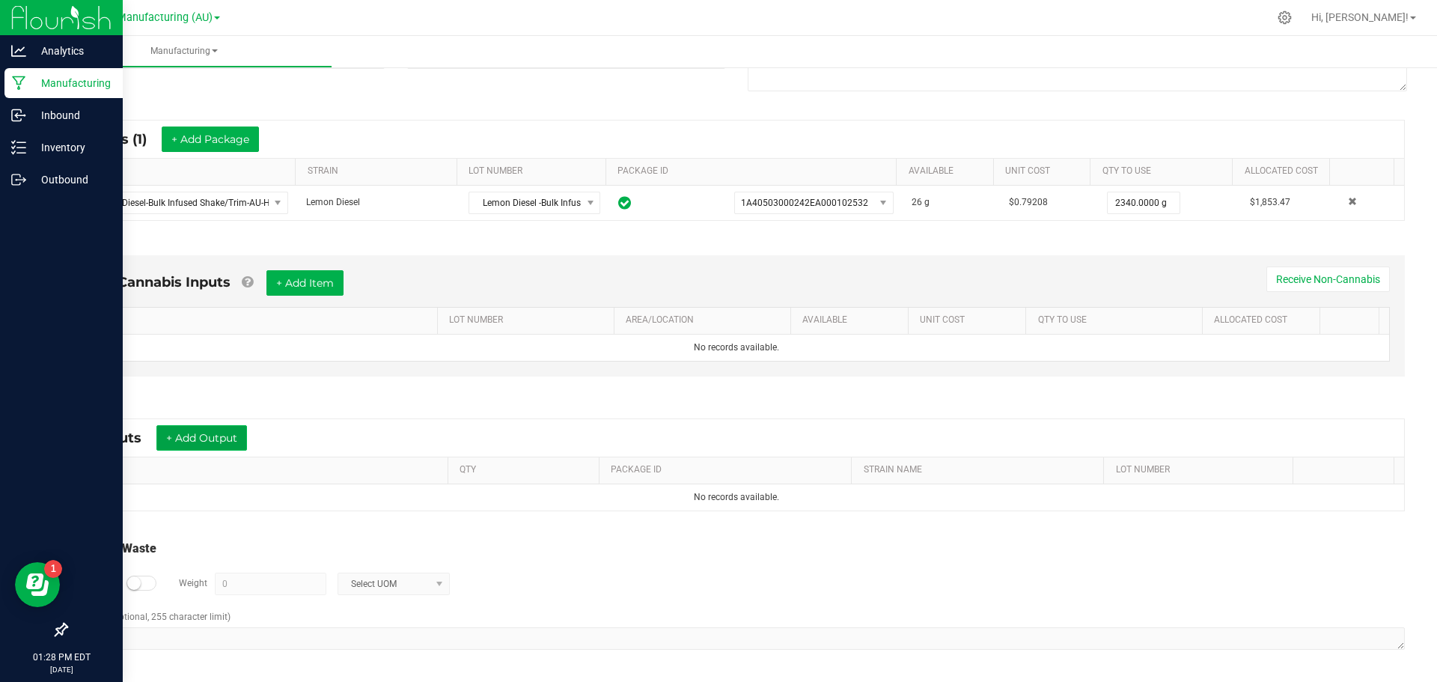
click at [211, 444] on button "+ Add Output" at bounding box center [201, 437] width 91 height 25
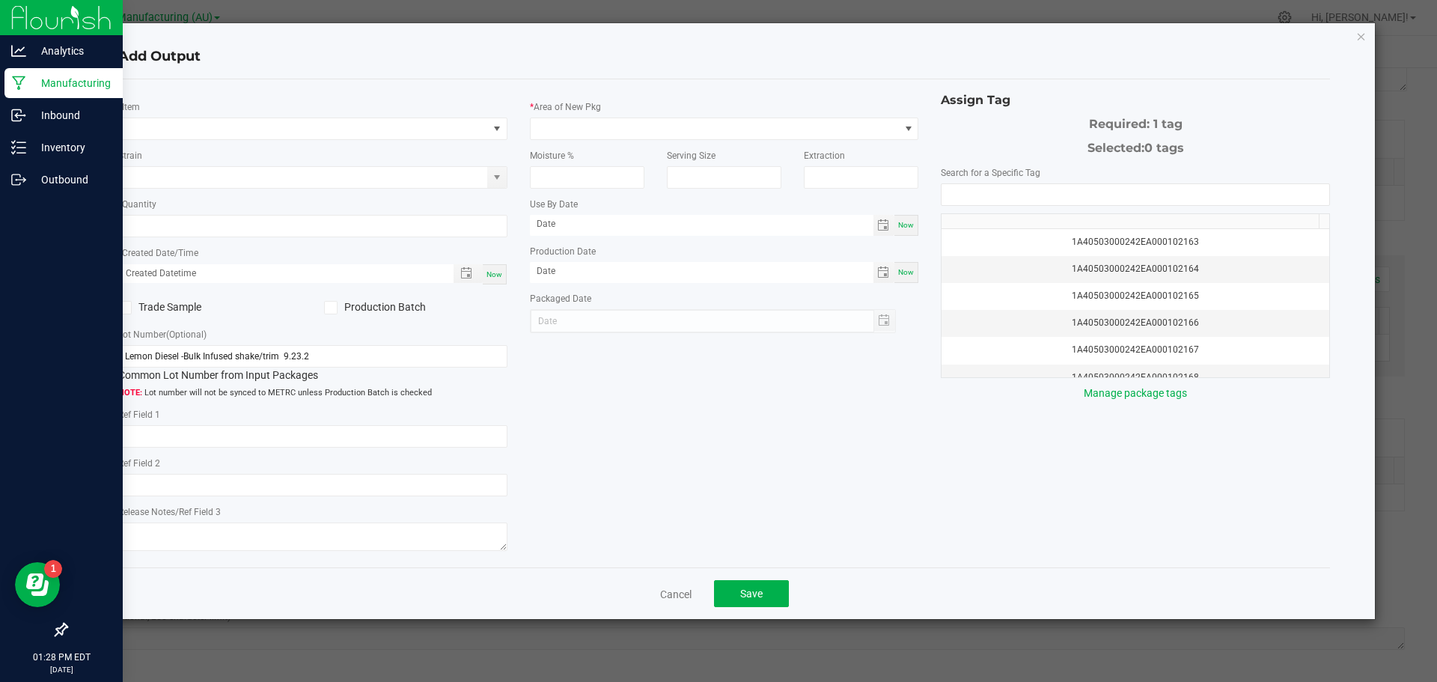
type input "[DATE]"
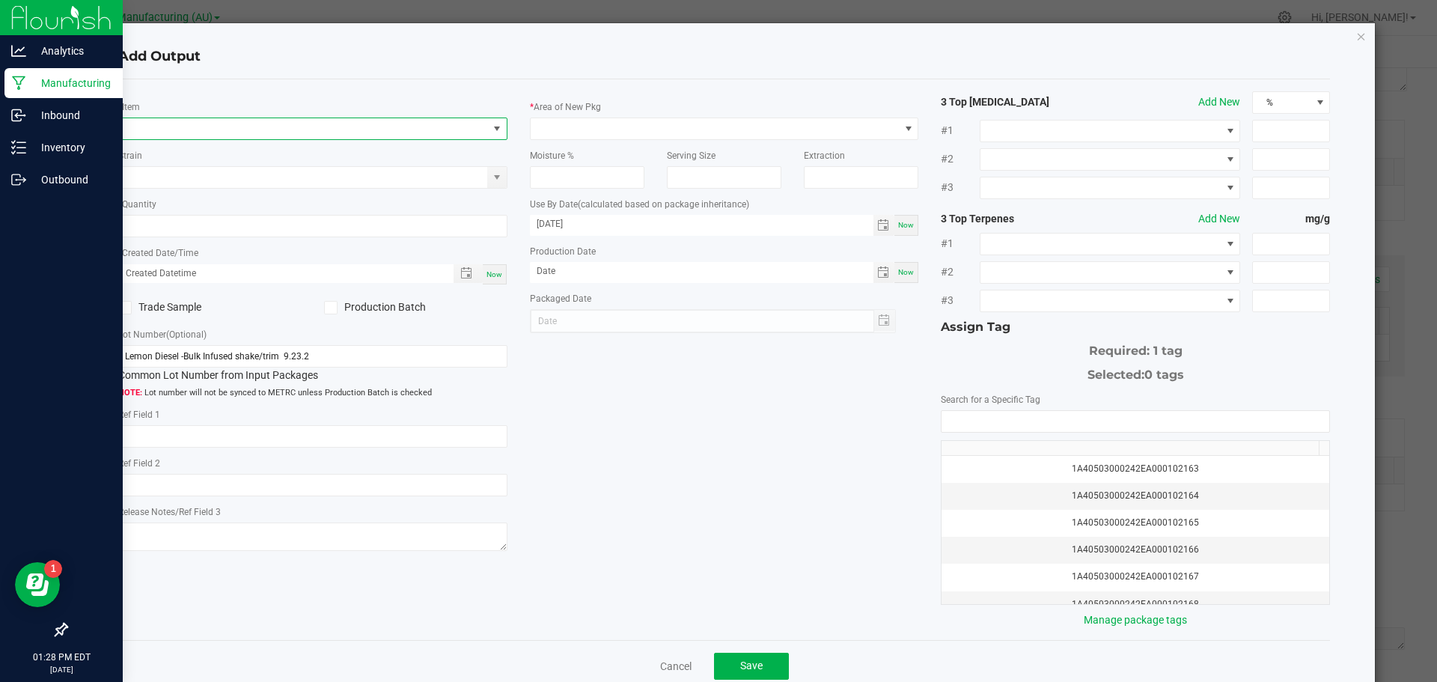
click at [493, 126] on span "NO DATA FOUND" at bounding box center [497, 129] width 12 height 12
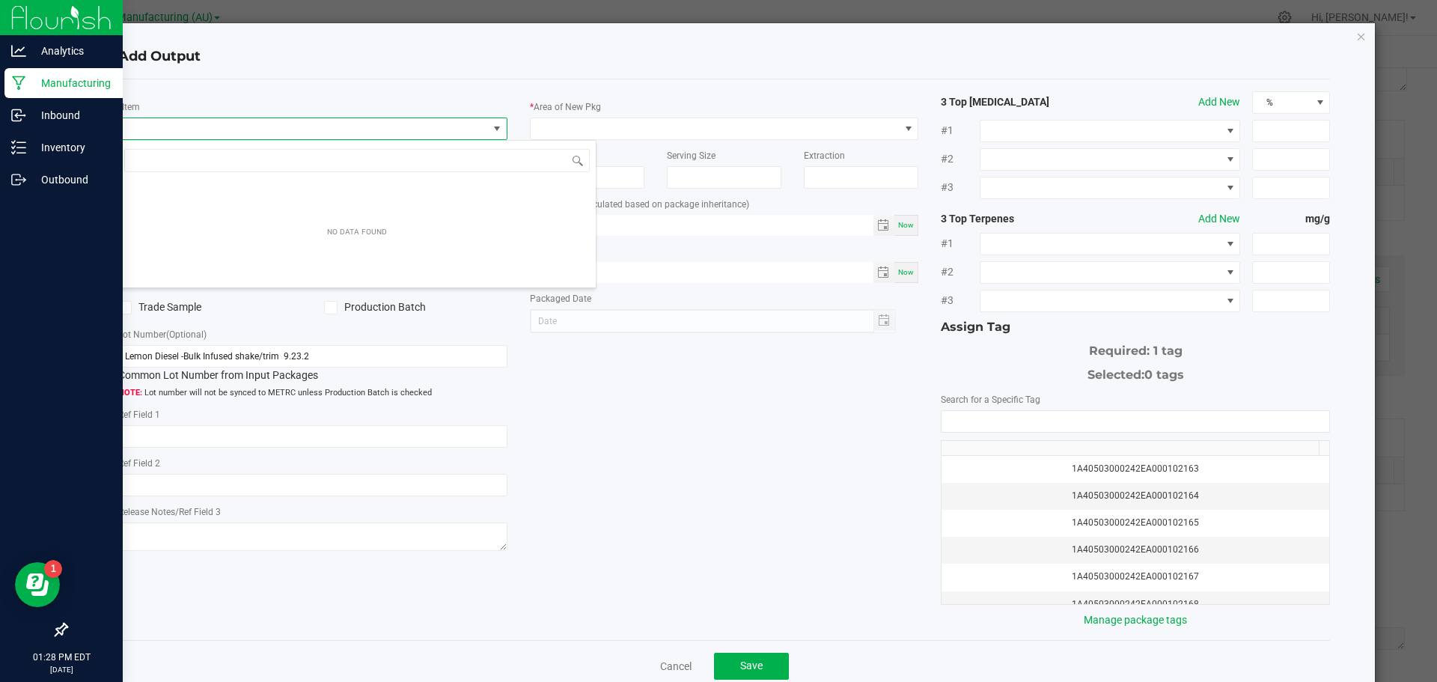
scroll to position [22, 386]
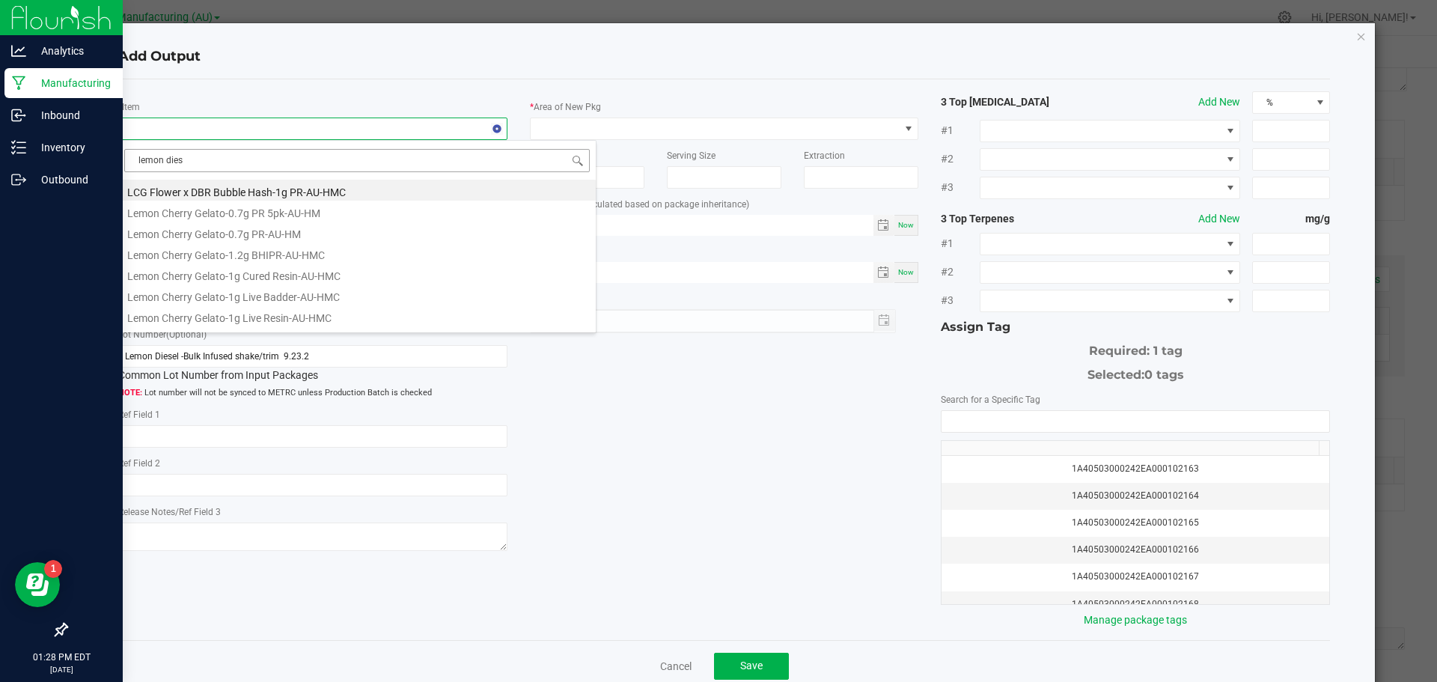
type input "lemon diese"
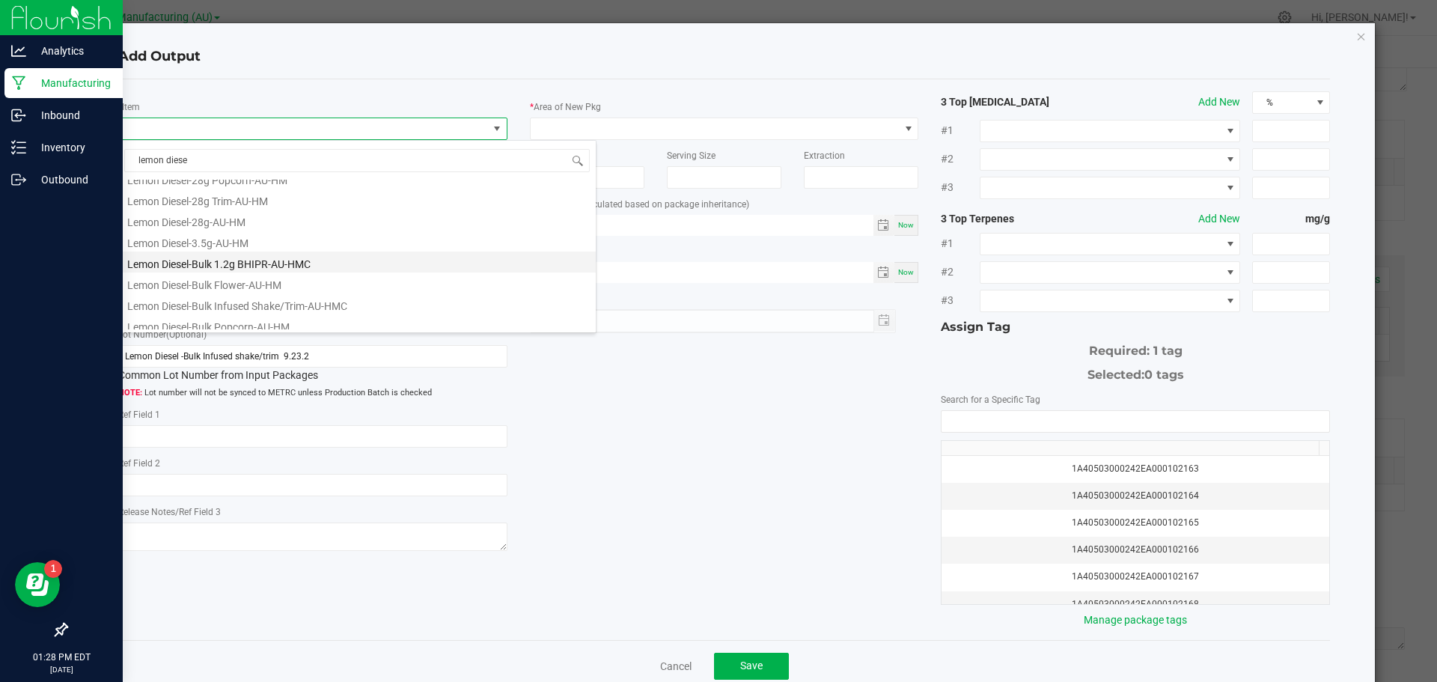
click at [269, 262] on li "Lemon Diesel-Bulk 1.2g BHIPR-AU-HMC" at bounding box center [356, 261] width 477 height 21
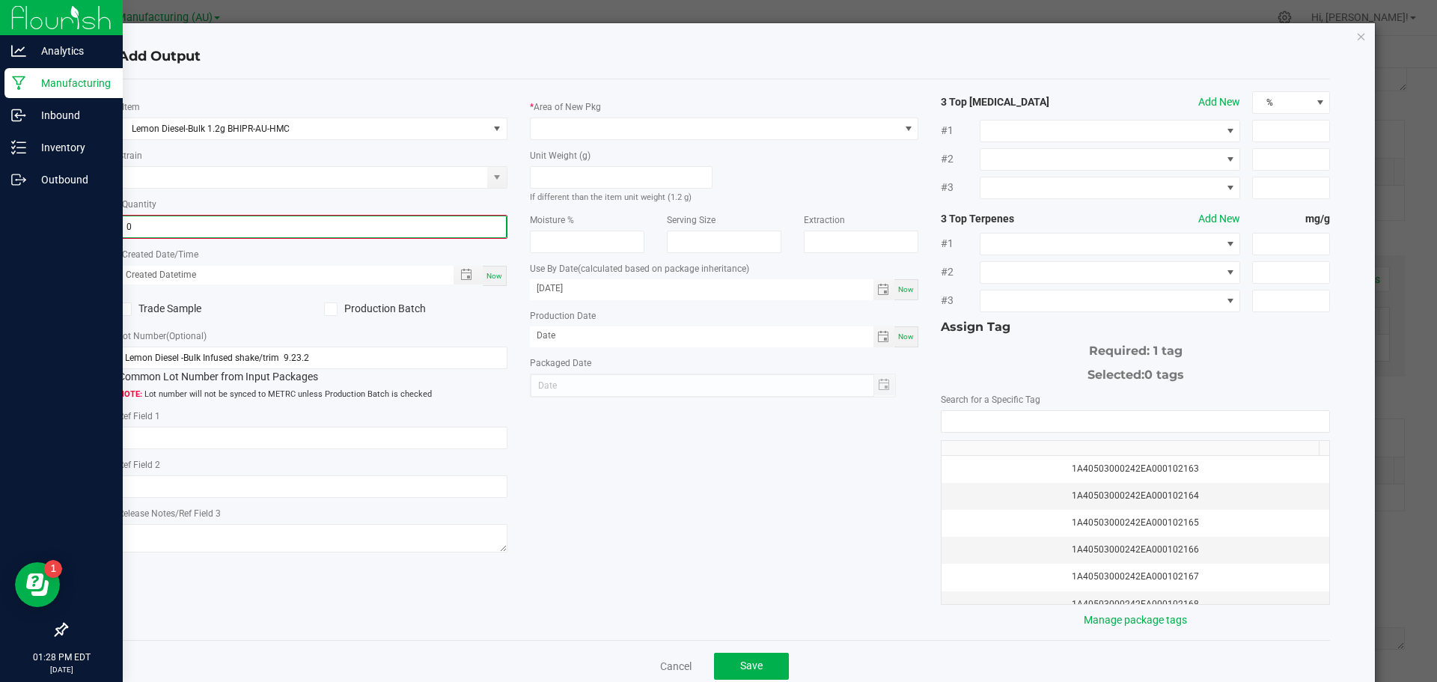
click at [255, 223] on input "0" at bounding box center [313, 226] width 386 height 21
type input "1950 ea"
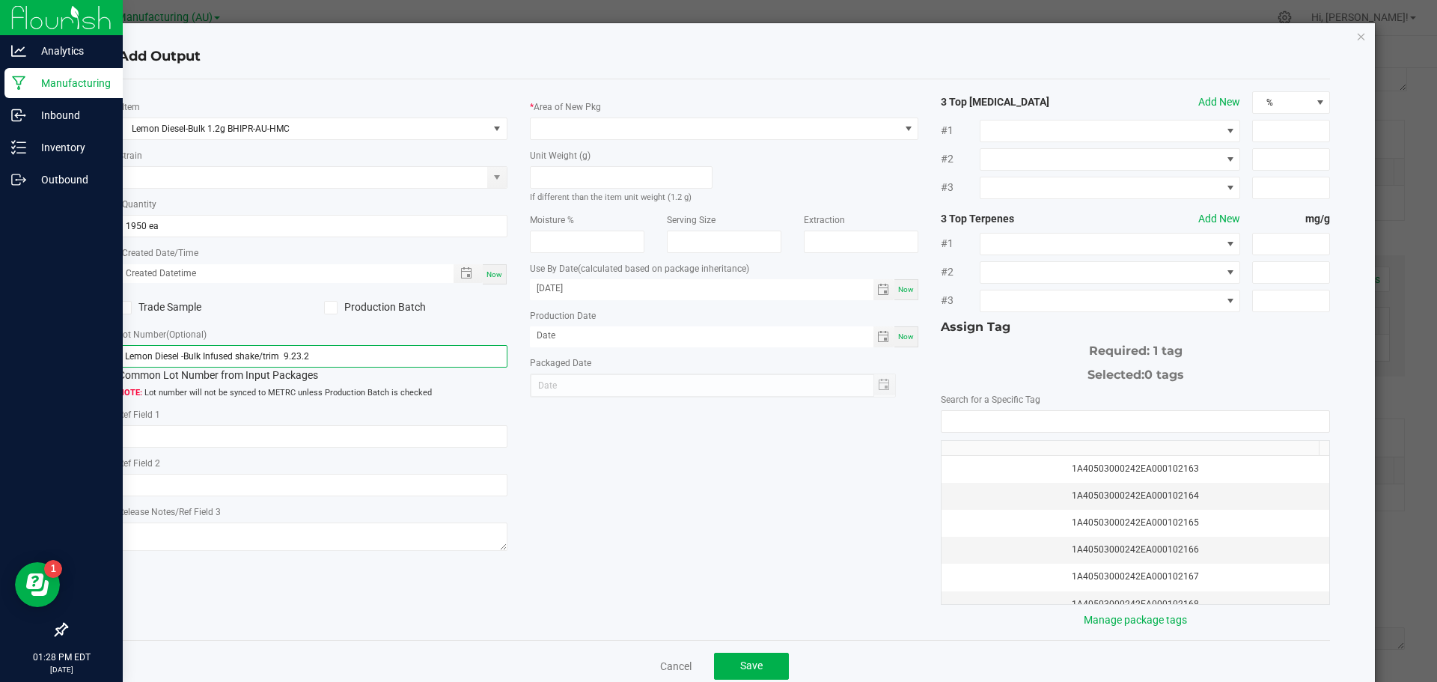
drag, startPoint x: 278, startPoint y: 356, endPoint x: 203, endPoint y: 355, distance: 75.6
click at [203, 355] on input "Lemon Diesel -Bulk Infused shake/trim 9.23.2" at bounding box center [312, 356] width 389 height 22
drag, startPoint x: 221, startPoint y: 357, endPoint x: 204, endPoint y: 355, distance: 18.1
click at [204, 355] on input "Lemon Diesel -Bulk 1.2g 9.23.2" at bounding box center [312, 356] width 389 height 22
click at [221, 357] on input "Lemon Diesel -Bulk 1.2g 9.23.2" at bounding box center [312, 356] width 389 height 22
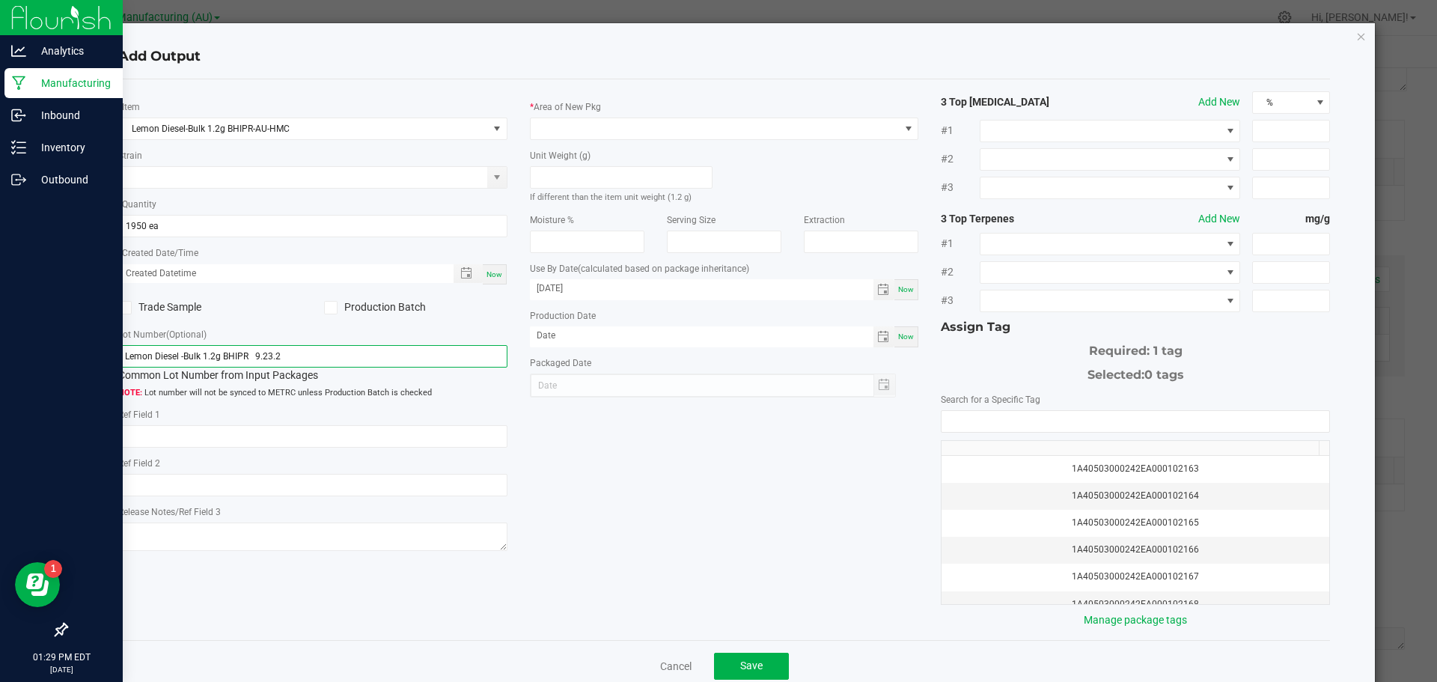
click at [288, 355] on input "Lemon Diesel -Bulk 1.2g BHIPR 9.23.2" at bounding box center [312, 356] width 389 height 22
type input "Lemon Diesel -Bulk 1.2g BHIPR [DATE]"
click at [332, 308] on icon at bounding box center [331, 308] width 10 height 0
click at [0, 0] on input "Production Batch" at bounding box center [0, 0] width 0 height 0
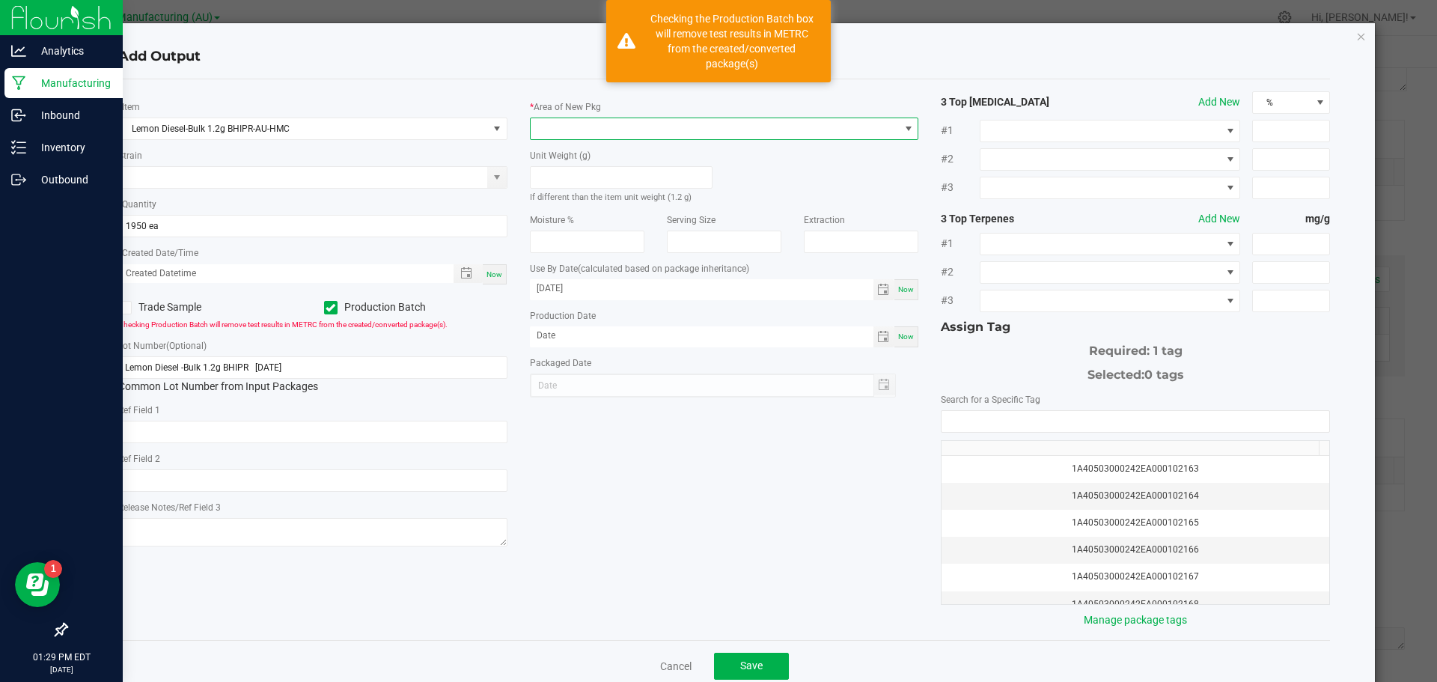
click at [904, 126] on span at bounding box center [908, 129] width 12 height 12
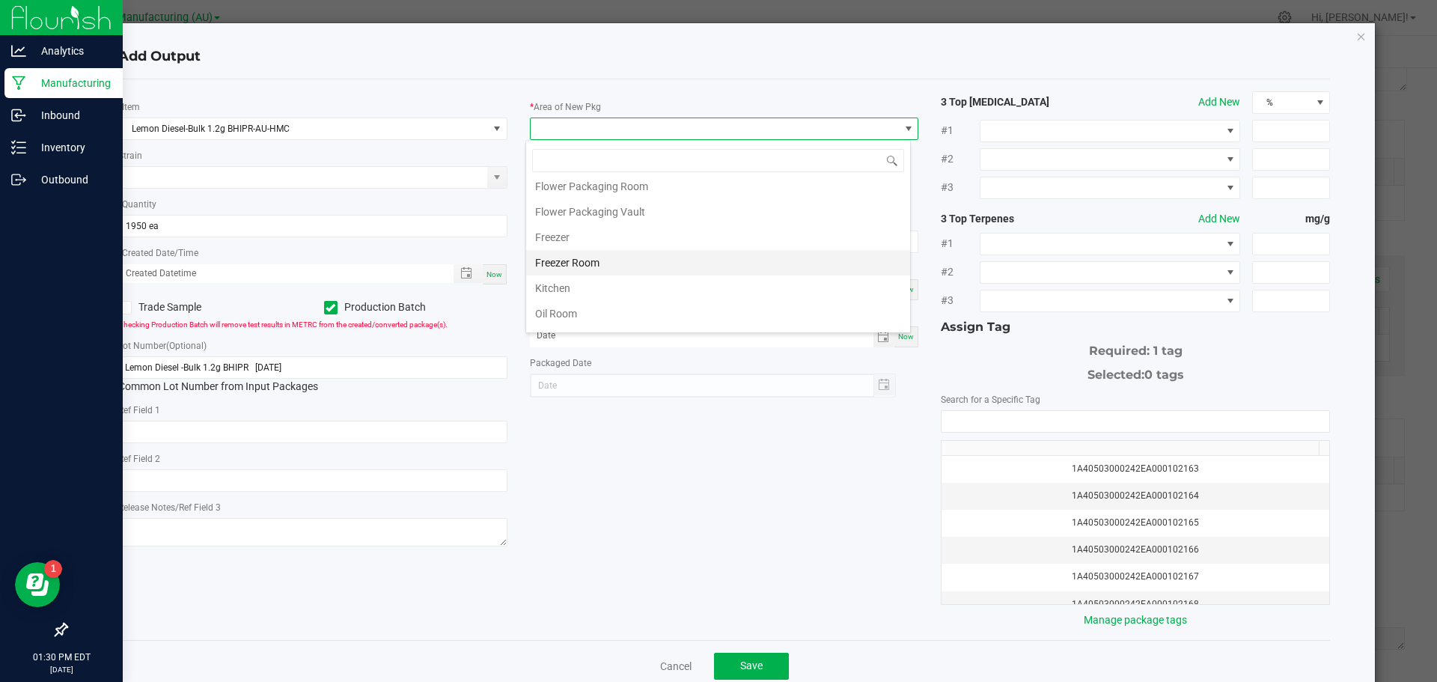
scroll to position [183, 0]
click at [562, 240] on li "Oil Room" at bounding box center [718, 238] width 384 height 25
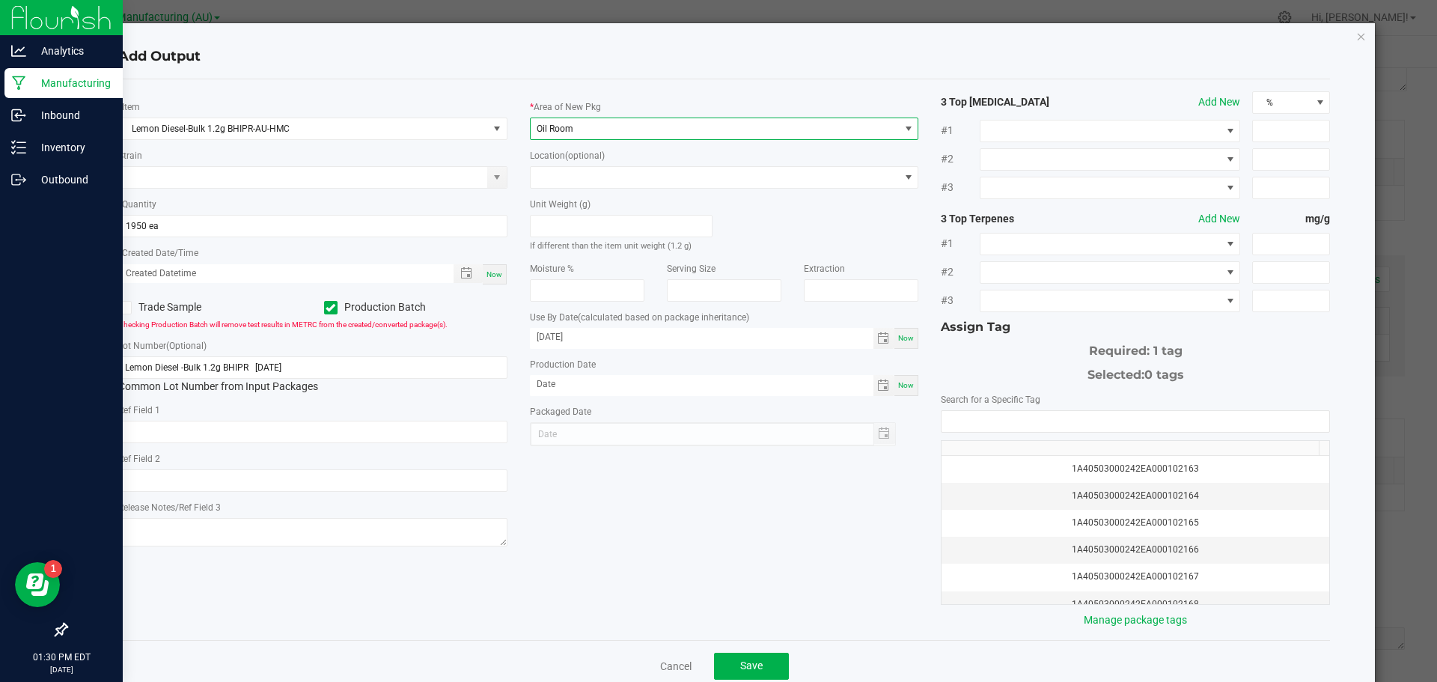
click at [898, 338] on span "Now" at bounding box center [906, 338] width 16 height 8
click at [594, 334] on input "[DATE]" at bounding box center [701, 337] width 343 height 19
type input "[DATE]"
click at [898, 382] on span "Now" at bounding box center [906, 385] width 16 height 8
type input "[DATE]"
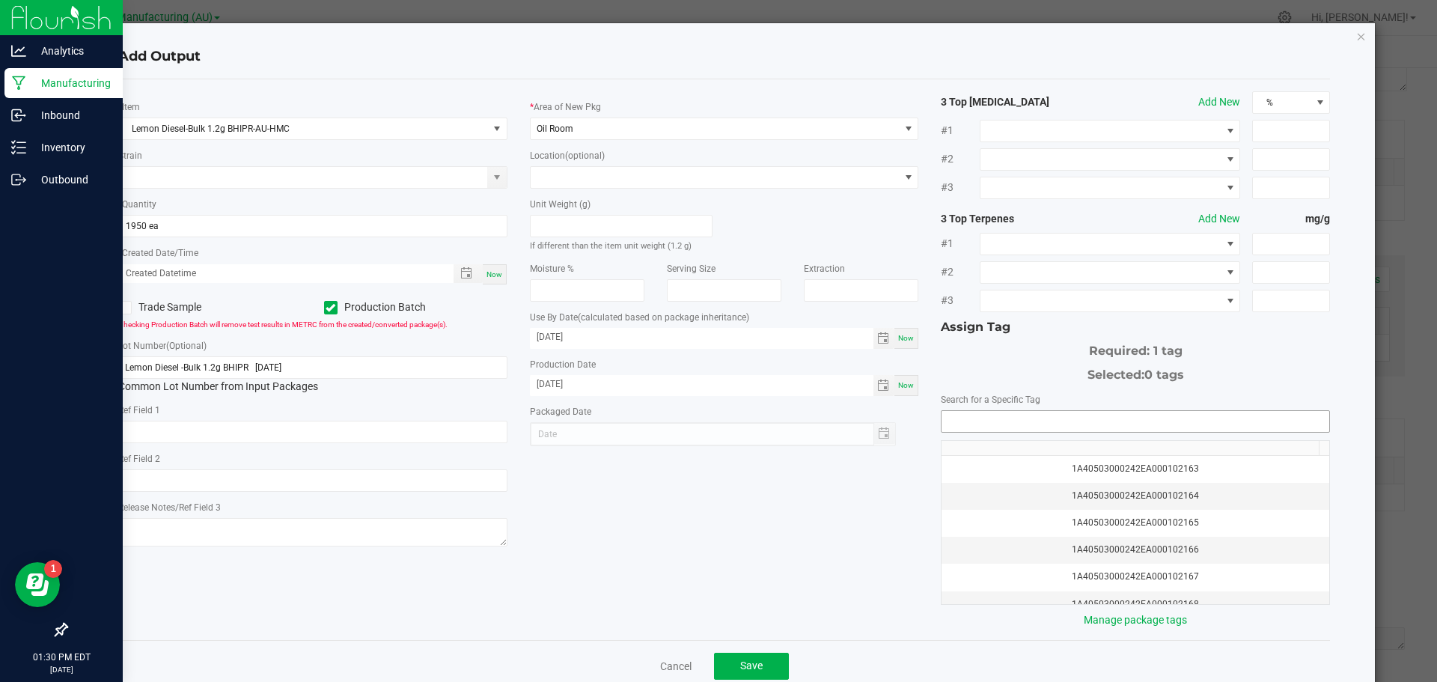
click at [979, 420] on input "NO DATA FOUND" at bounding box center [1135, 421] width 388 height 21
click at [1016, 446] on li "1A40503000242EA000102533" at bounding box center [1127, 448] width 384 height 25
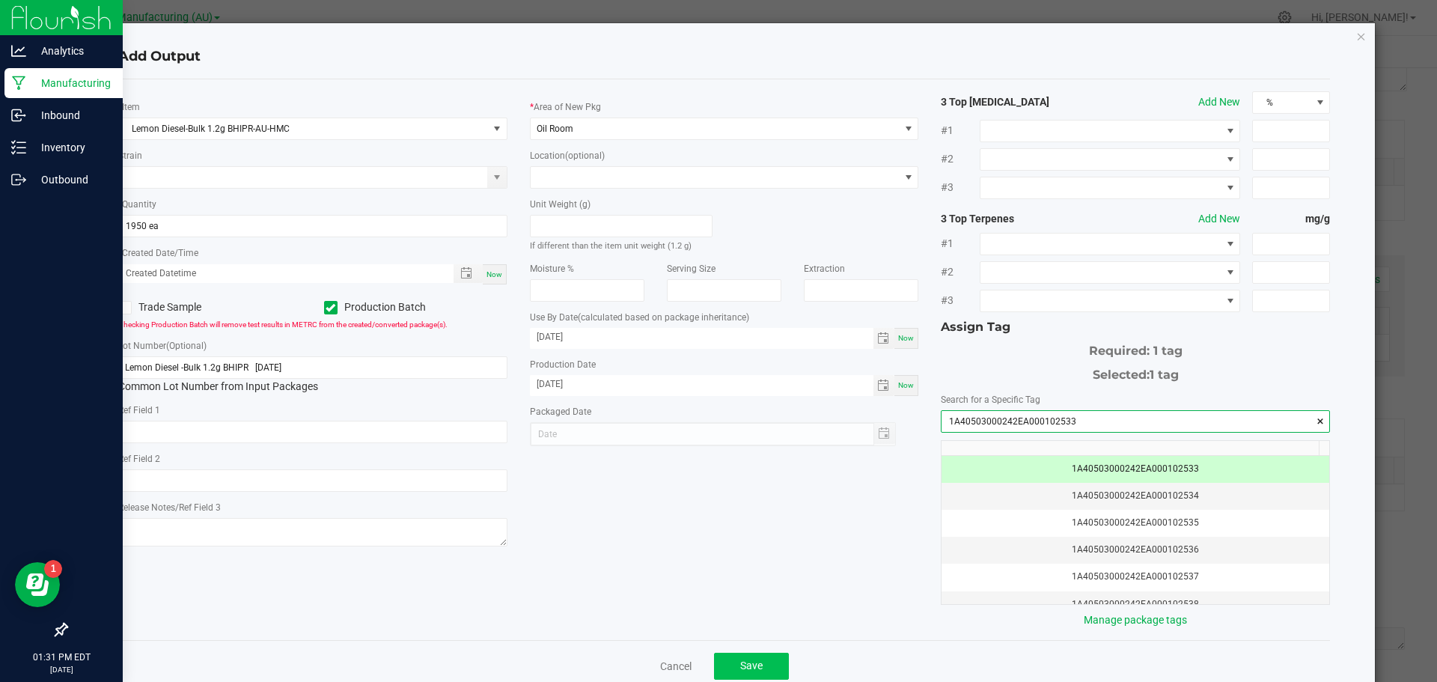
type input "1A40503000242EA000102533"
click at [754, 666] on span "Save" at bounding box center [751, 665] width 22 height 12
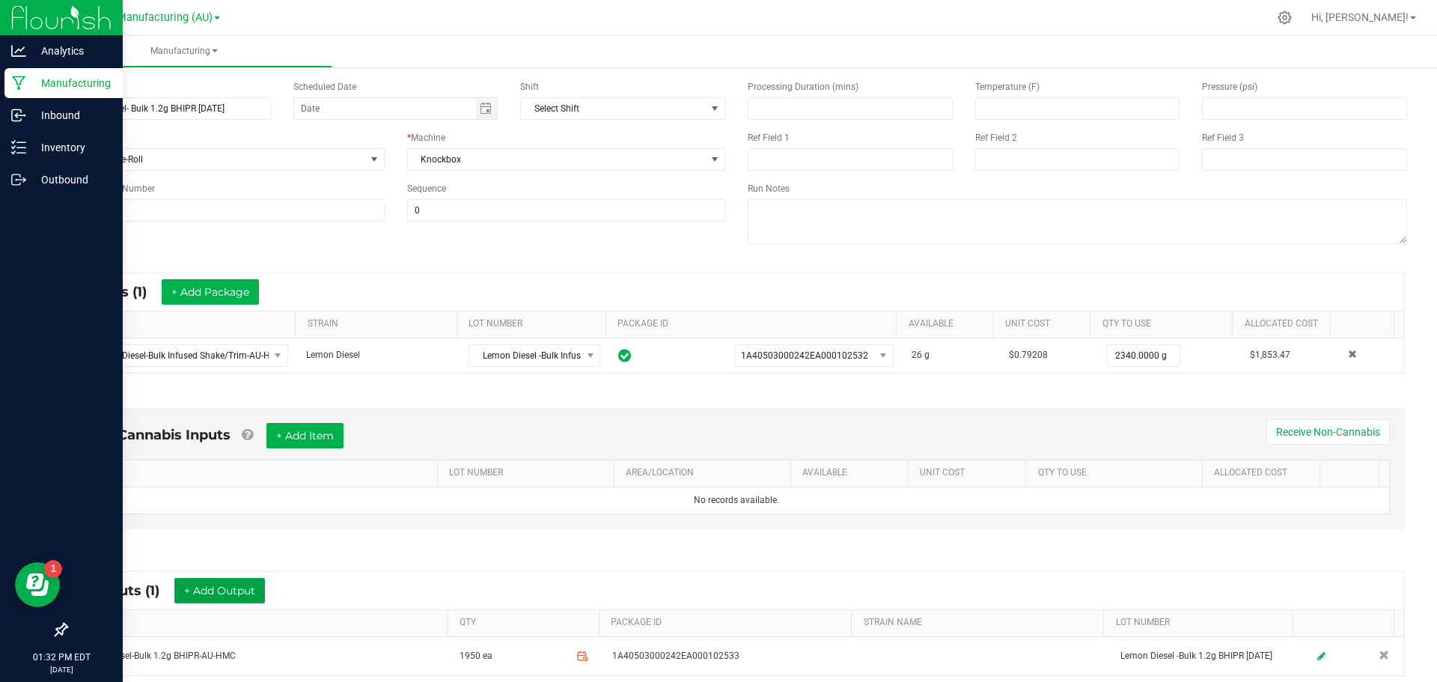
scroll to position [28, 0]
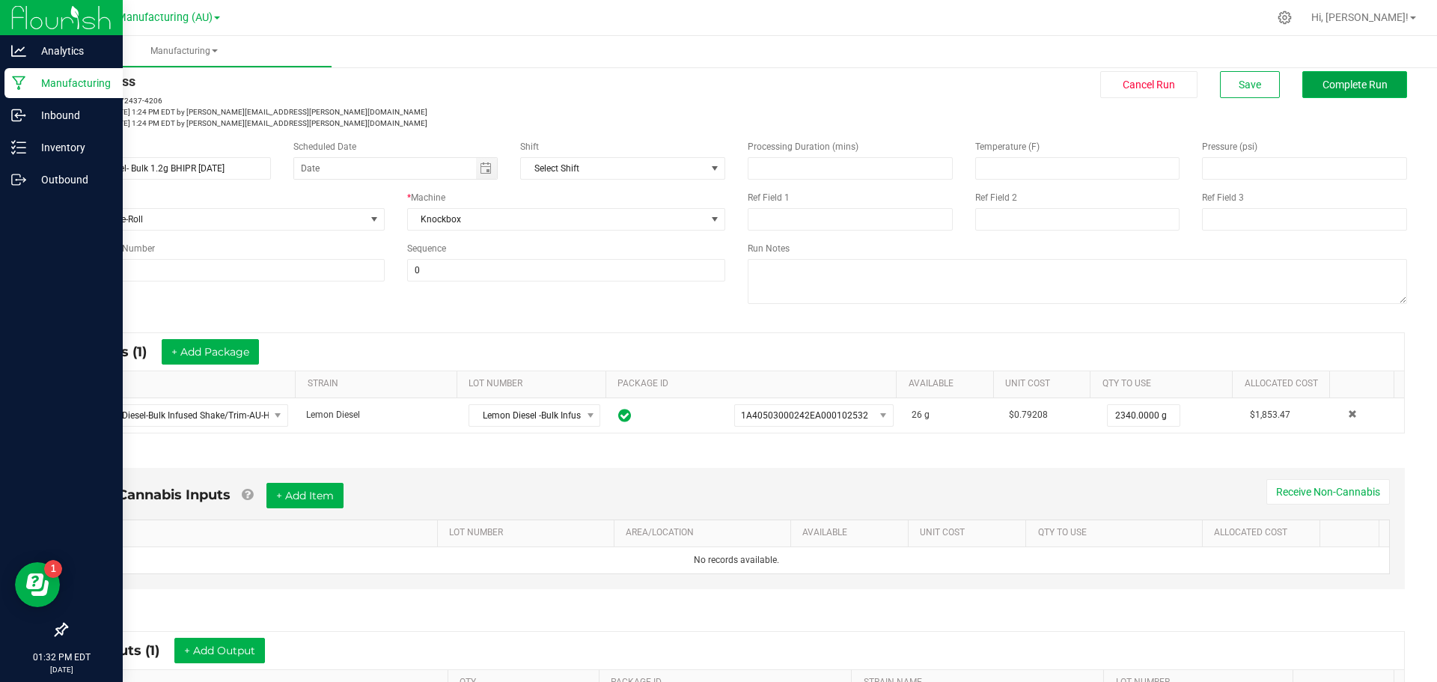
click at [1360, 84] on span "Complete Run" at bounding box center [1354, 85] width 65 height 12
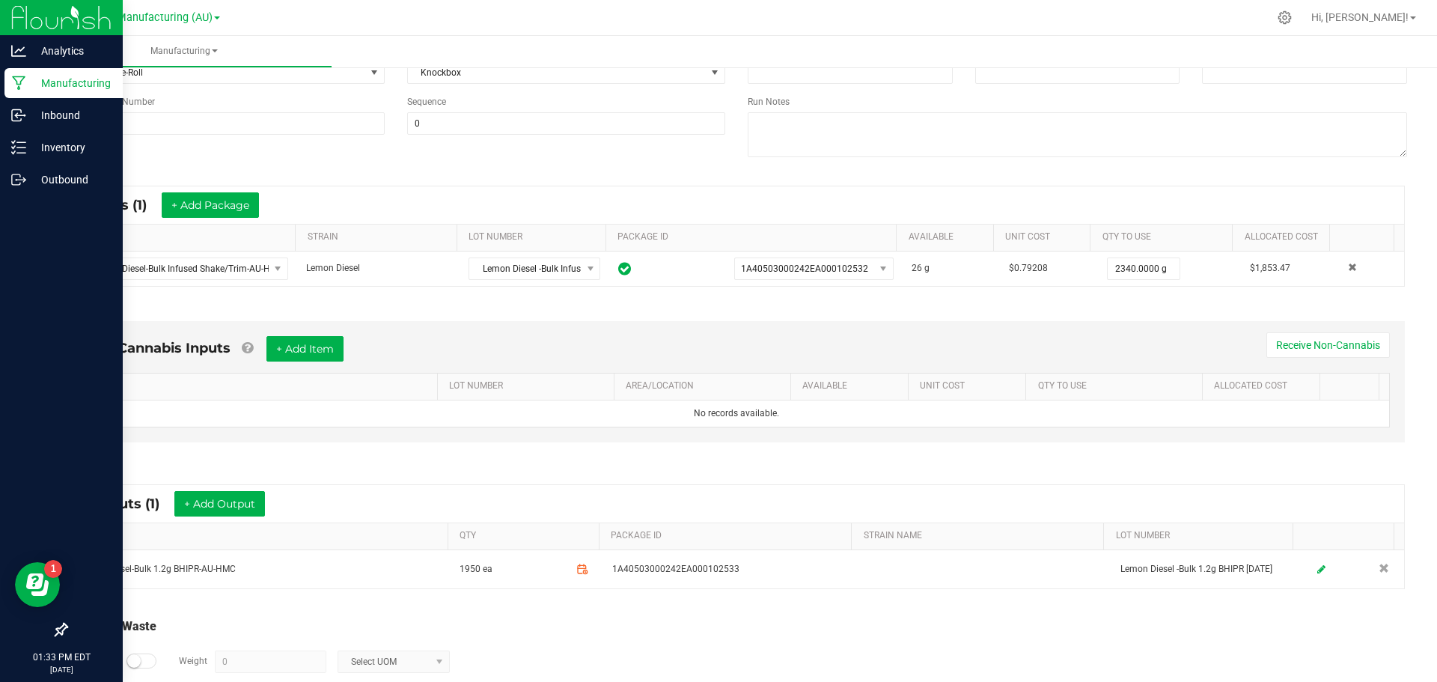
scroll to position [224, 0]
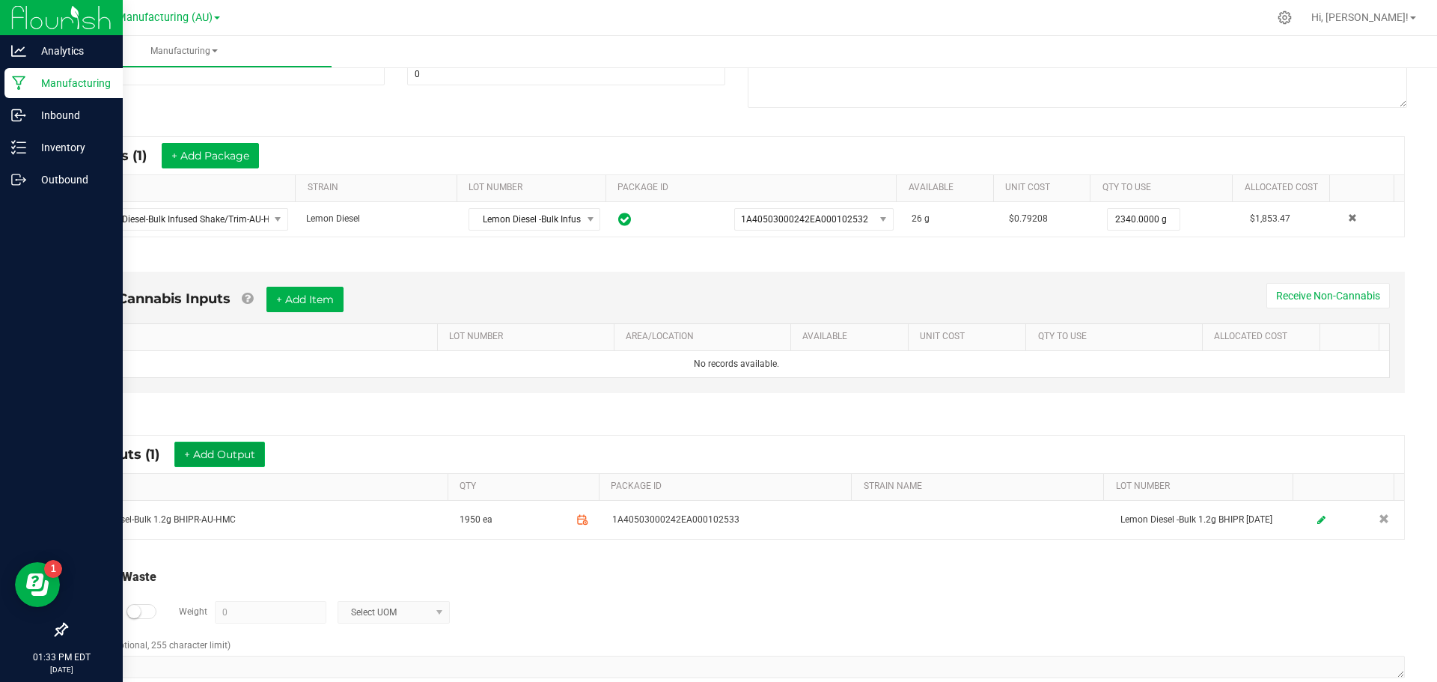
click at [220, 453] on button "+ Add Output" at bounding box center [219, 453] width 91 height 25
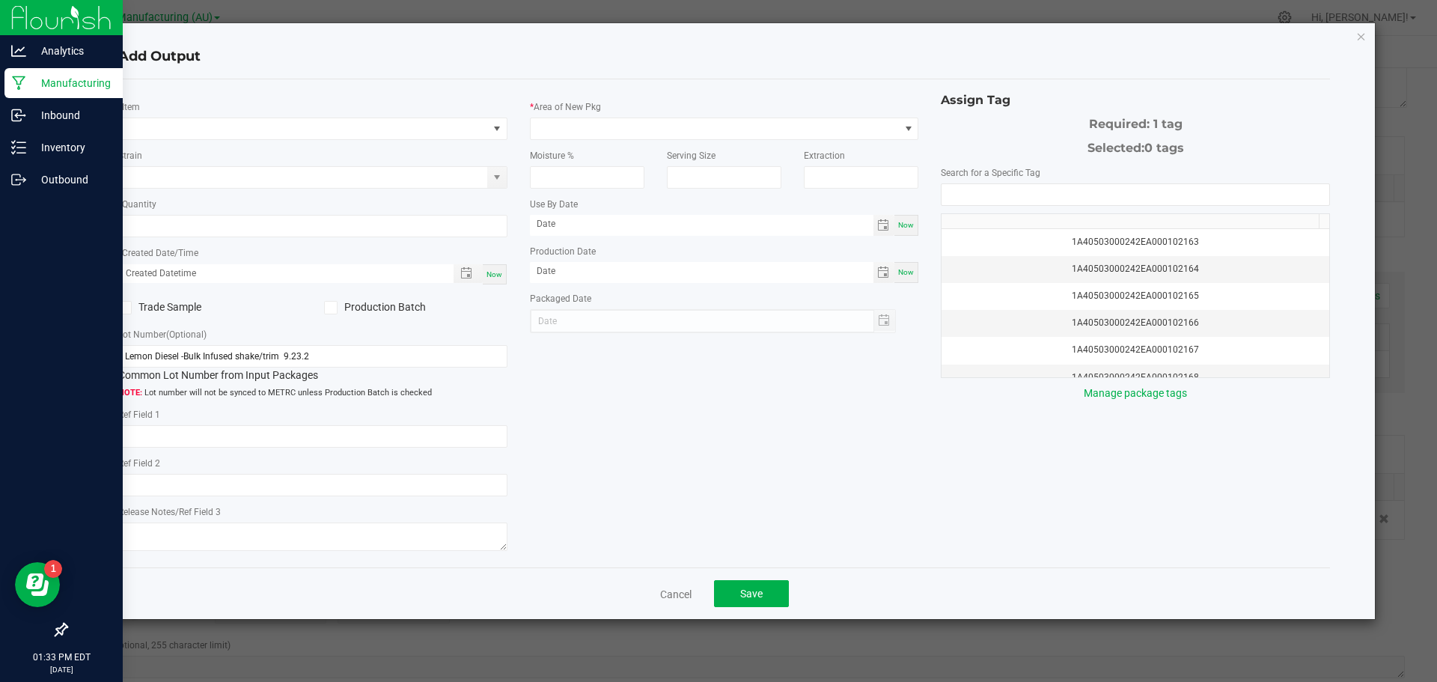
type input "[DATE]"
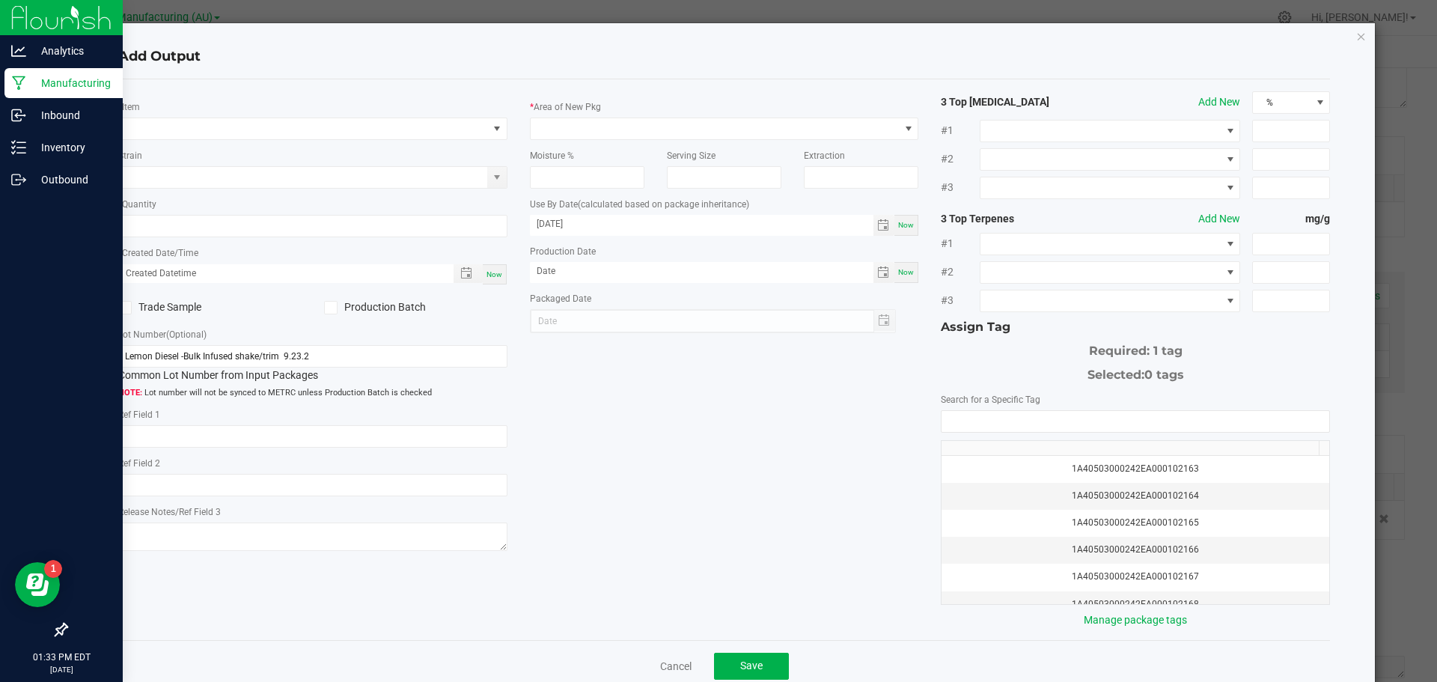
click at [691, 317] on div at bounding box center [713, 321] width 367 height 24
click at [1356, 37] on icon "button" at bounding box center [1361, 36] width 10 height 18
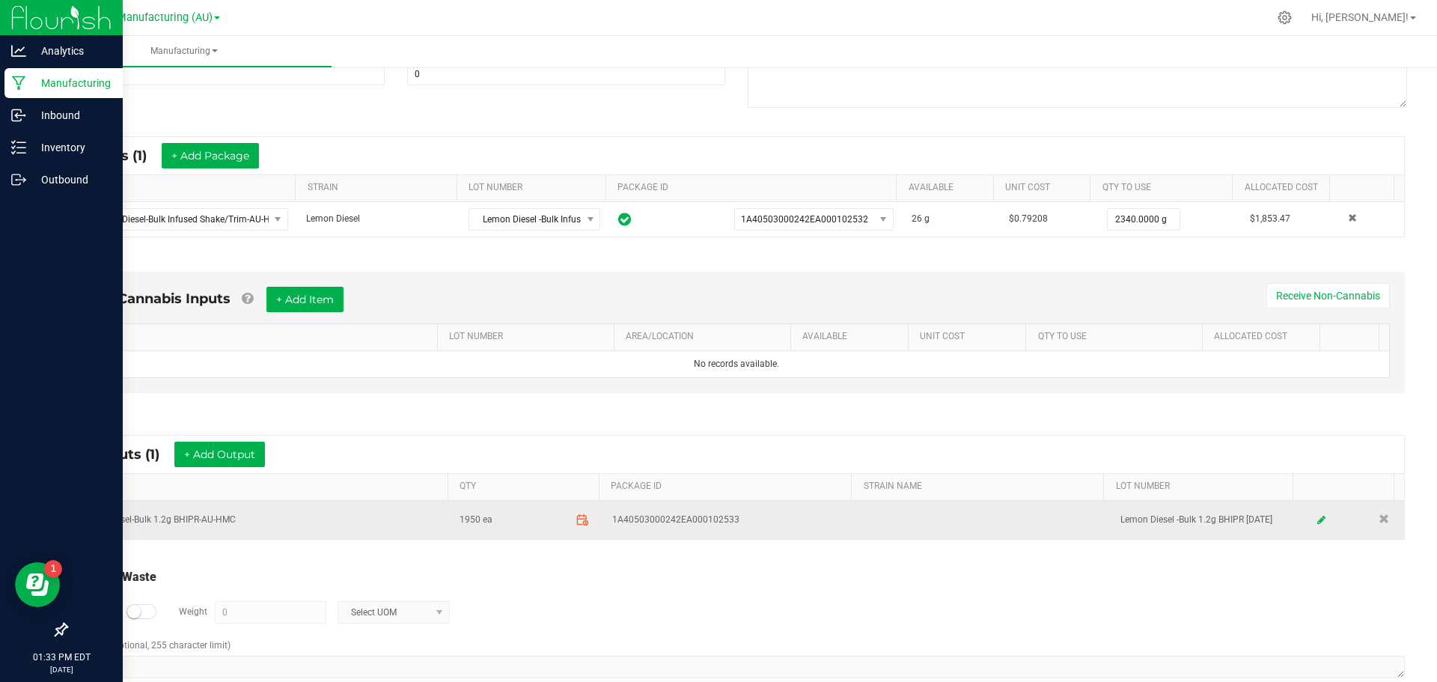
click at [575, 522] on icon at bounding box center [581, 519] width 13 height 13
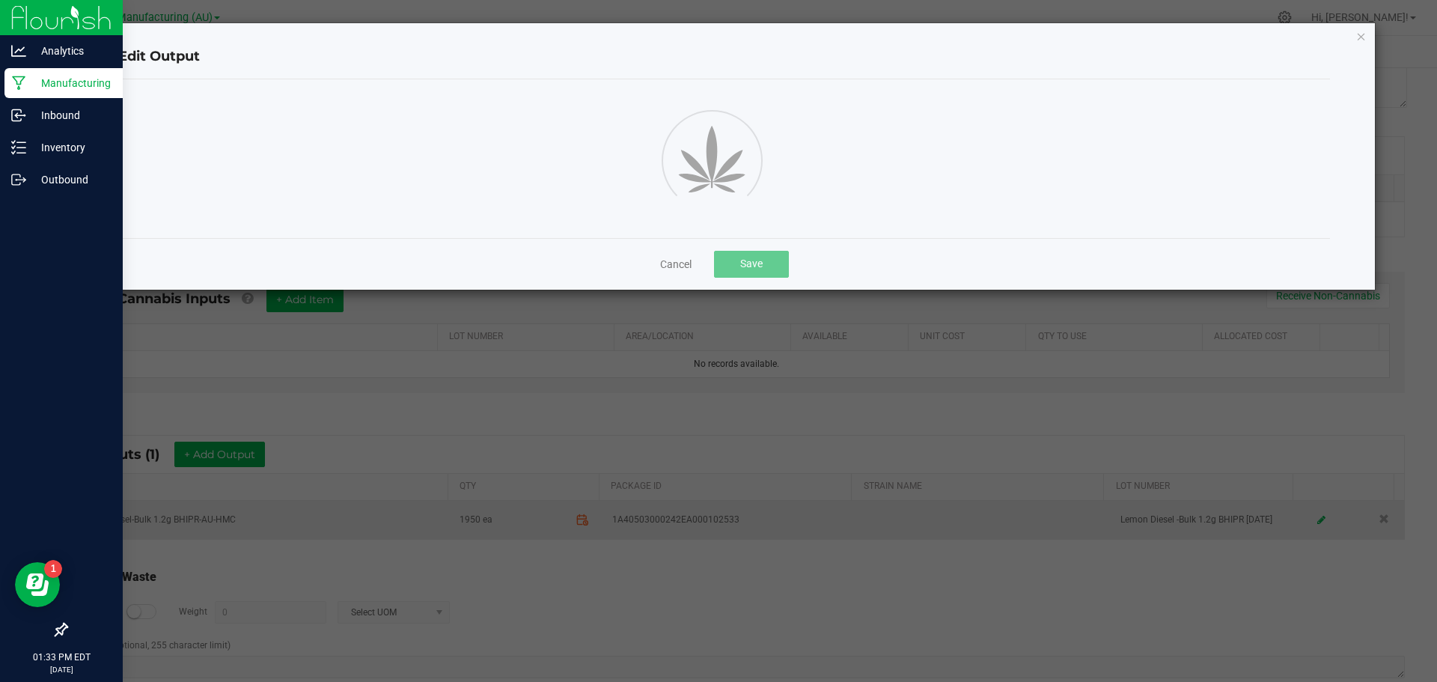
scroll to position [8, 0]
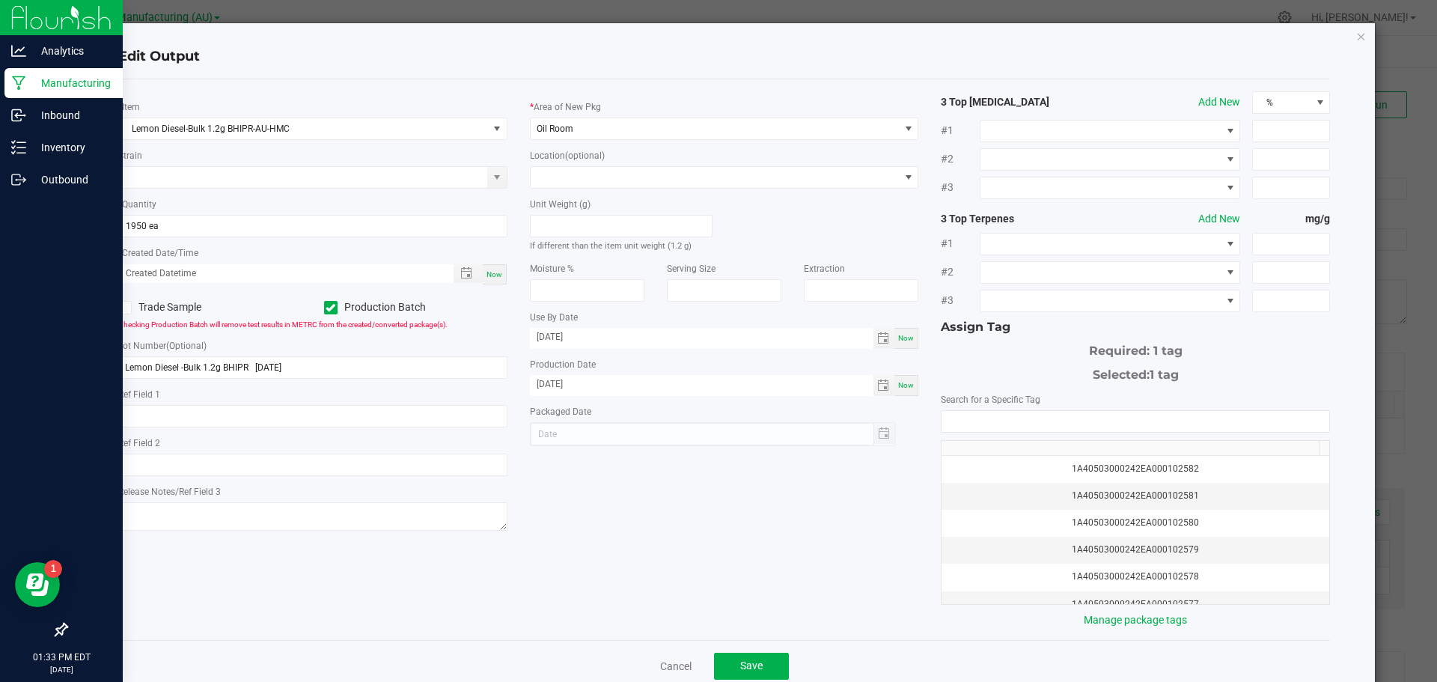
click at [655, 438] on div at bounding box center [713, 434] width 367 height 24
click at [981, 418] on input "NO DATA FOUND" at bounding box center [1135, 421] width 388 height 21
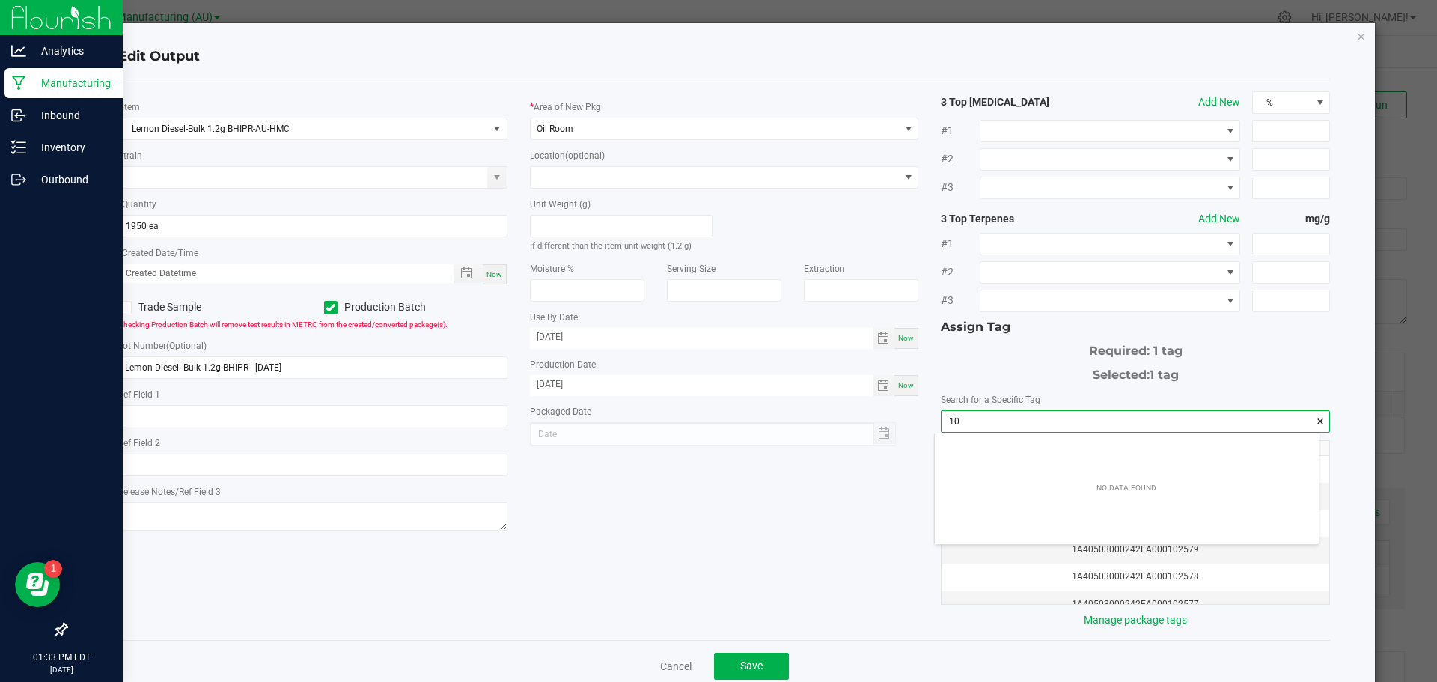
scroll to position [21, 385]
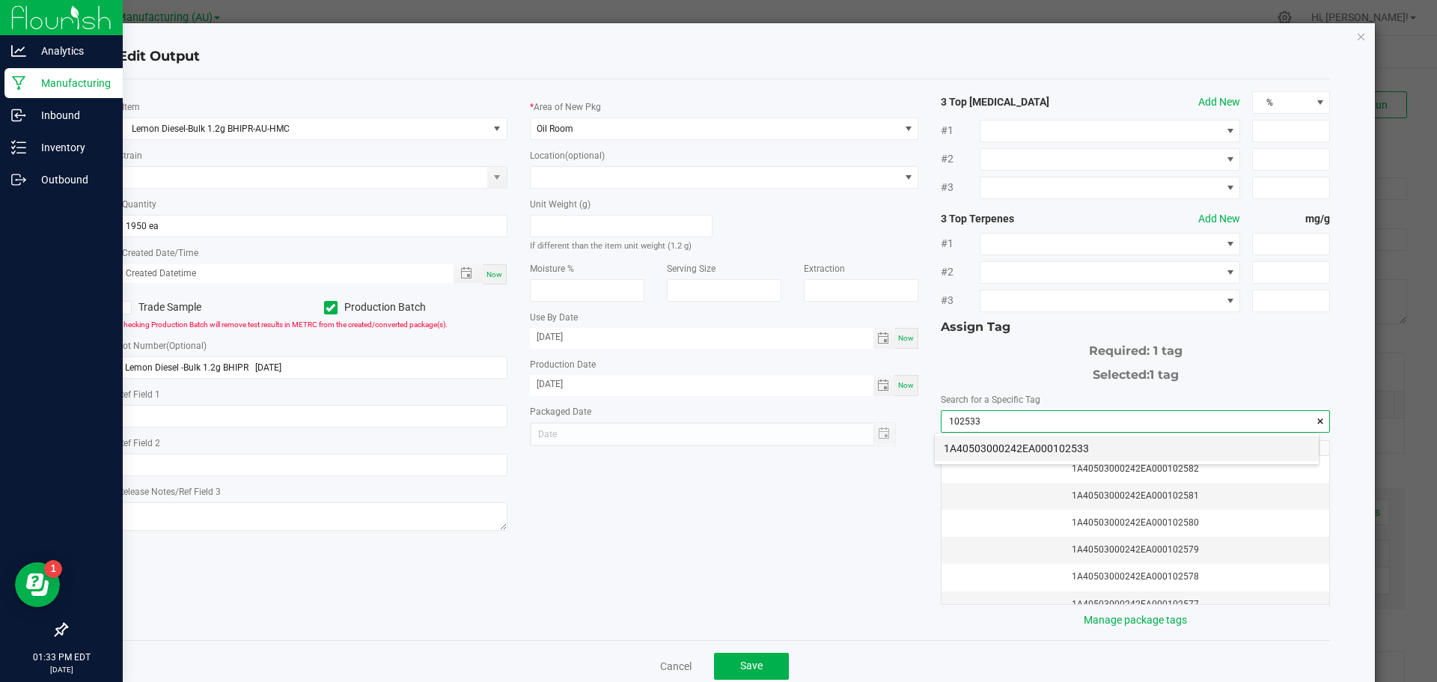
click at [981, 450] on li "1A40503000242EA000102533" at bounding box center [1127, 448] width 384 height 25
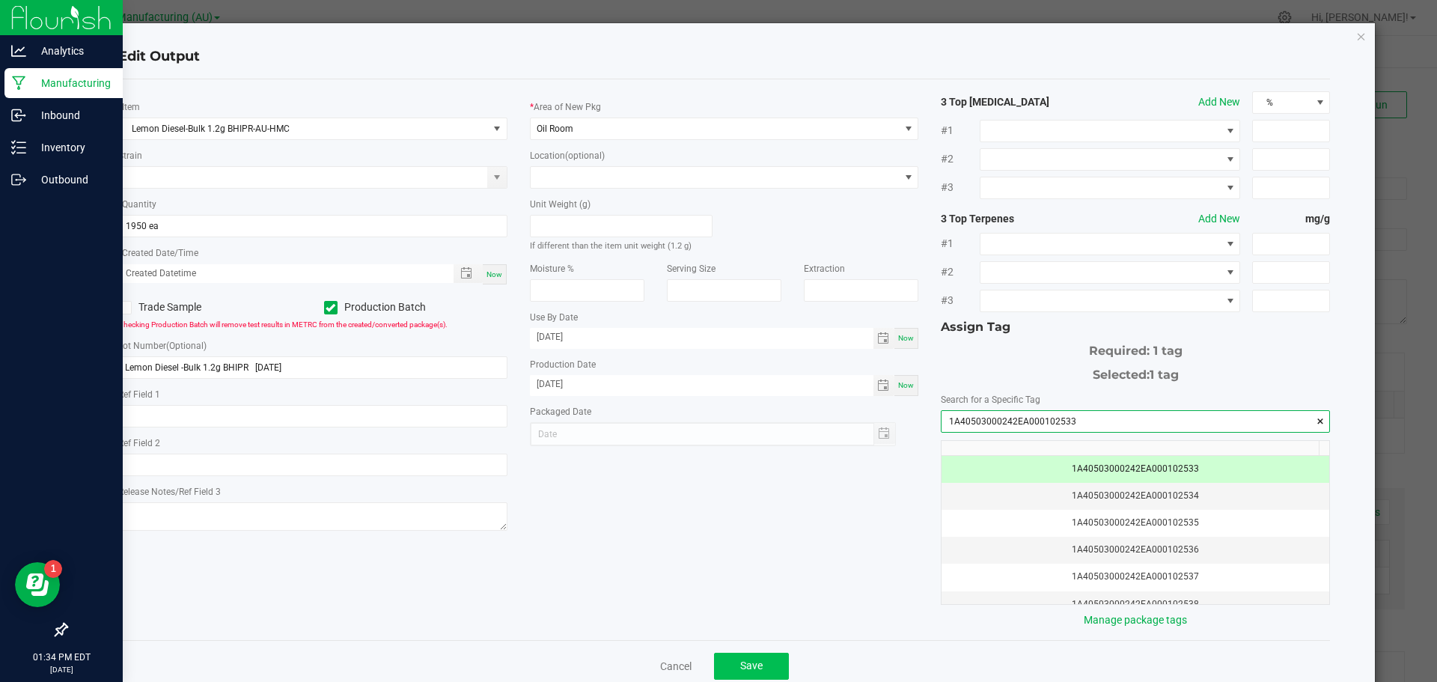
type input "1A40503000242EA000102533"
click at [741, 663] on span "Save" at bounding box center [751, 665] width 22 height 12
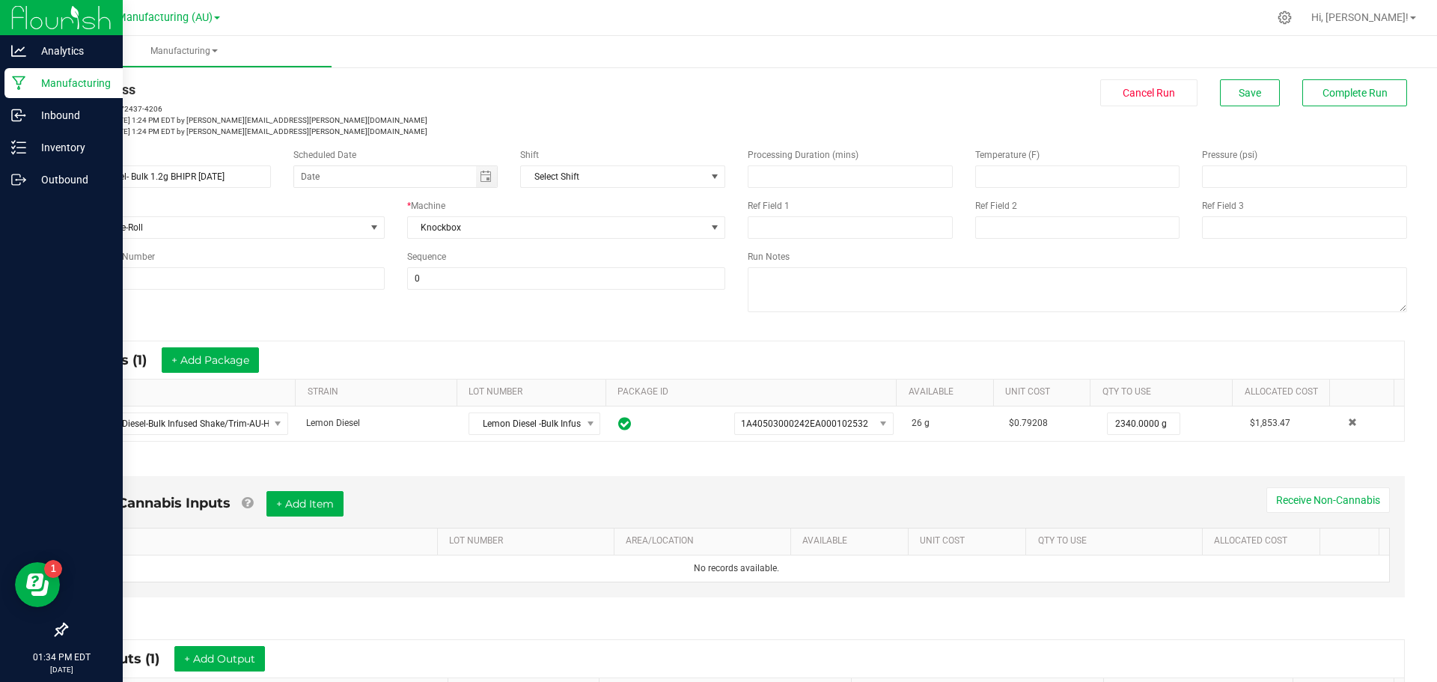
scroll to position [0, 0]
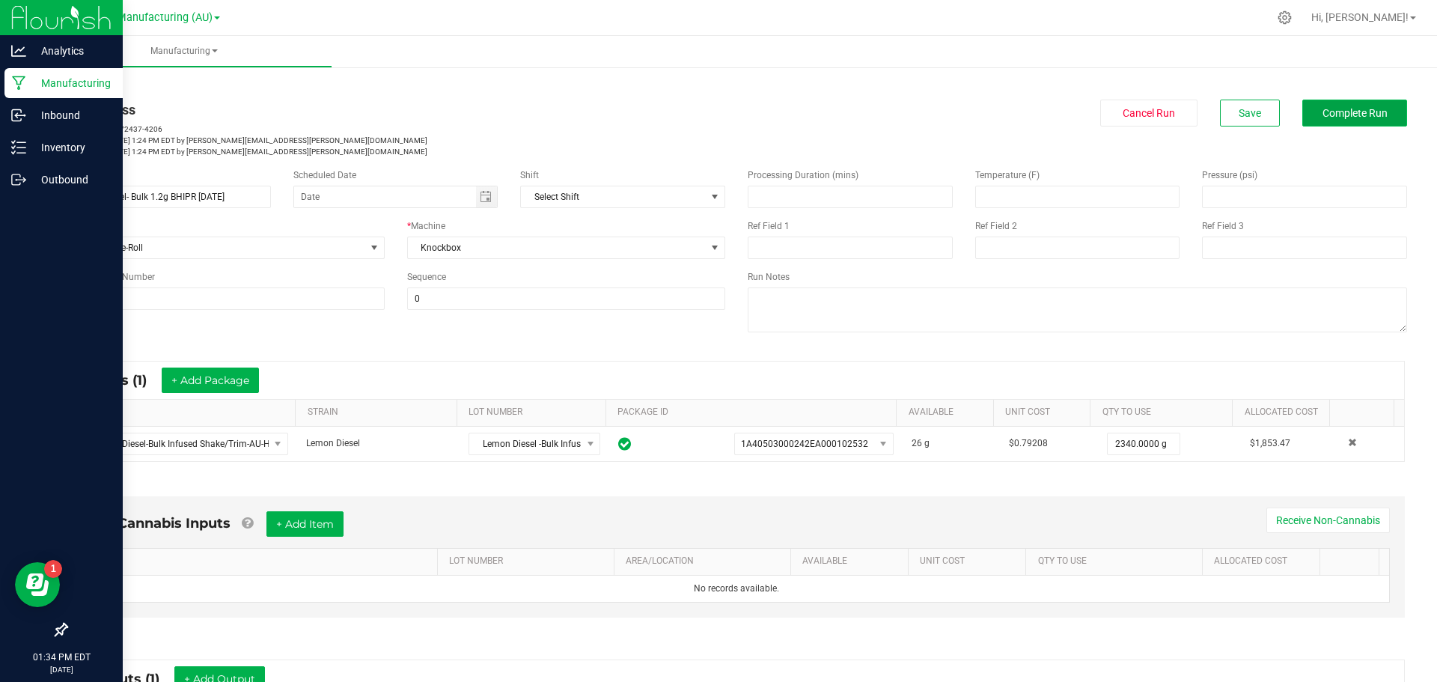
click at [1366, 107] on span "Complete Run" at bounding box center [1354, 113] width 65 height 12
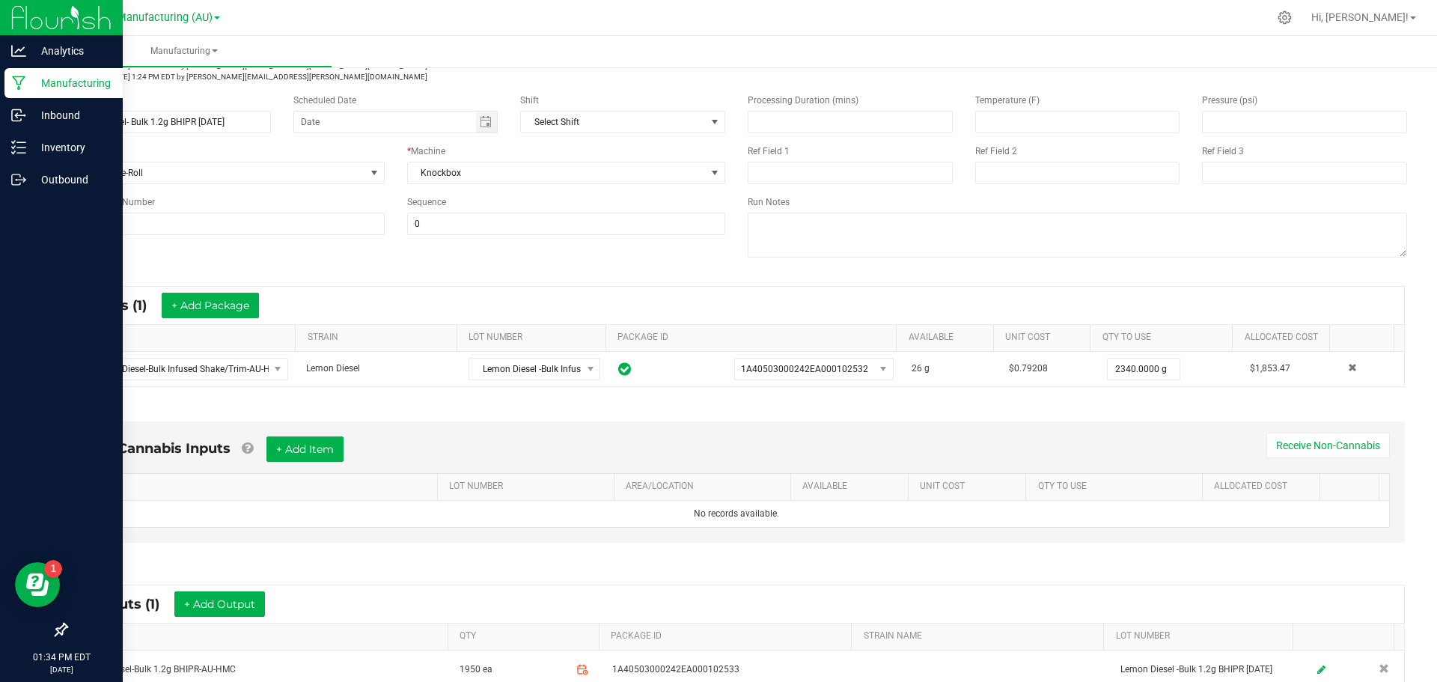
scroll to position [150, 0]
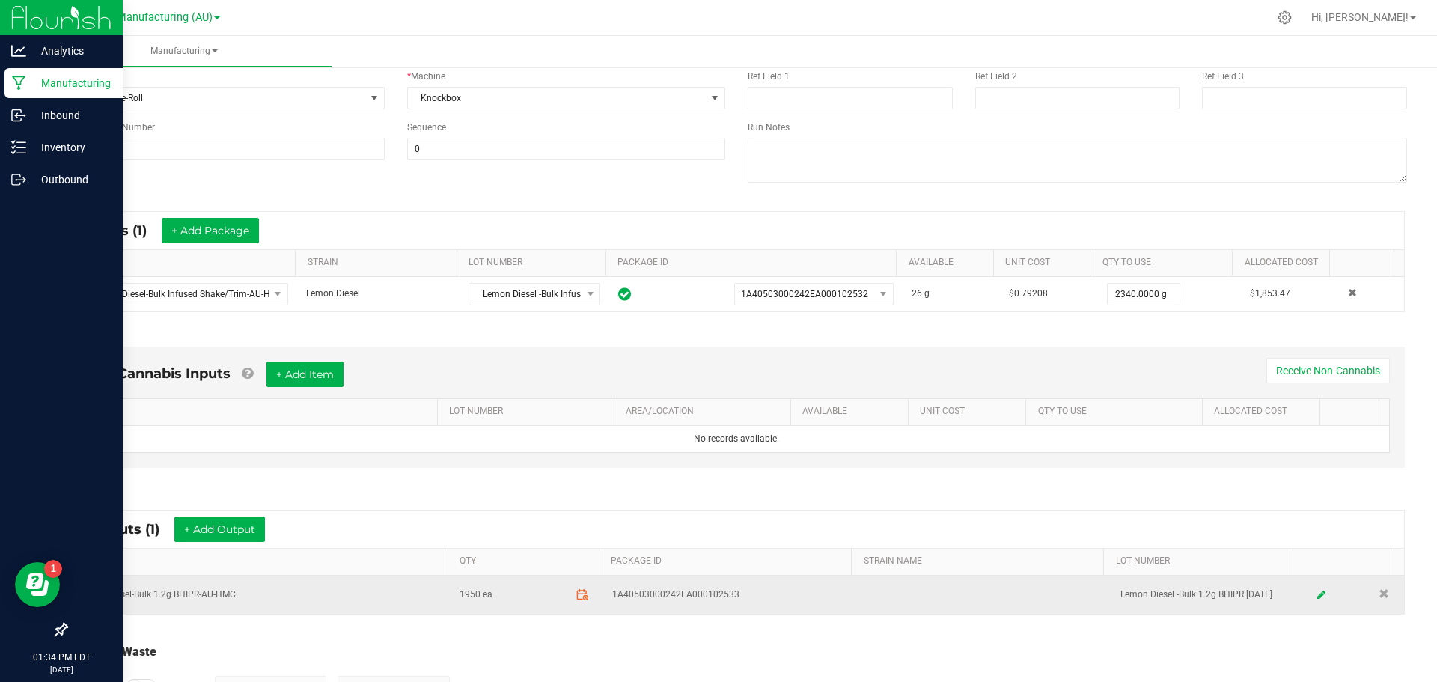
click at [577, 594] on icon at bounding box center [581, 594] width 9 height 0
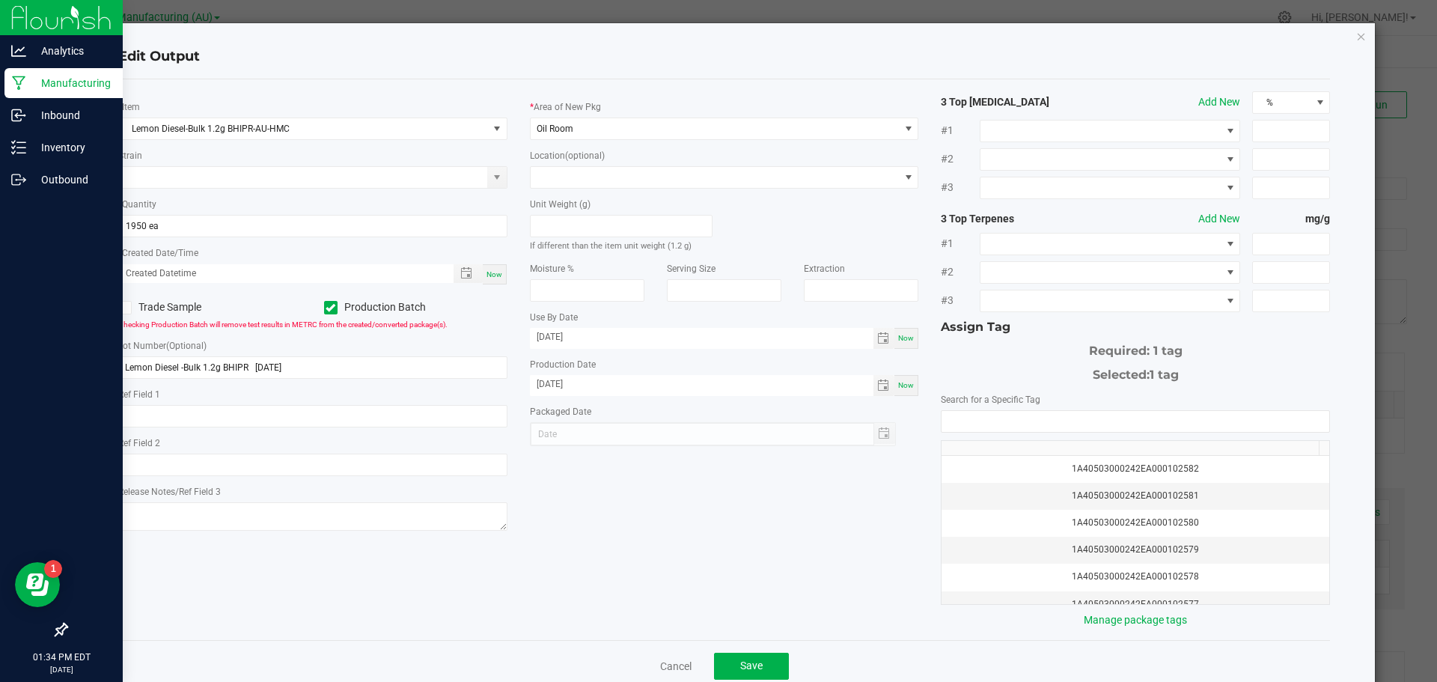
click at [575, 444] on div at bounding box center [713, 434] width 367 height 24
click at [575, 433] on div at bounding box center [713, 434] width 367 height 24
click at [492, 274] on span "Now" at bounding box center [494, 274] width 16 height 8
type input "[DATE] 1:34 PM"
type input "[DATE]"
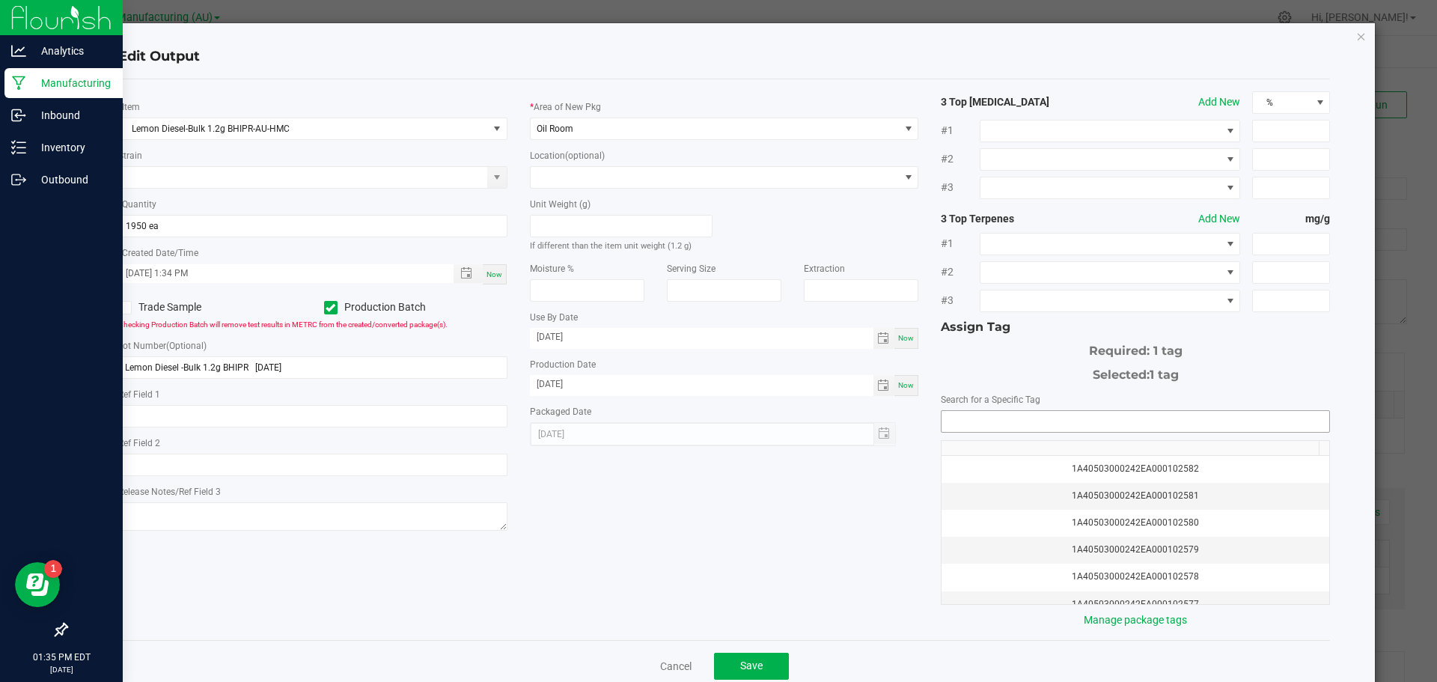
click at [1009, 419] on input "NO DATA FOUND" at bounding box center [1135, 421] width 388 height 21
click at [992, 449] on li "1A40503000242EA000102533" at bounding box center [1127, 448] width 384 height 25
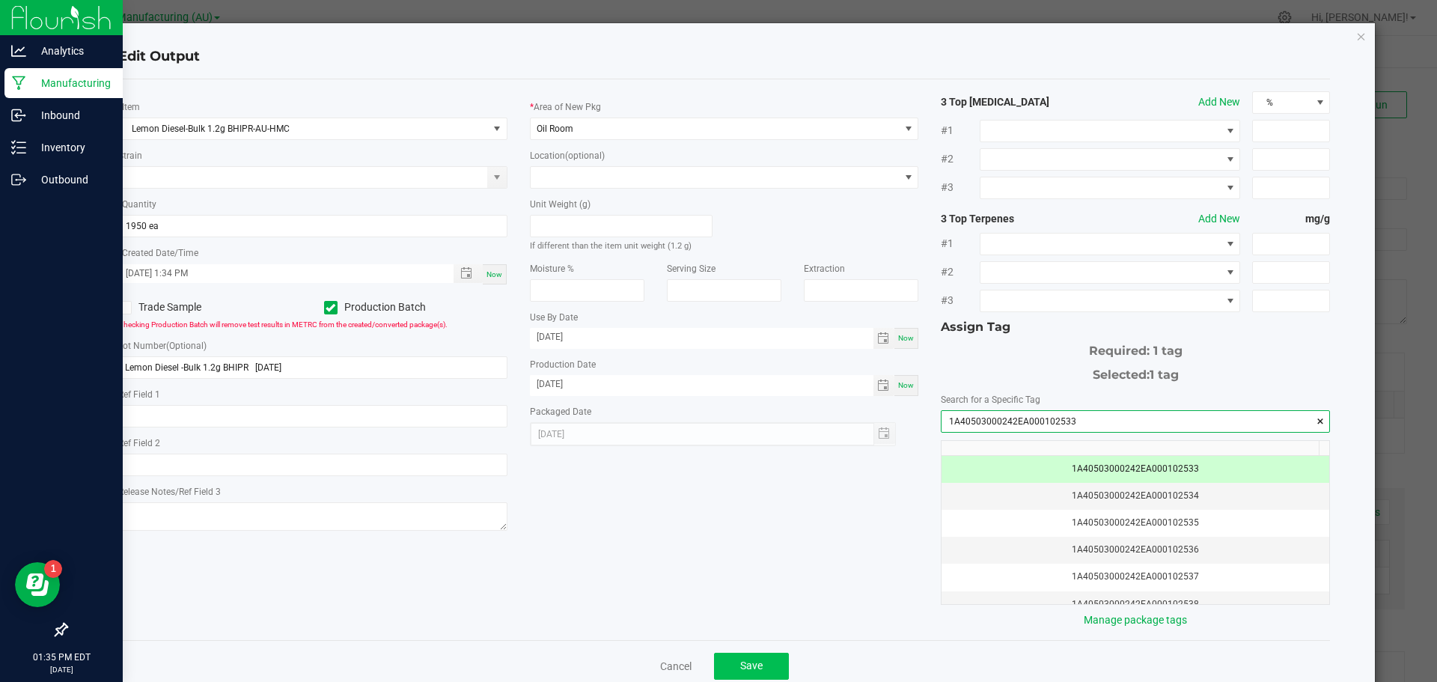
type input "1A40503000242EA000102533"
click at [742, 663] on span "Save" at bounding box center [751, 665] width 22 height 12
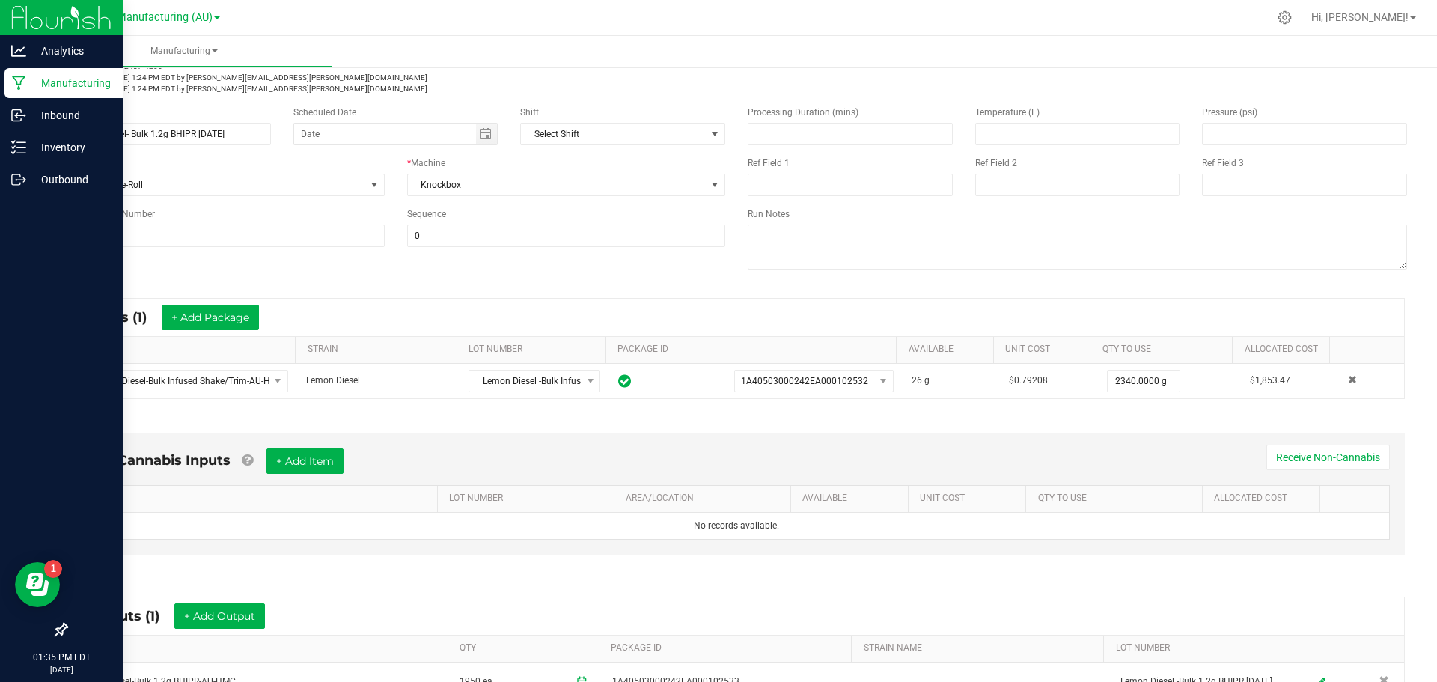
scroll to position [28, 0]
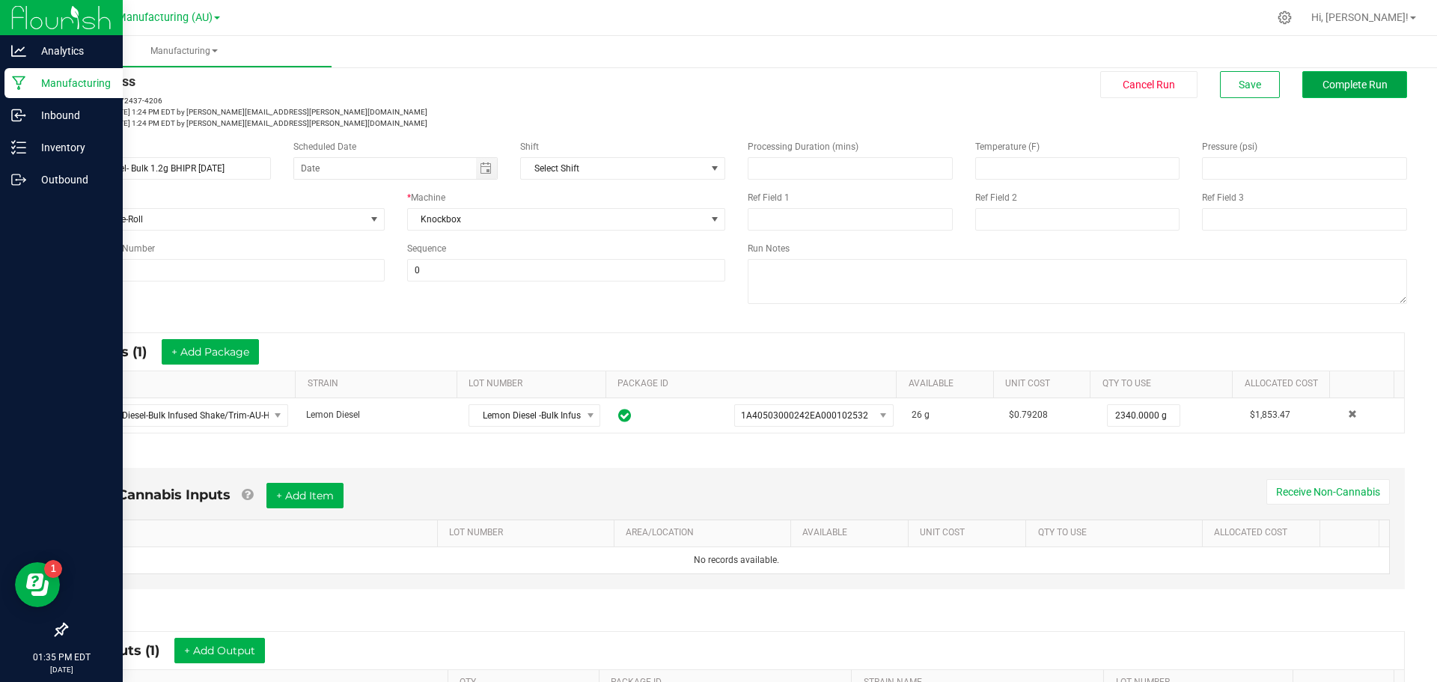
click at [1357, 91] on button "Complete Run" at bounding box center [1354, 84] width 105 height 27
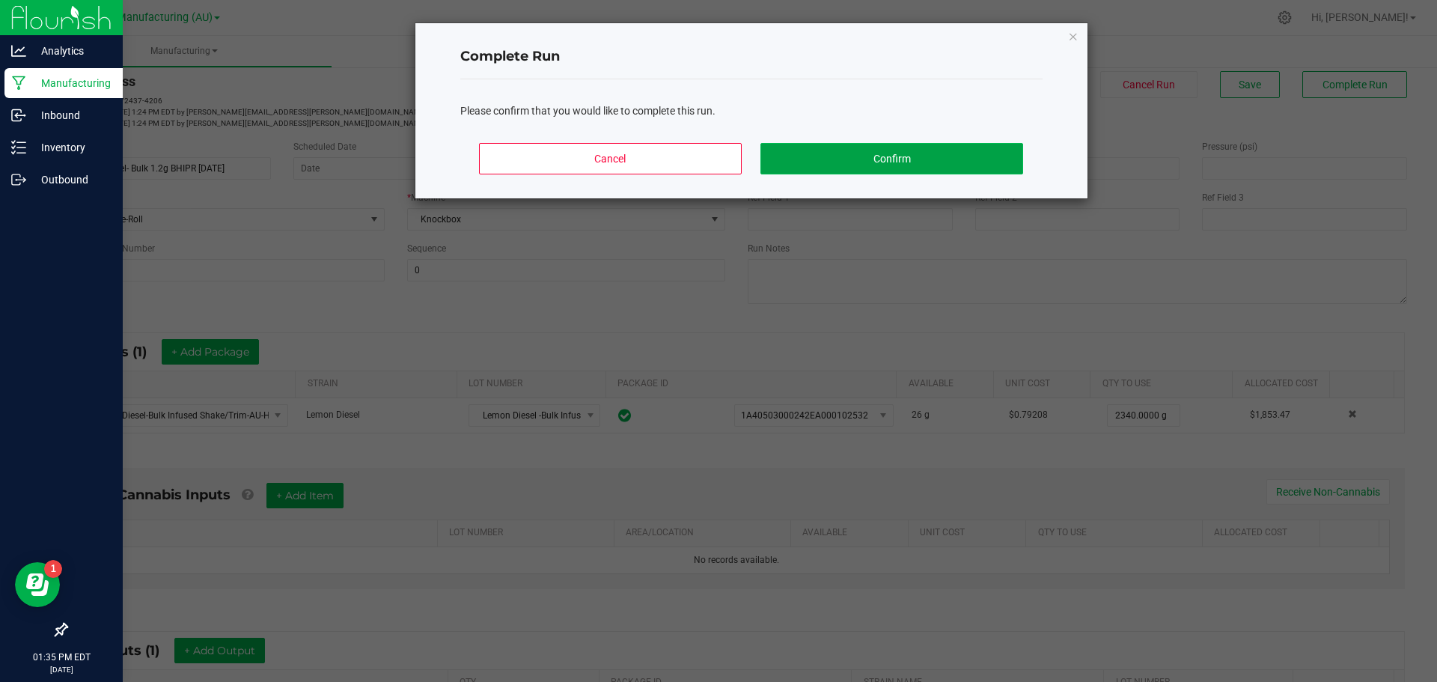
click at [962, 161] on button "Confirm" at bounding box center [891, 158] width 262 height 31
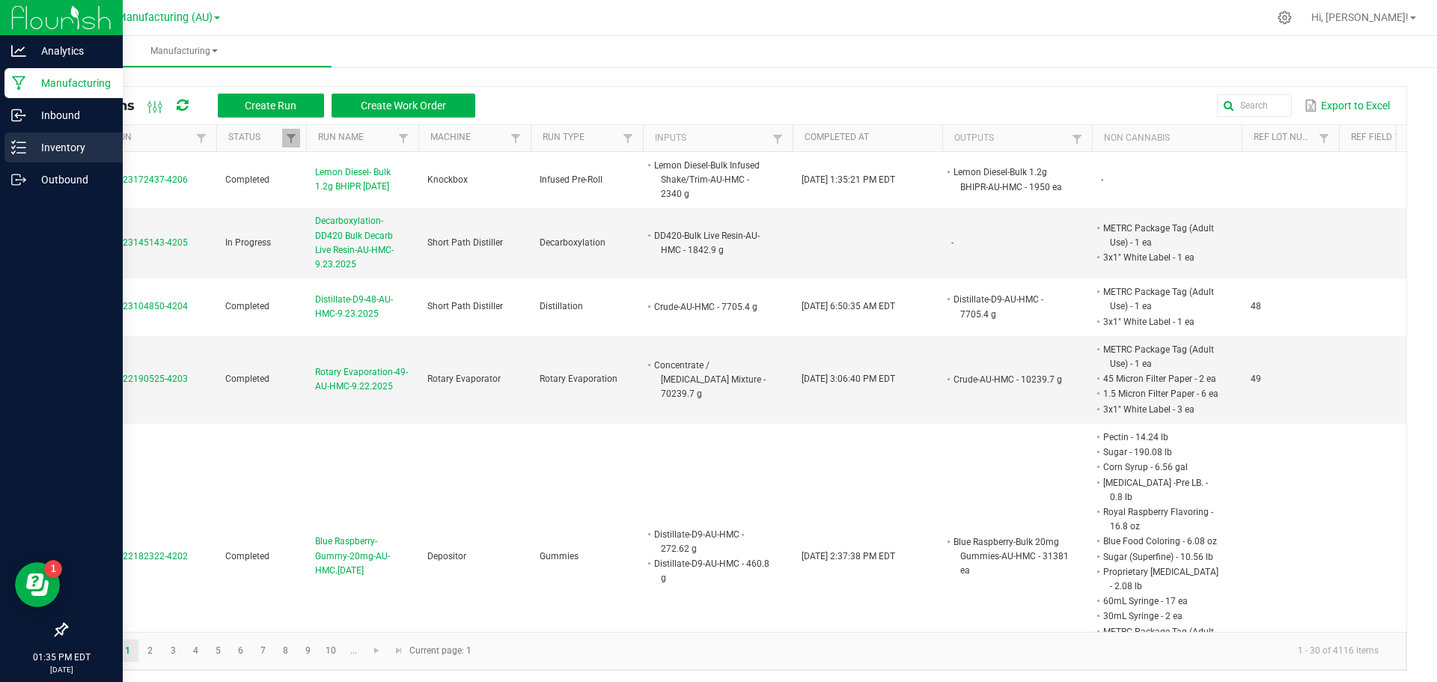
click at [52, 147] on p "Inventory" at bounding box center [71, 147] width 90 height 18
